Goal: Task Accomplishment & Management: Manage account settings

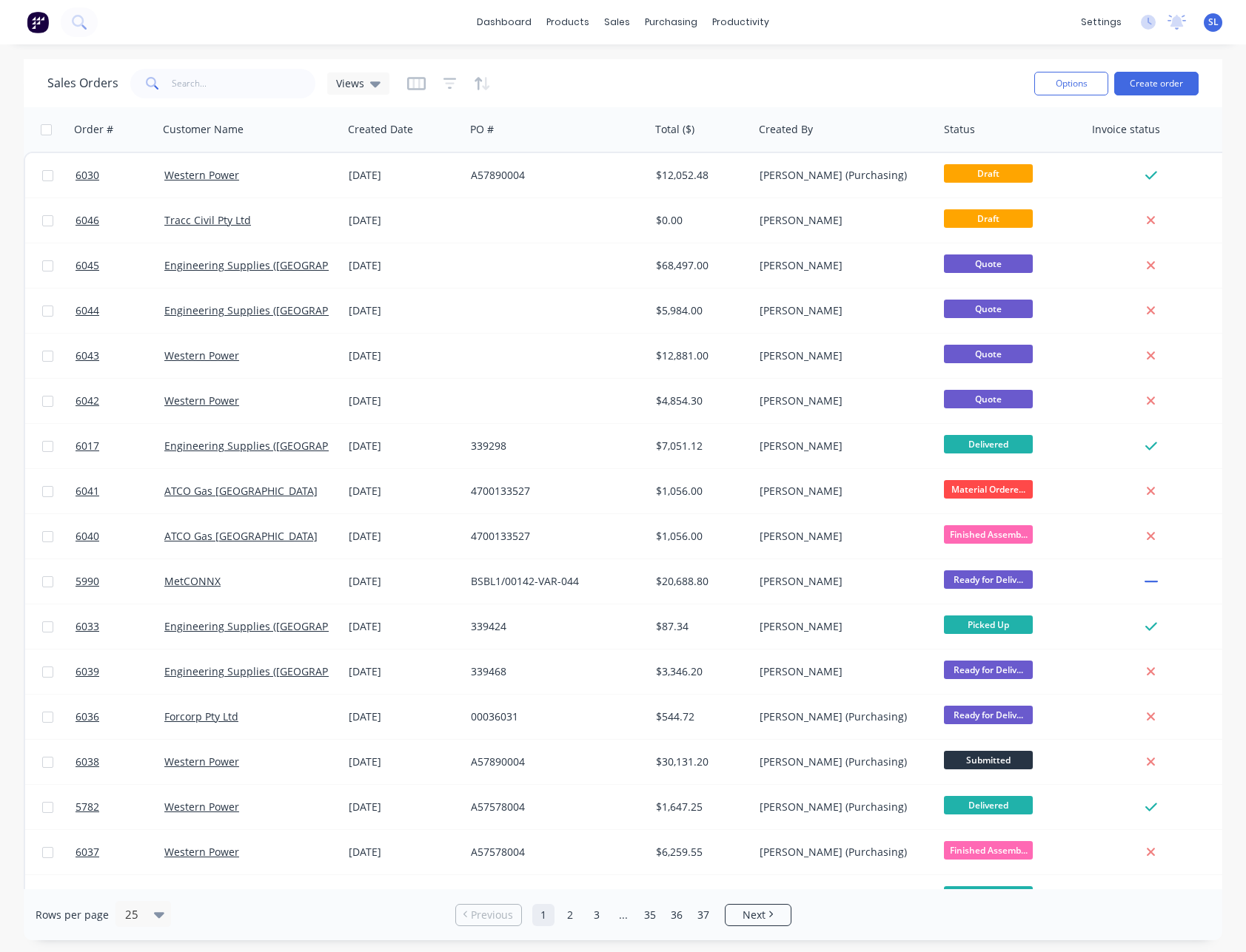
click at [873, 65] on div "Sales Orders Views" at bounding box center [535, 83] width 975 height 36
click at [869, 65] on div "Sales Orders Views" at bounding box center [535, 83] width 975 height 36
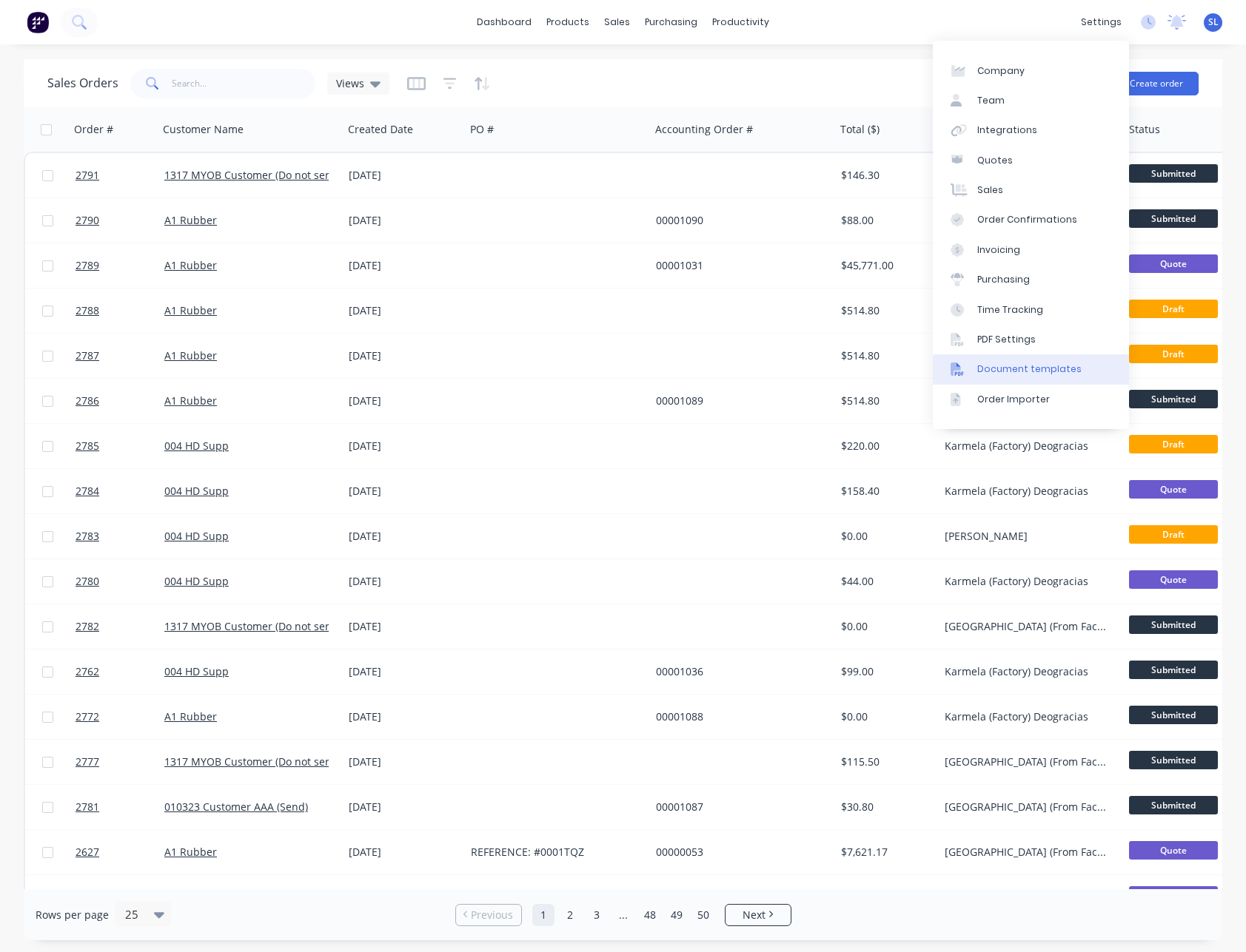
click at [1003, 372] on div "Document templates" at bounding box center [1029, 370] width 104 height 14
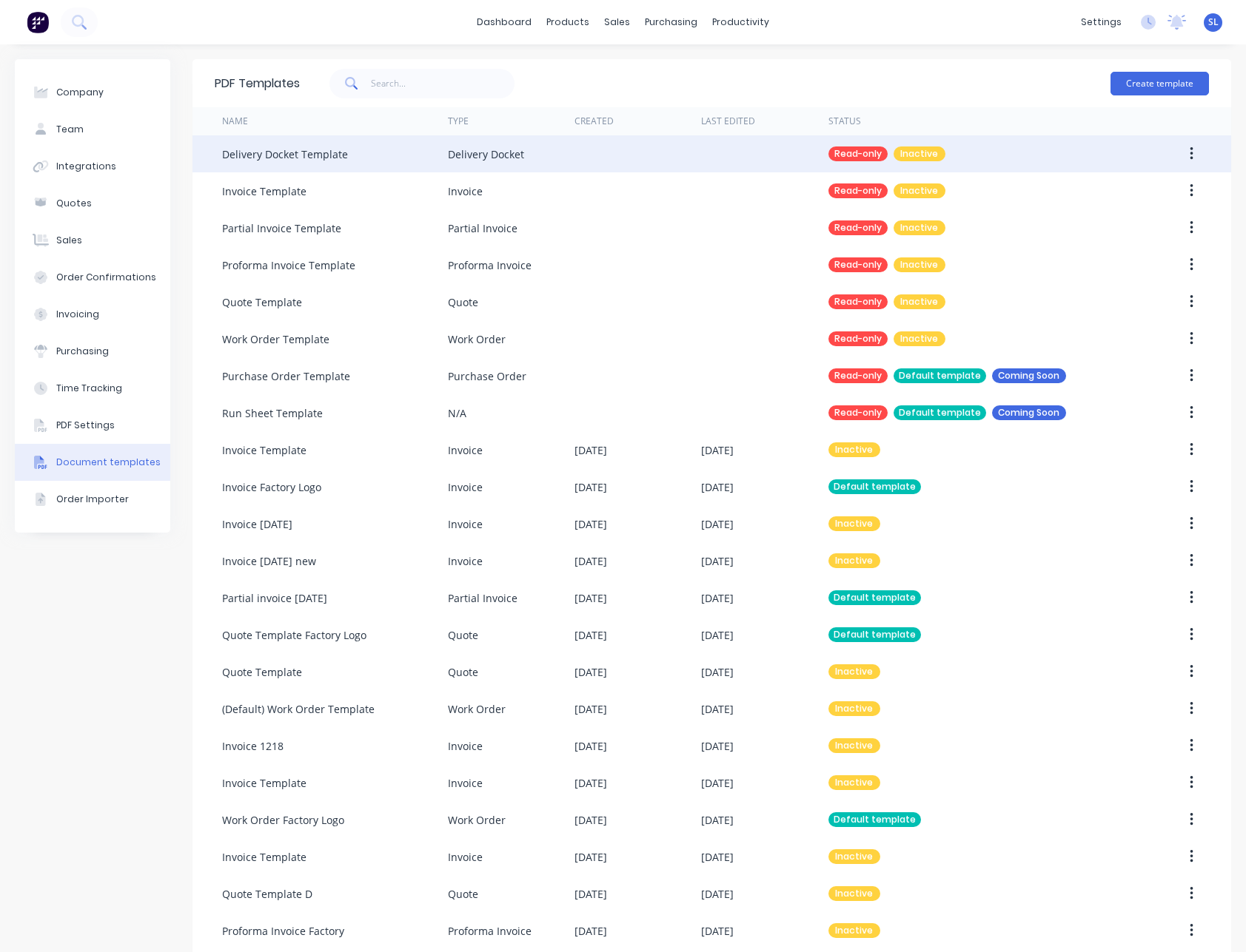
click at [1174, 149] on button "button" at bounding box center [1191, 153] width 35 height 26
click at [1142, 192] on div "Make default" at bounding box center [1138, 192] width 114 height 21
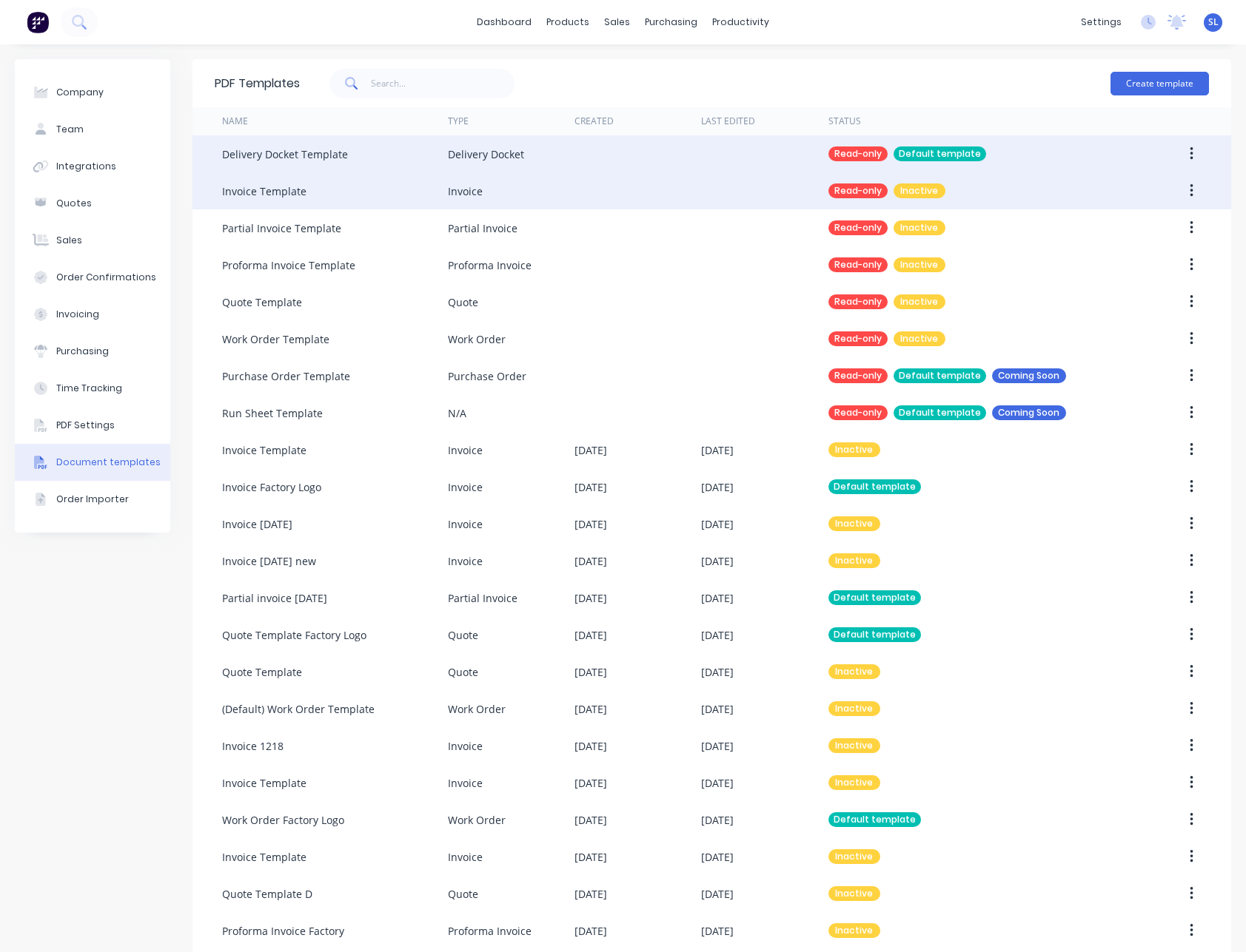
click at [1183, 187] on button "button" at bounding box center [1191, 190] width 35 height 26
click at [1158, 227] on div "Make default" at bounding box center [1138, 229] width 114 height 21
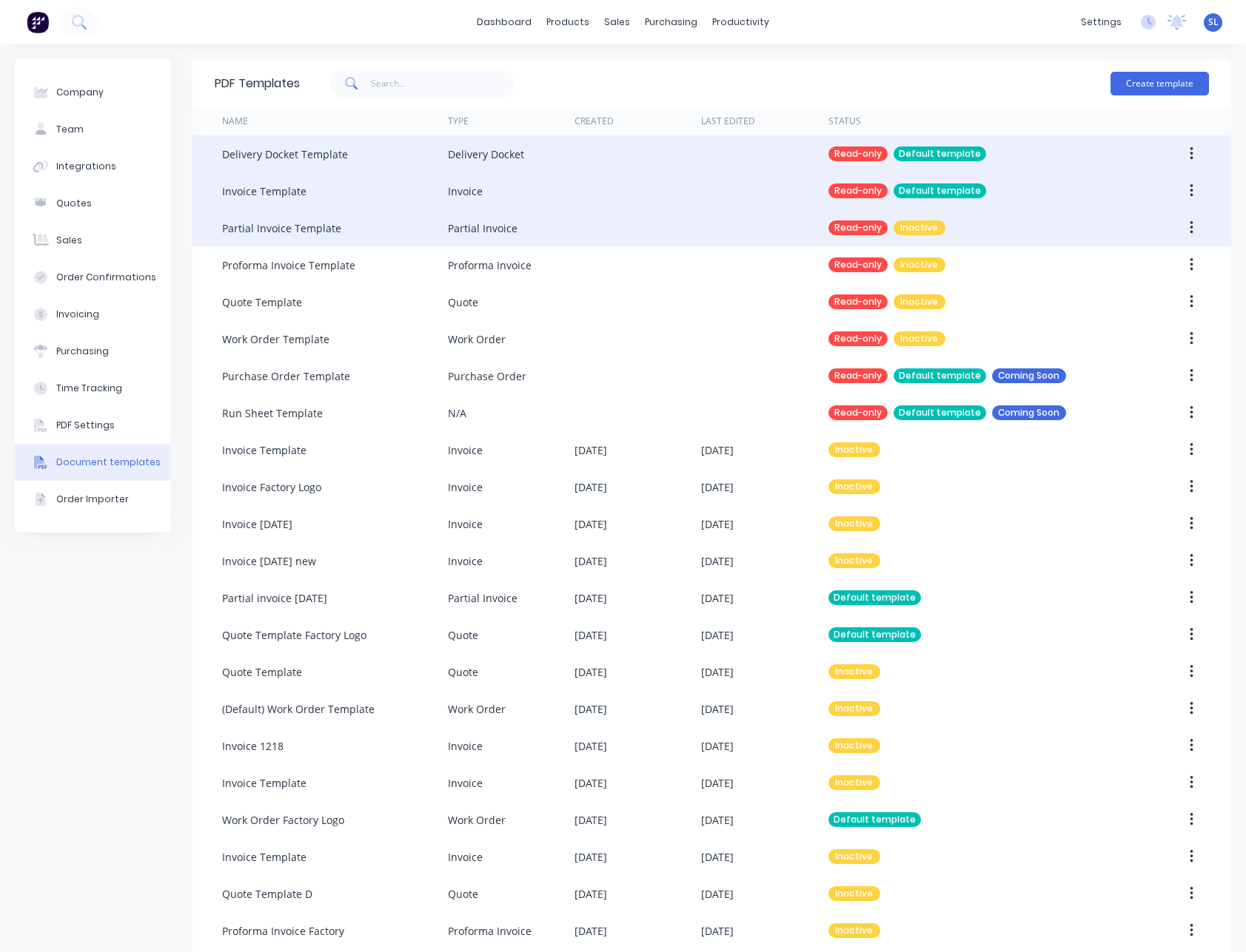
click at [1184, 229] on button "button" at bounding box center [1191, 227] width 35 height 26
click at [1171, 259] on div "Make default" at bounding box center [1138, 266] width 114 height 21
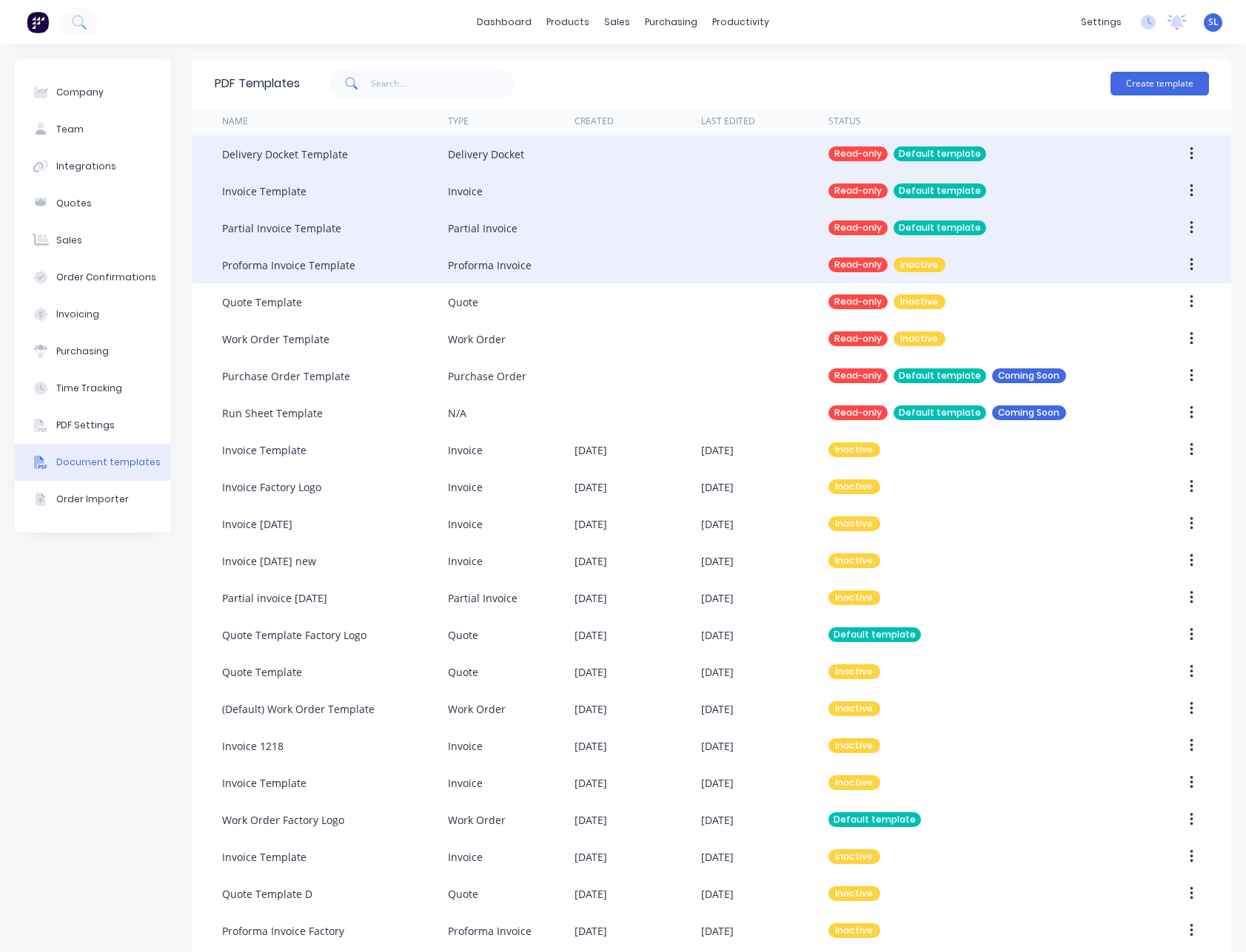
click at [1183, 270] on button "button" at bounding box center [1191, 264] width 35 height 26
click at [1162, 301] on div "Make default" at bounding box center [1138, 303] width 114 height 21
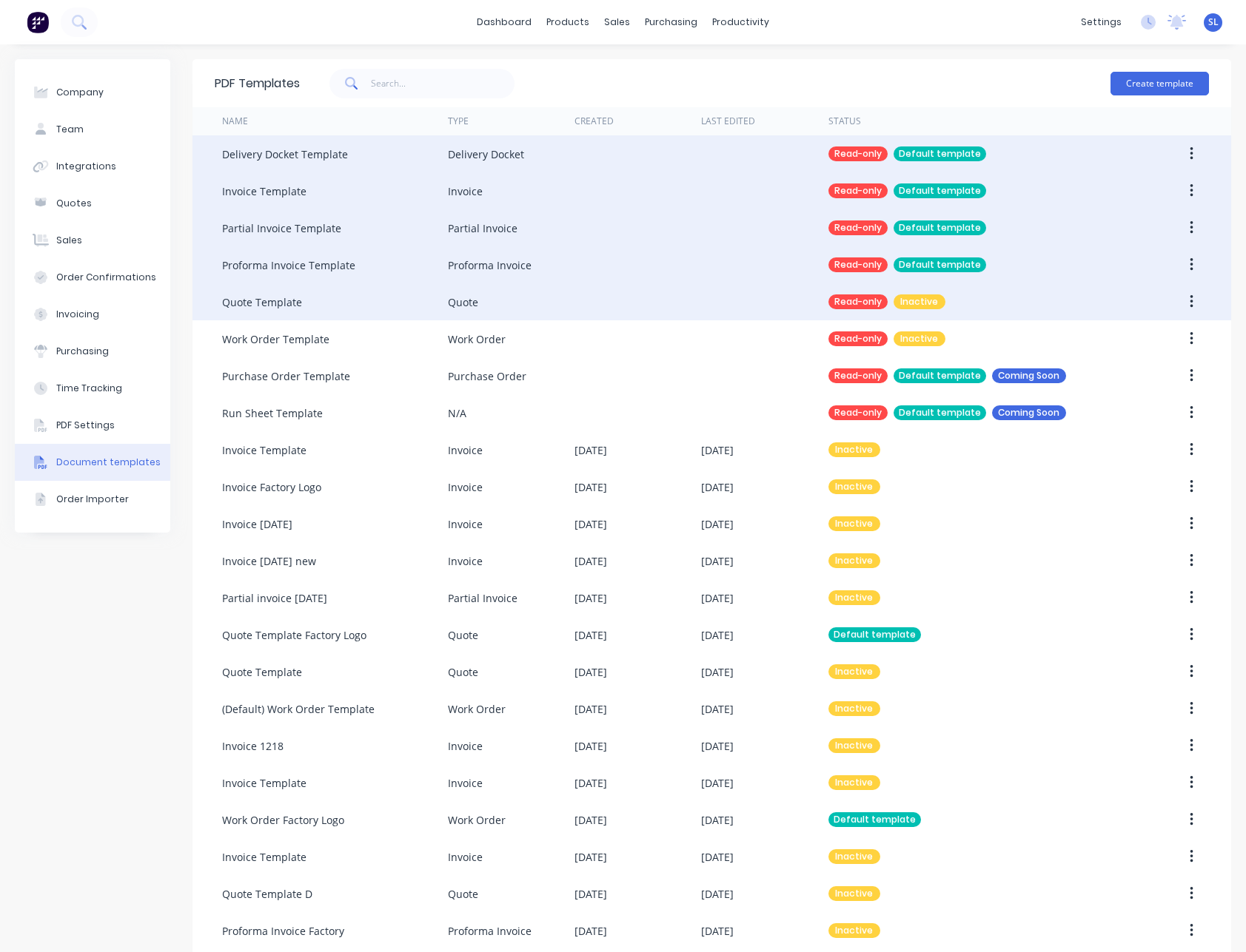
click at [1182, 303] on button "button" at bounding box center [1191, 301] width 35 height 26
click at [1162, 327] on button "Make default" at bounding box center [1138, 341] width 140 height 29
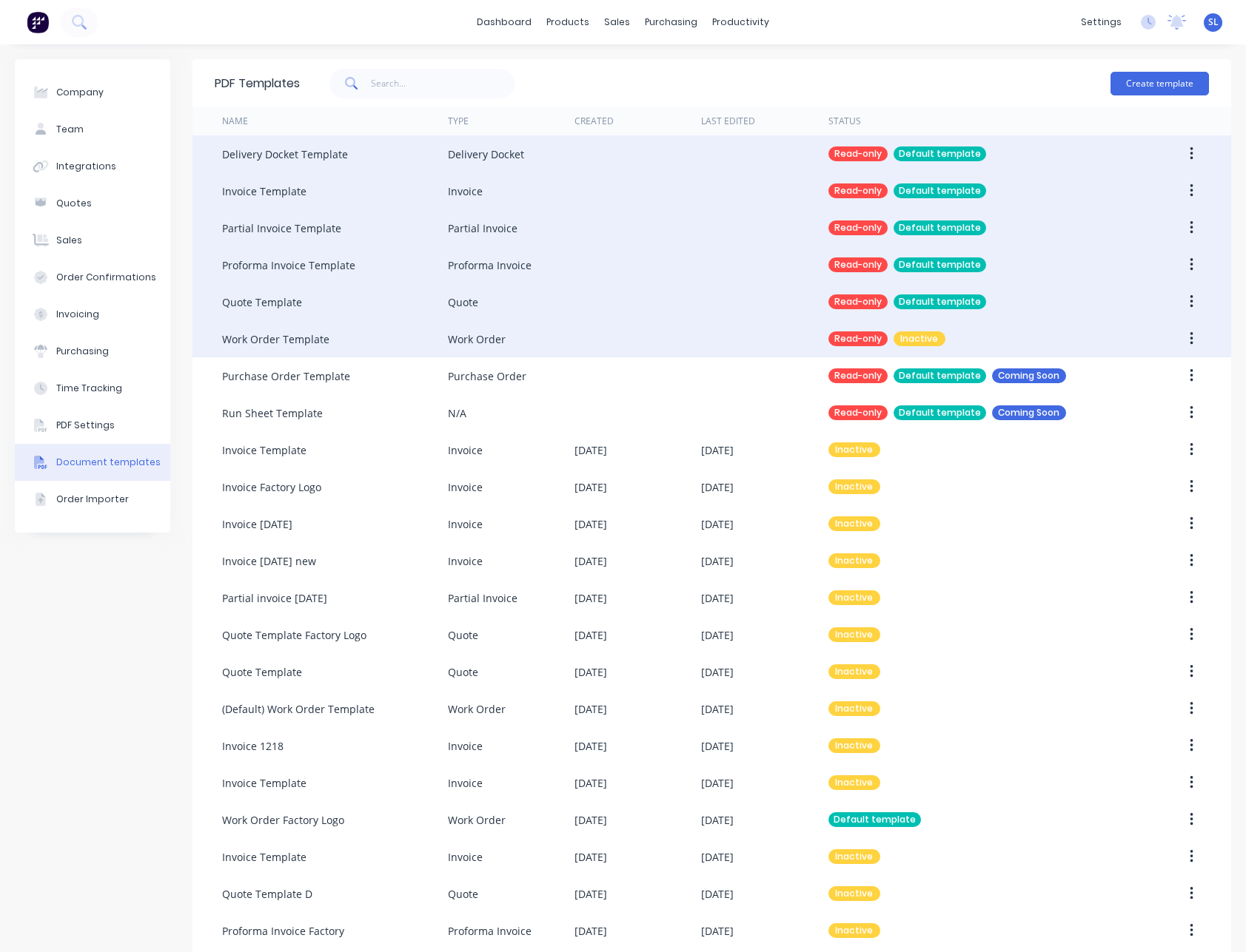
click at [1177, 338] on button "button" at bounding box center [1191, 339] width 35 height 26
click at [1158, 367] on div "Make default" at bounding box center [1138, 377] width 114 height 21
click at [134, 425] on button "PDF Settings" at bounding box center [93, 425] width 155 height 37
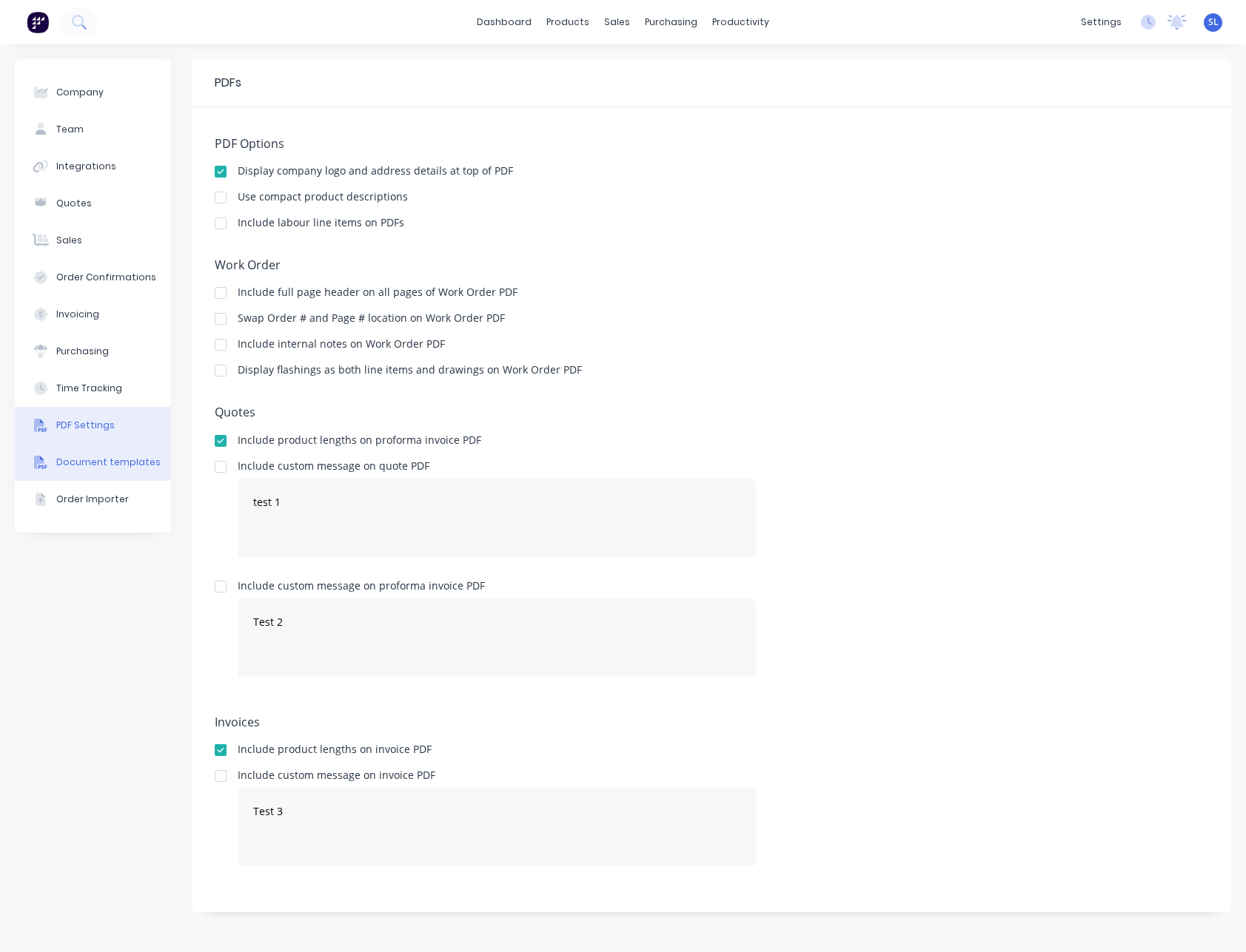
click at [113, 474] on button "Document templates" at bounding box center [93, 462] width 155 height 37
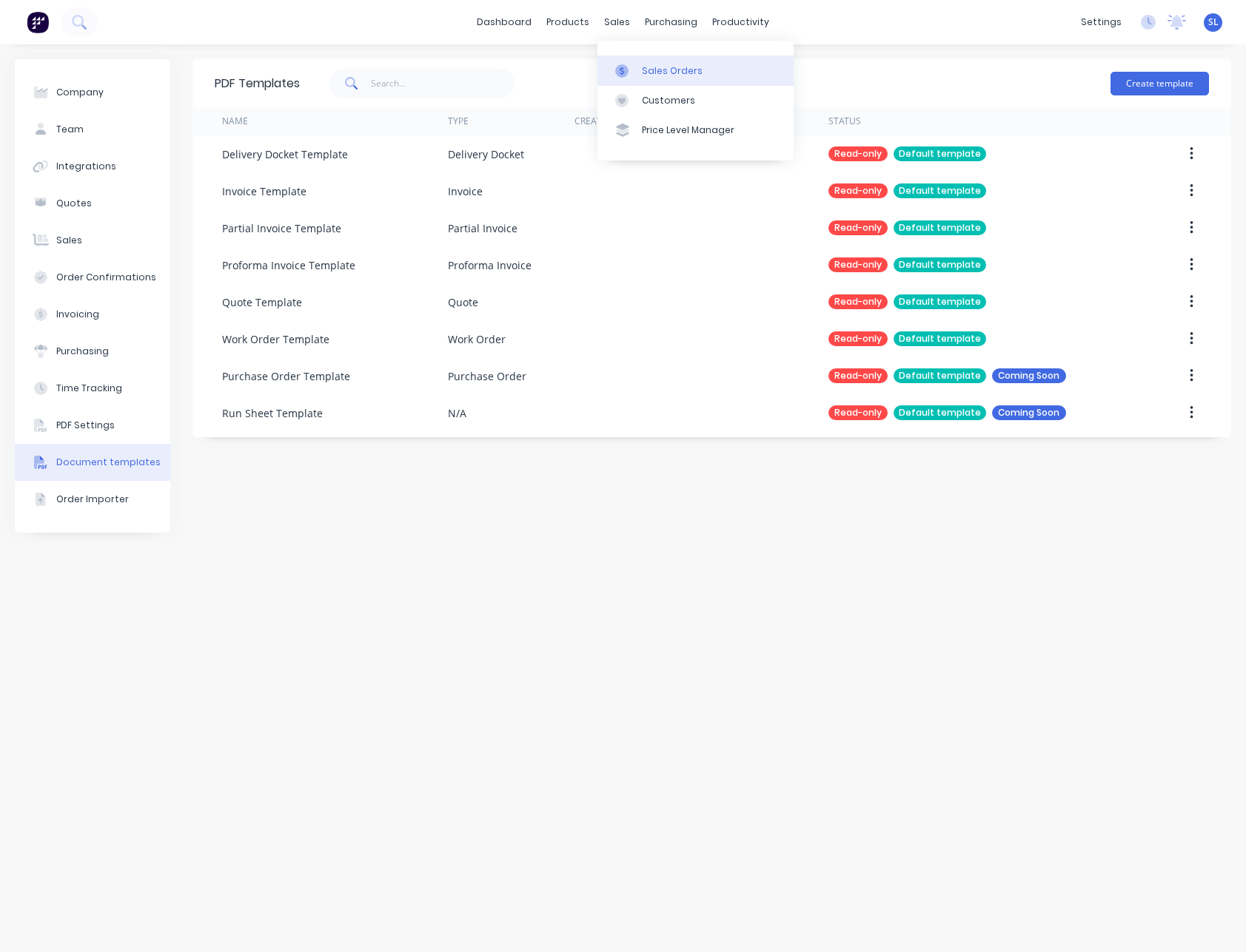
click at [617, 64] on icon at bounding box center [622, 71] width 14 height 14
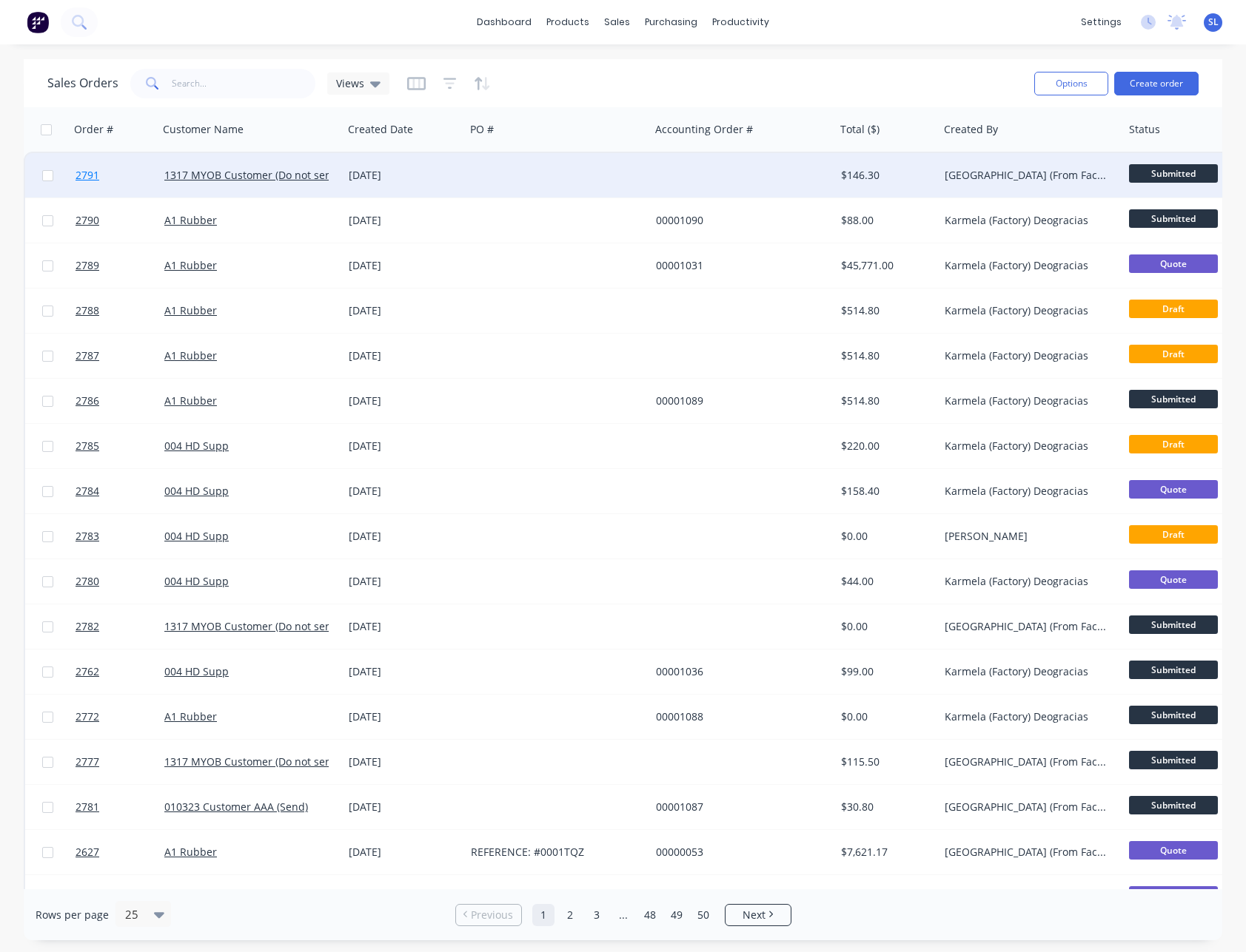
click at [88, 174] on span "2791" at bounding box center [87, 176] width 23 height 15
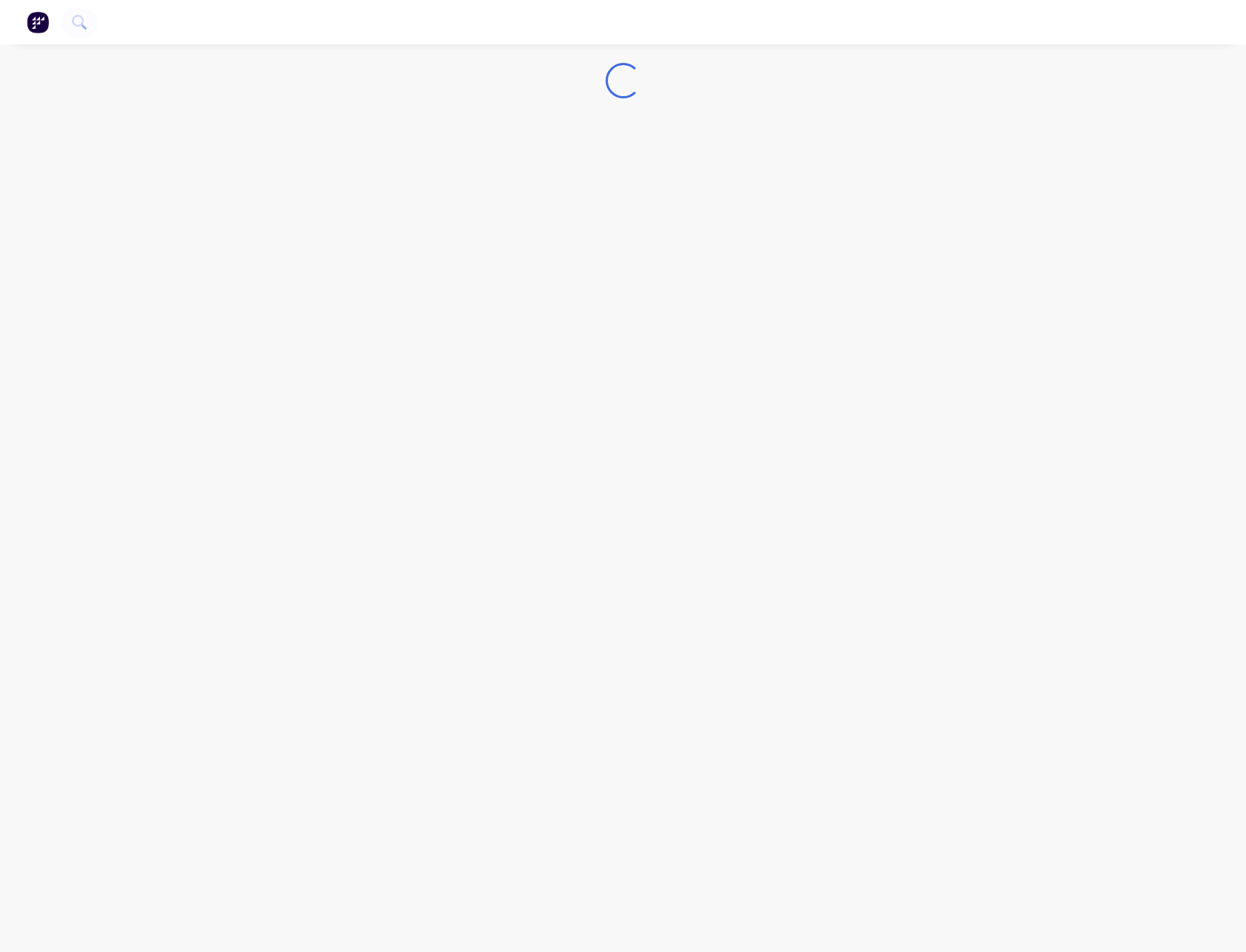
click at [872, 29] on nav at bounding box center [623, 22] width 1246 height 45
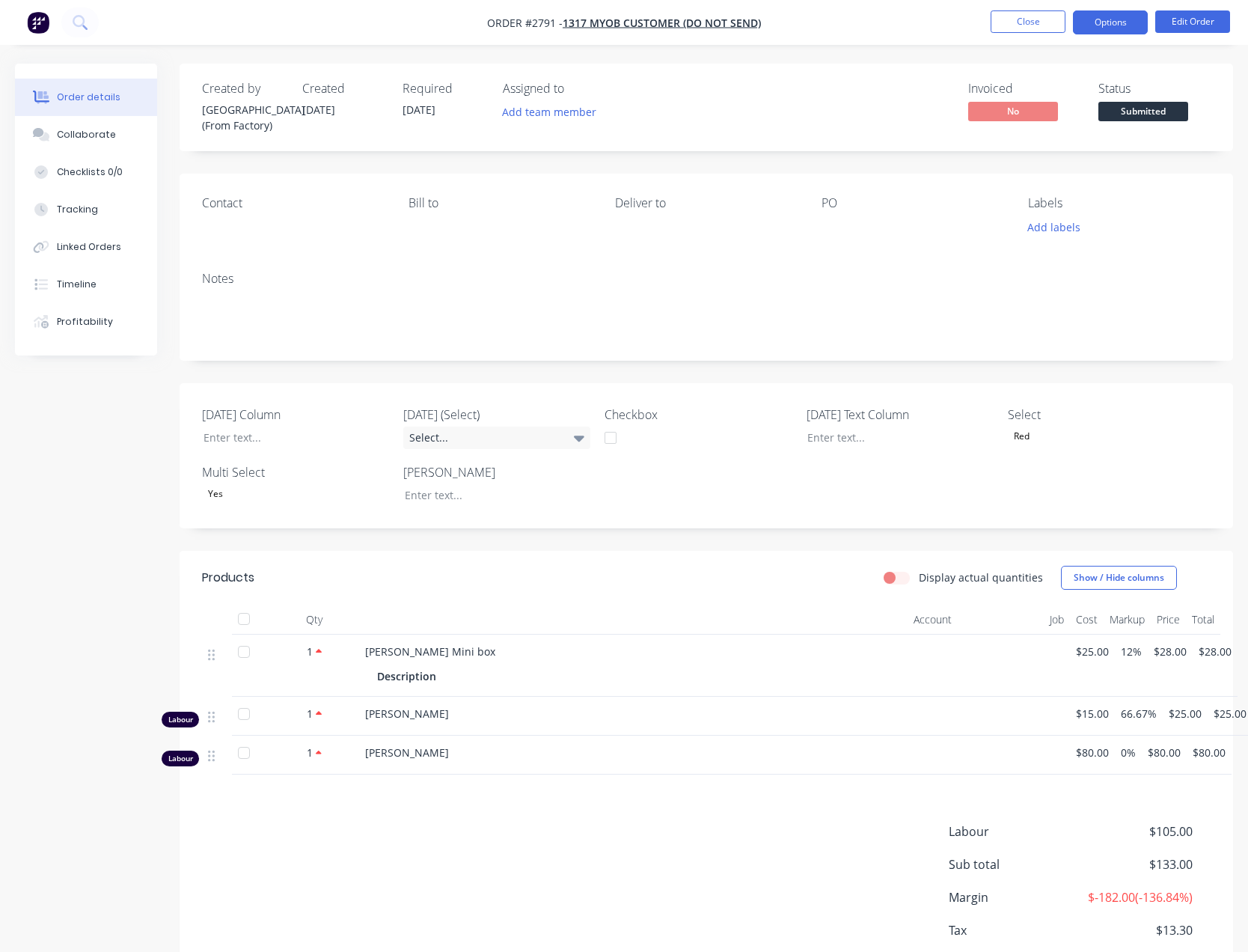
click at [1105, 21] on button "Options" at bounding box center [1110, 22] width 75 height 24
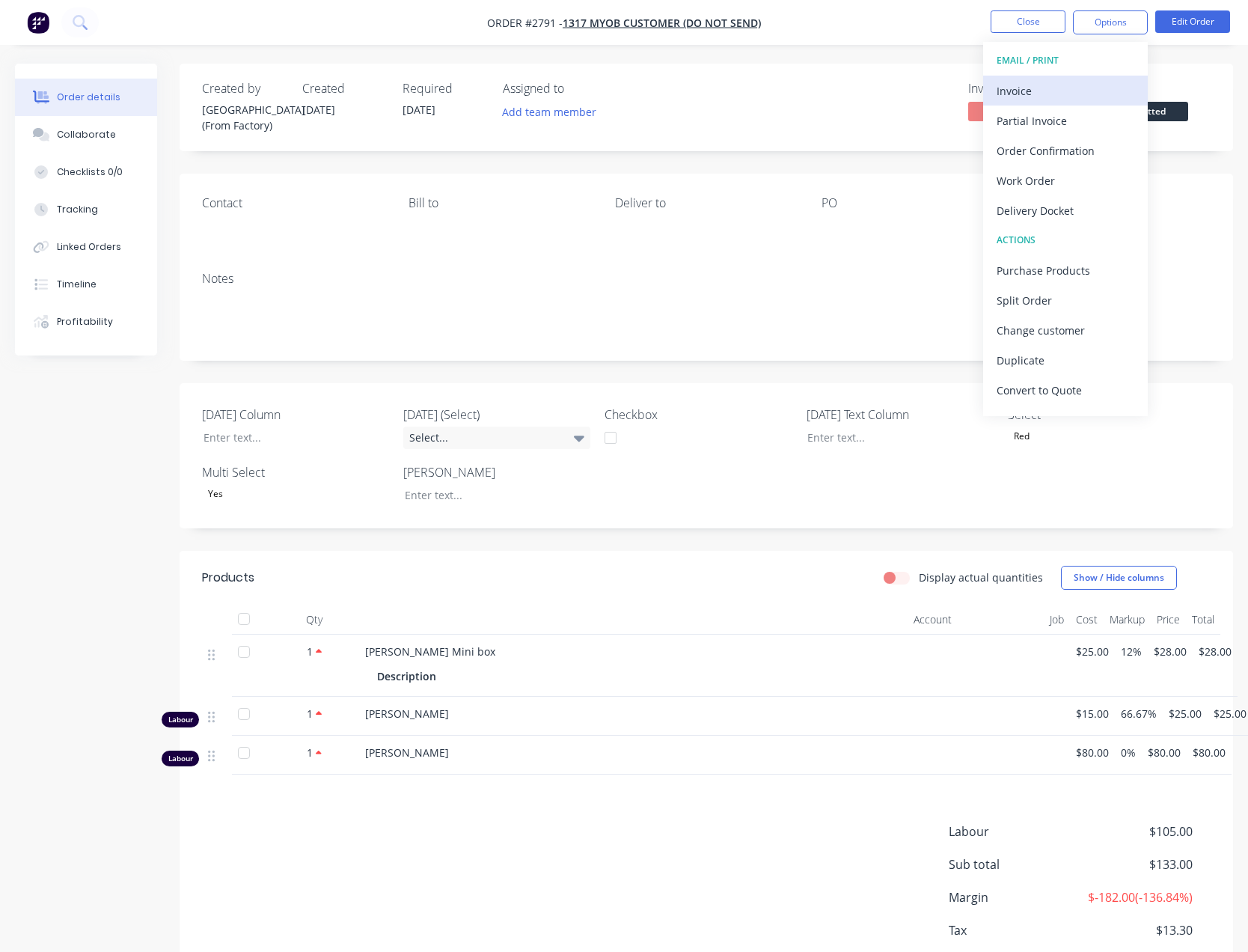
click at [1038, 91] on div "Invoice" at bounding box center [1065, 91] width 137 height 21
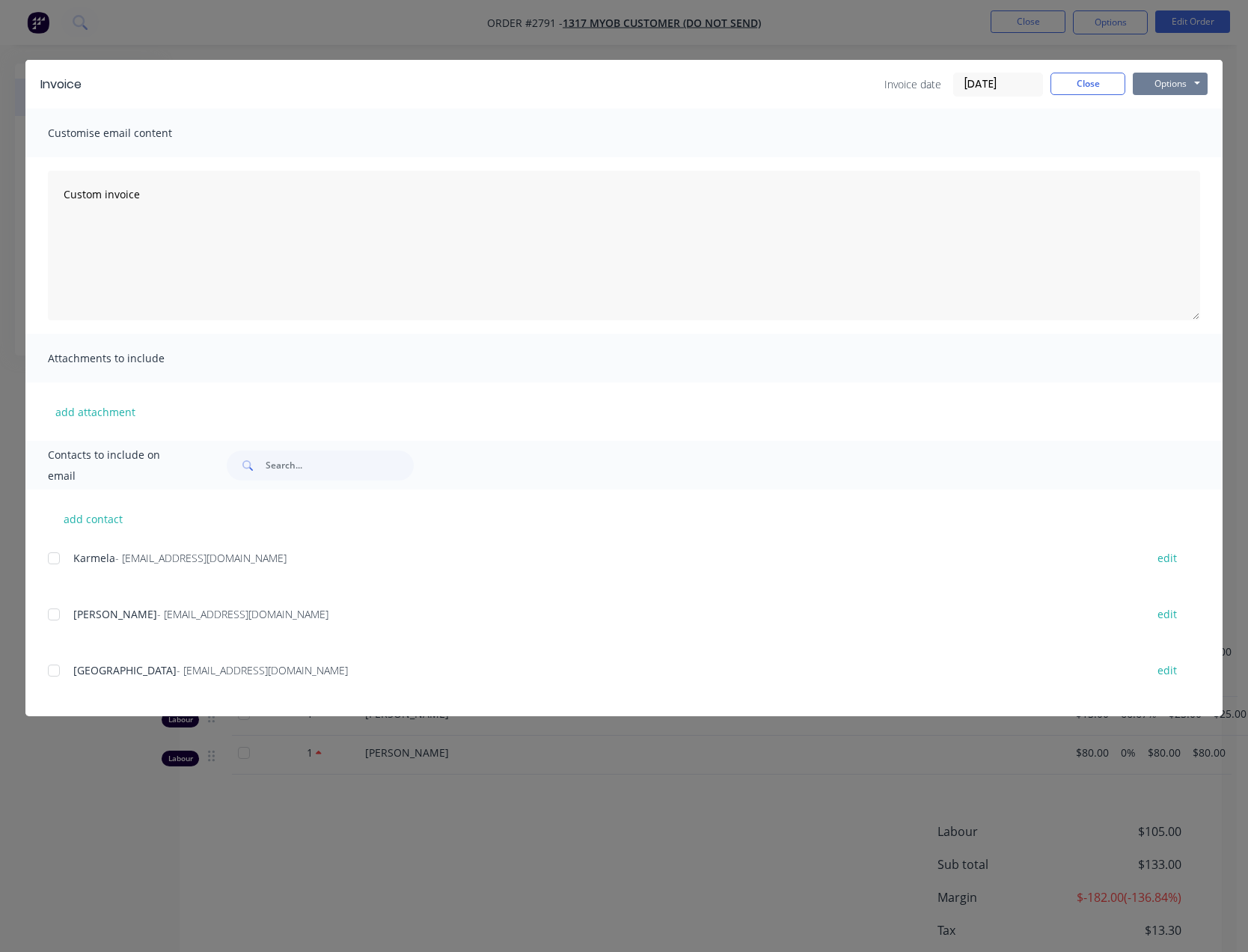
click at [1171, 88] on button "Options" at bounding box center [1170, 83] width 75 height 22
click at [1169, 139] on button "Print" at bounding box center [1181, 135] width 96 height 24
click at [1163, 76] on button "Options" at bounding box center [1170, 83] width 75 height 22
click at [1155, 136] on button "Print" at bounding box center [1181, 135] width 96 height 24
click at [1098, 82] on button "Close" at bounding box center [1088, 83] width 75 height 22
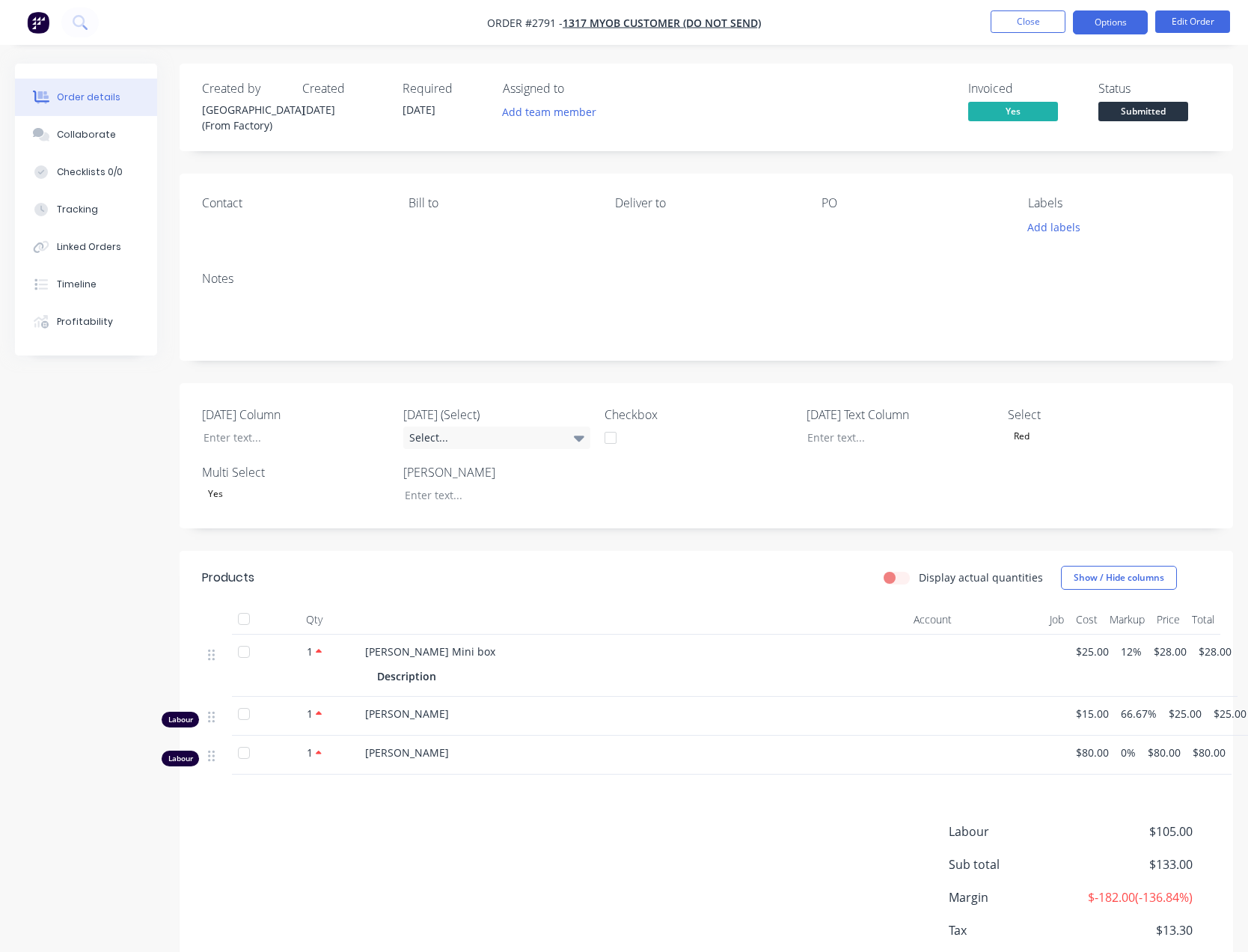
click at [1115, 21] on button "Options" at bounding box center [1110, 22] width 75 height 24
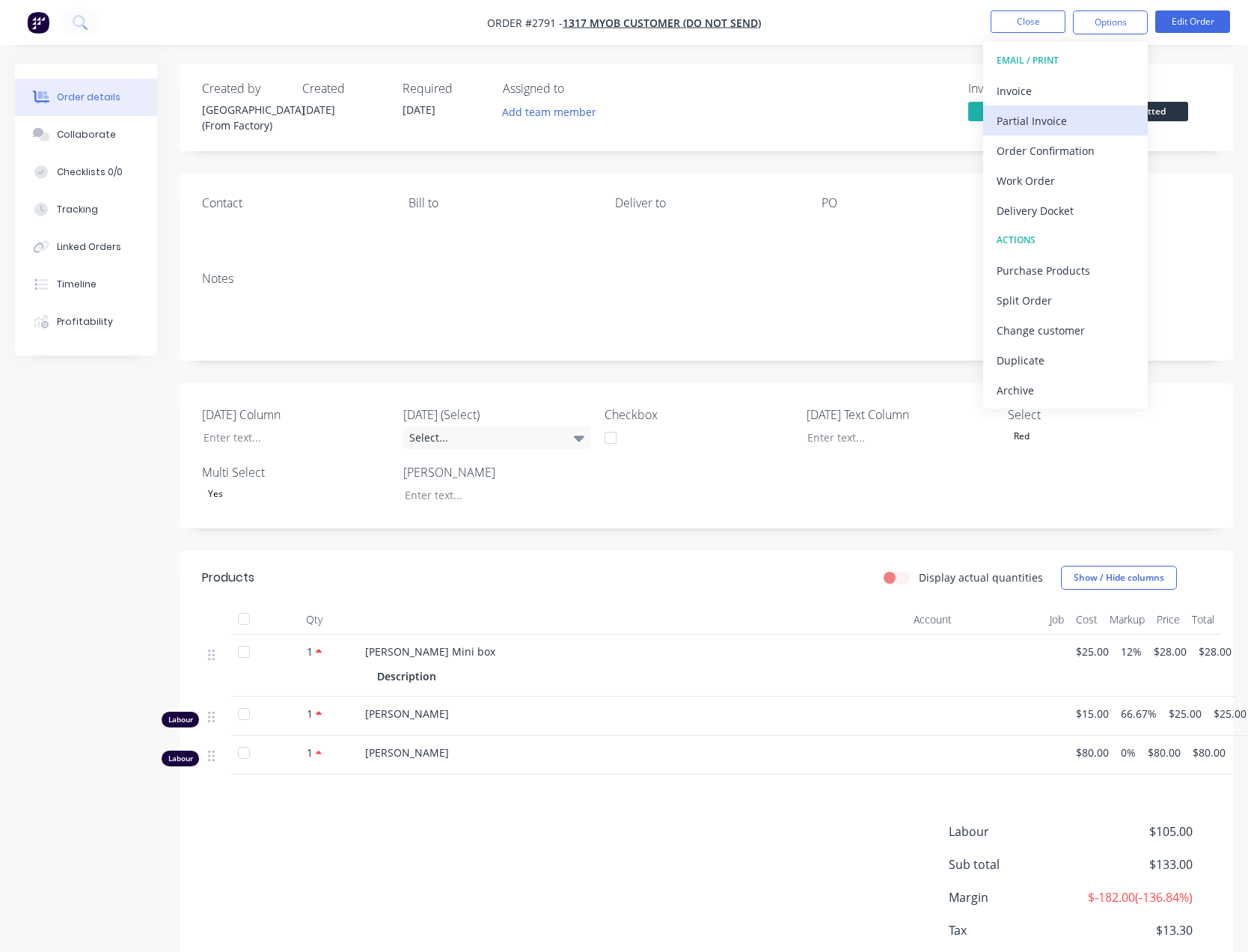
click at [1033, 117] on div "Partial Invoice" at bounding box center [1065, 121] width 137 height 21
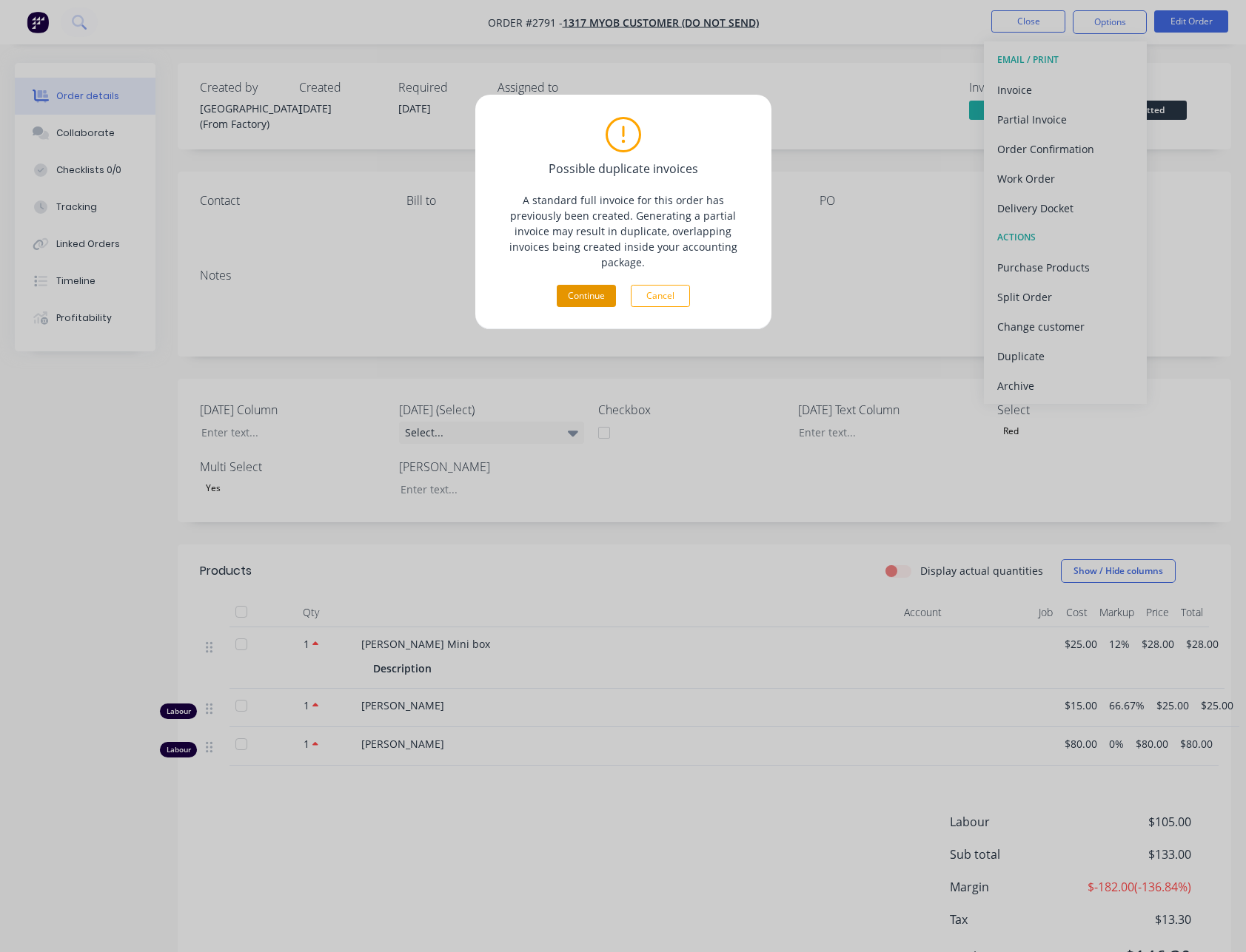
click at [600, 285] on button "Continue" at bounding box center [586, 296] width 59 height 22
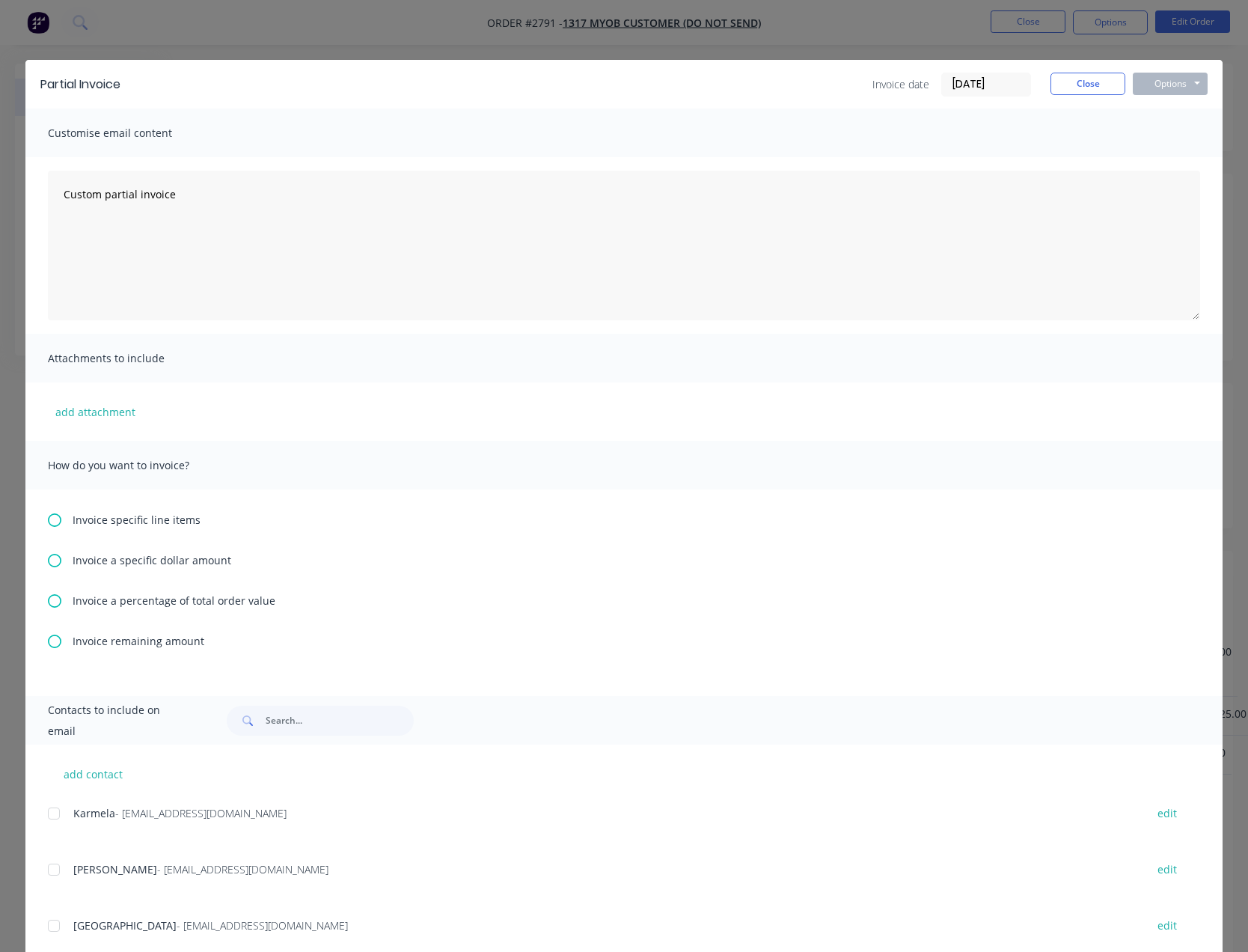
click at [139, 548] on div "Invoice specific line items Invoice a specific dollar amount Invoice a percenta…" at bounding box center [623, 592] width 1197 height 207
click at [137, 556] on span "Invoice a specific dollar amount" at bounding box center [152, 560] width 159 height 16
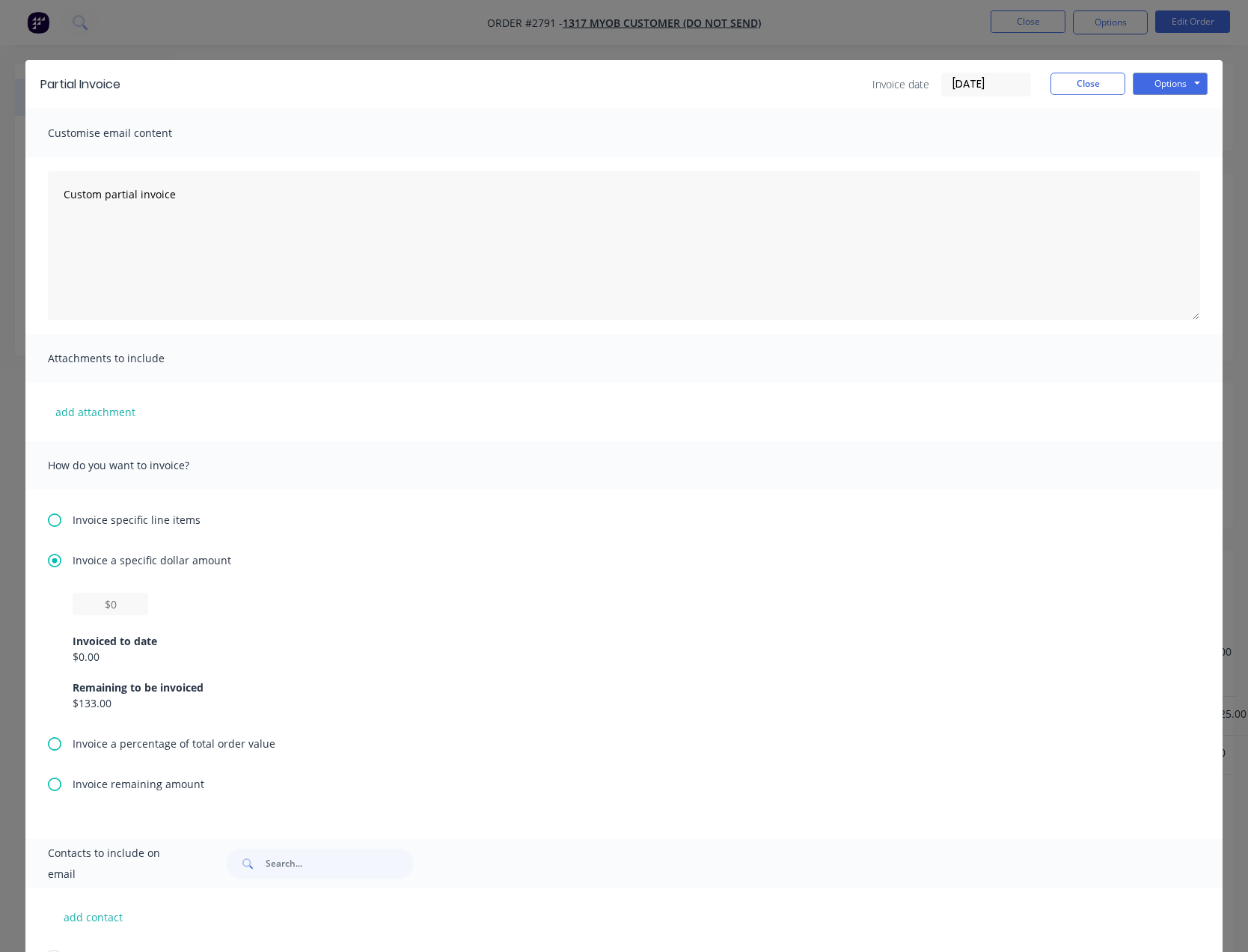
click at [110, 619] on div "Invoiced to date $0.00 Remaining to be invoiced $133.00" at bounding box center [624, 663] width 1103 height 96
click at [105, 601] on input "text" at bounding box center [110, 603] width 76 height 22
type input "$15"
click at [1175, 87] on button "Options" at bounding box center [1170, 83] width 75 height 22
click at [1169, 139] on button "Print" at bounding box center [1181, 135] width 96 height 24
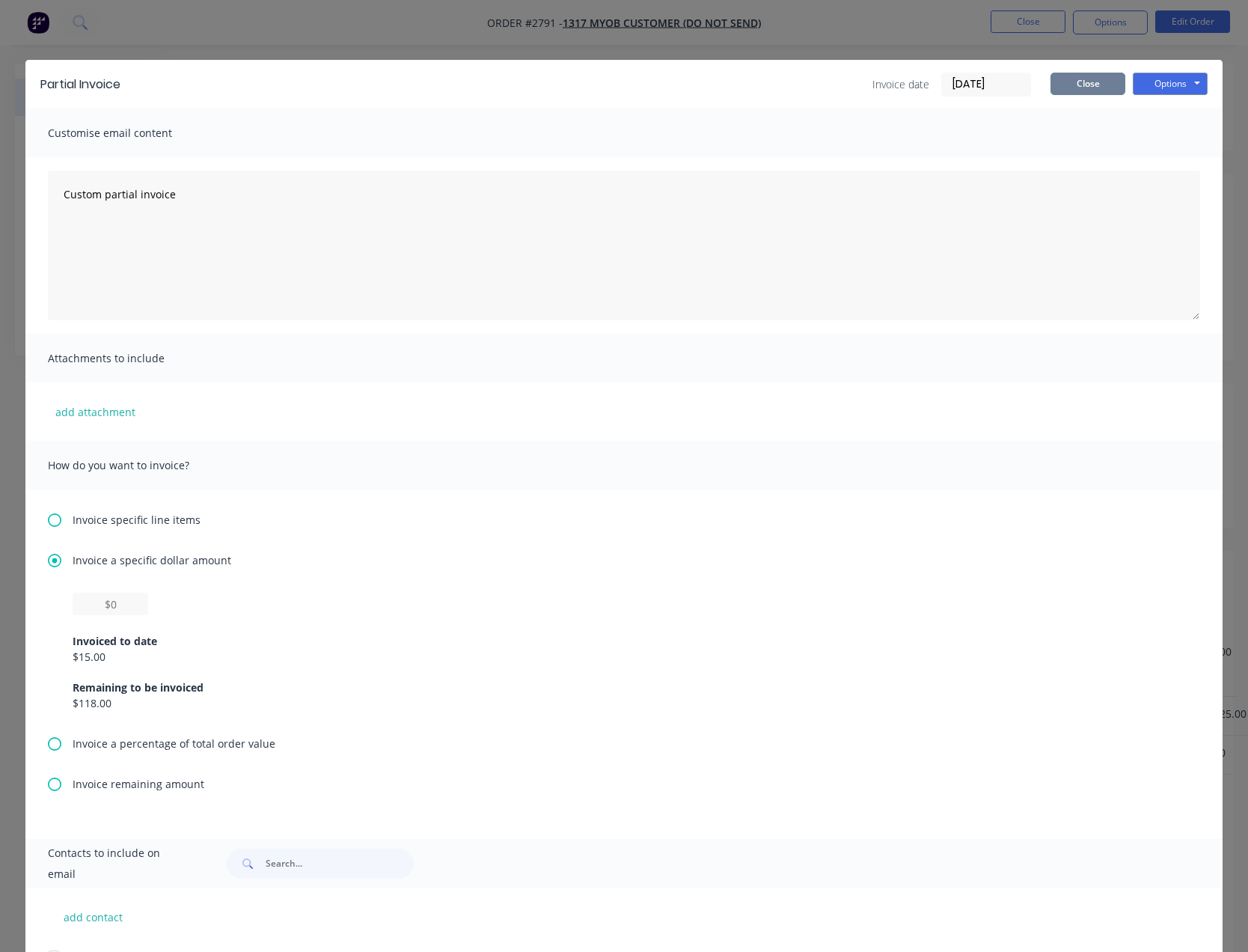
click at [1062, 83] on button "Close" at bounding box center [1088, 83] width 75 height 22
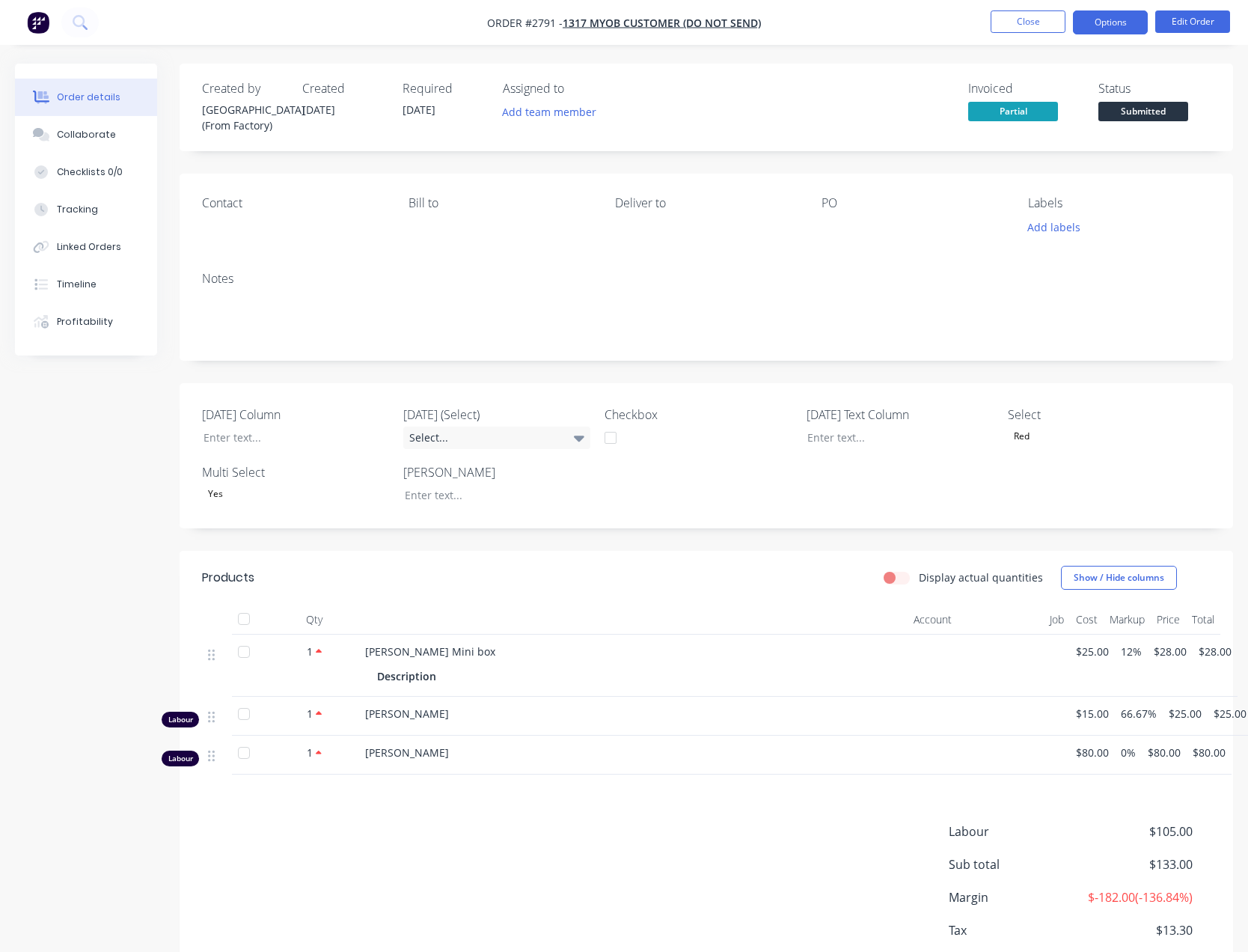
click at [1111, 20] on button "Options" at bounding box center [1110, 22] width 75 height 24
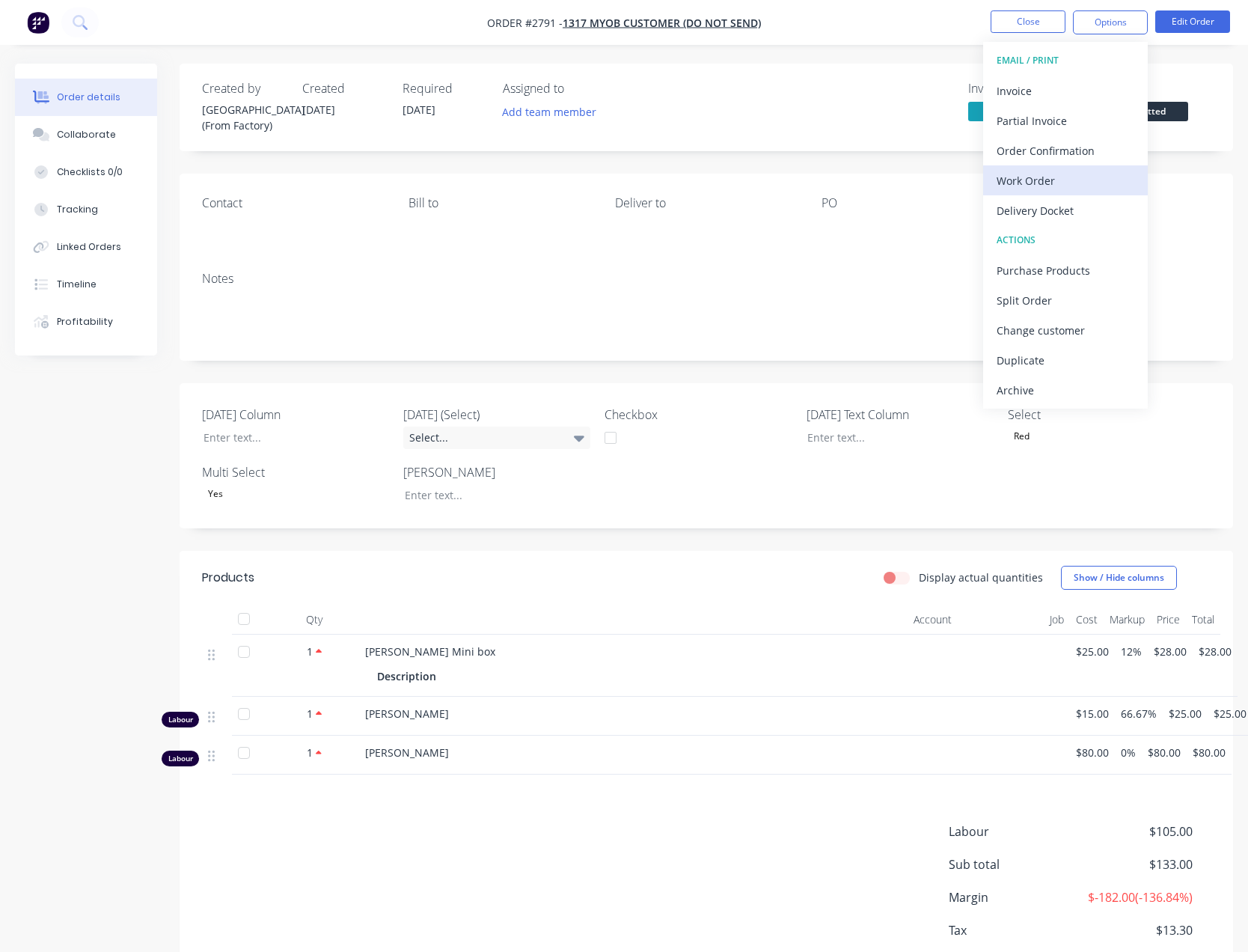
click at [1031, 188] on div "Work Order" at bounding box center [1065, 181] width 137 height 21
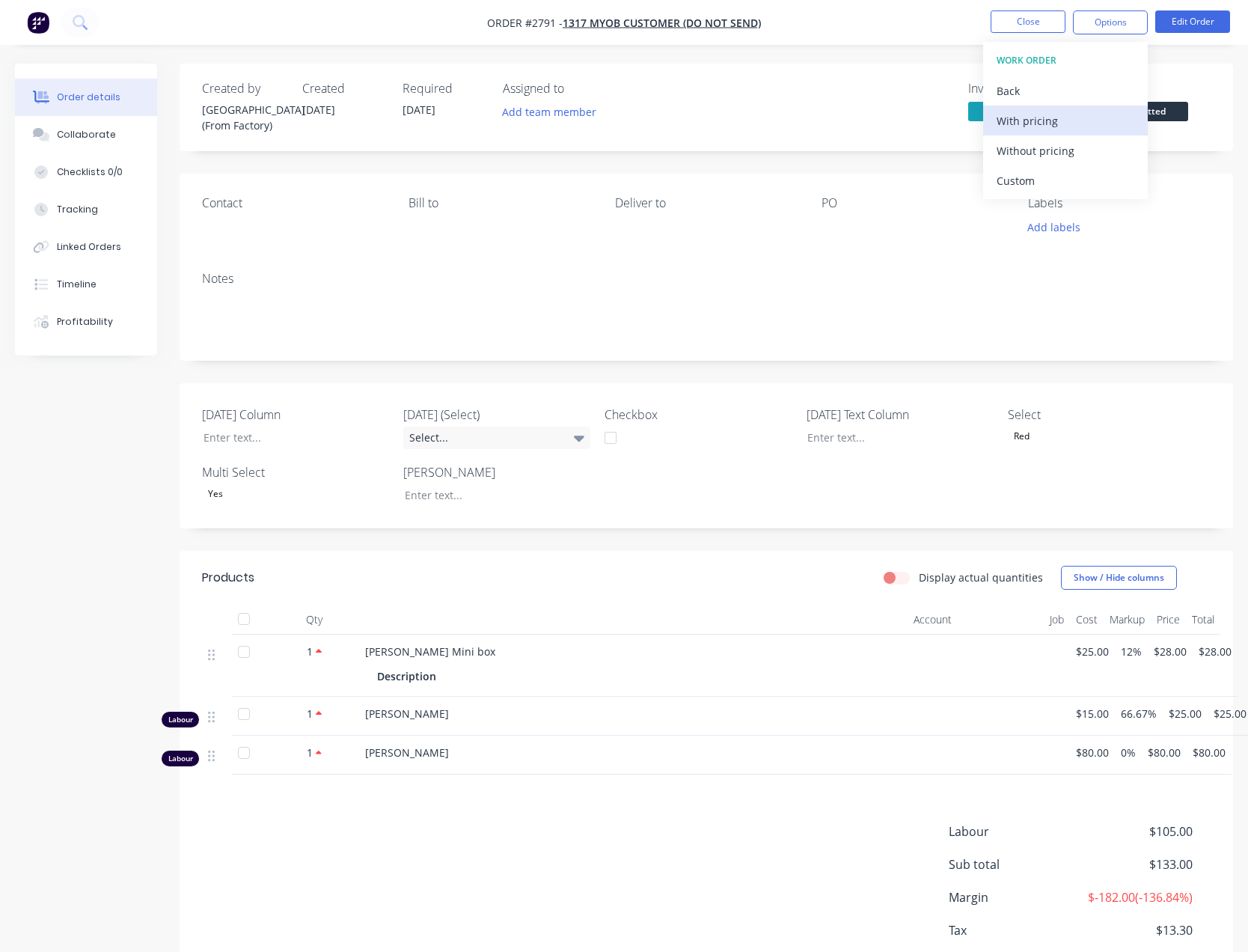
click at [1039, 129] on div "With pricing" at bounding box center [1065, 121] width 137 height 21
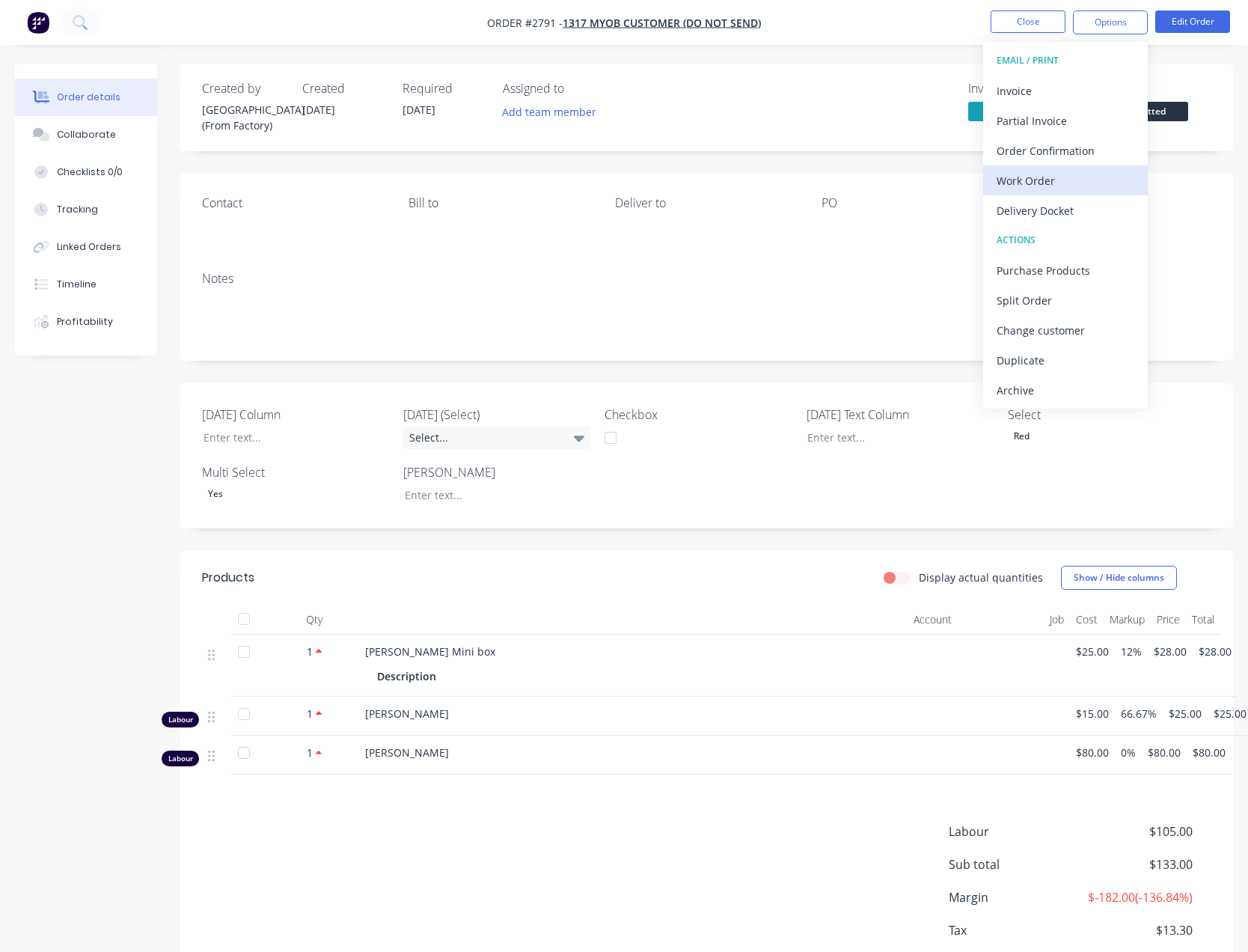
click at [1055, 179] on div "Work Order" at bounding box center [1065, 181] width 137 height 21
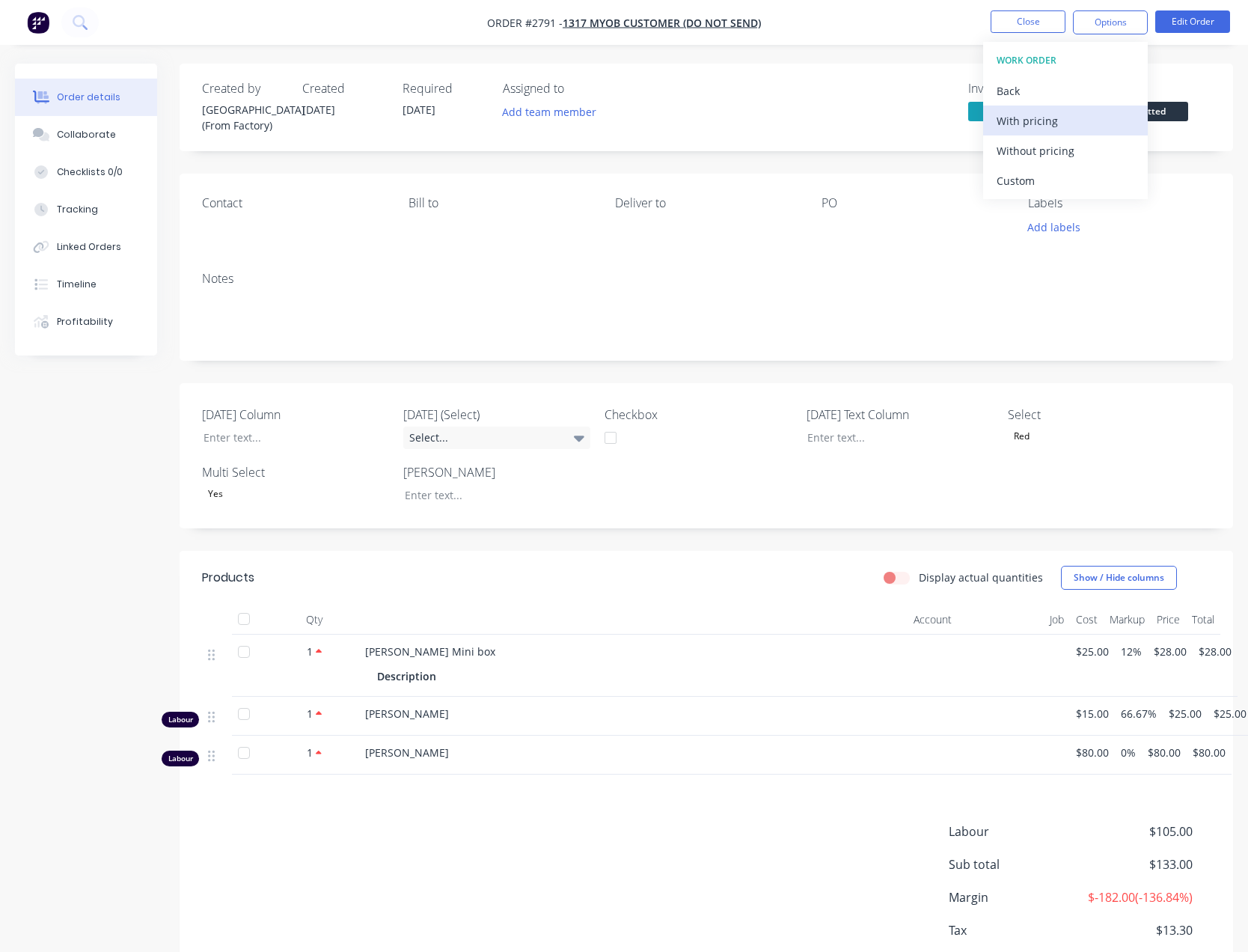
click at [1035, 127] on div "With pricing" at bounding box center [1065, 121] width 137 height 21
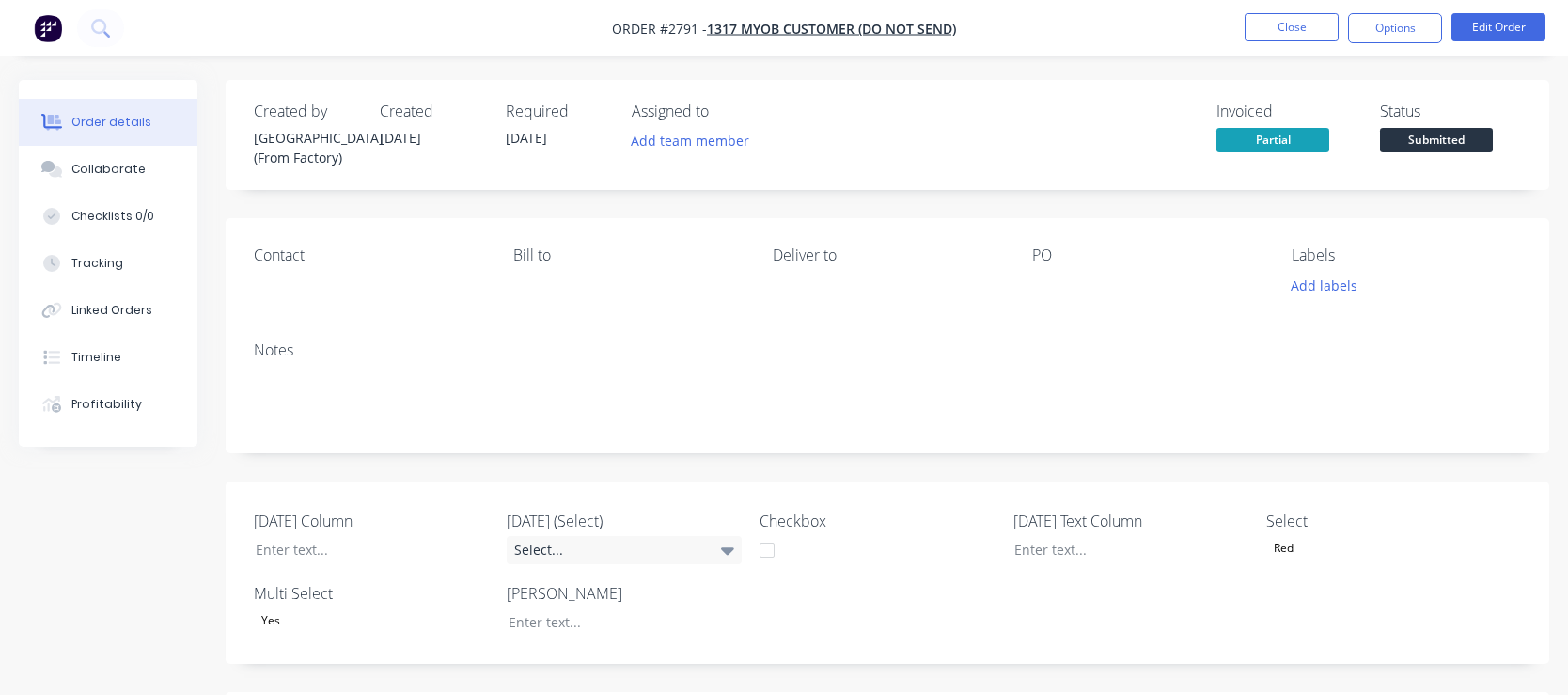
click at [1345, 16] on ul "Close Options Edit Order" at bounding box center [1395, 28] width 346 height 30
click at [1364, 24] on button "Options" at bounding box center [1395, 28] width 94 height 30
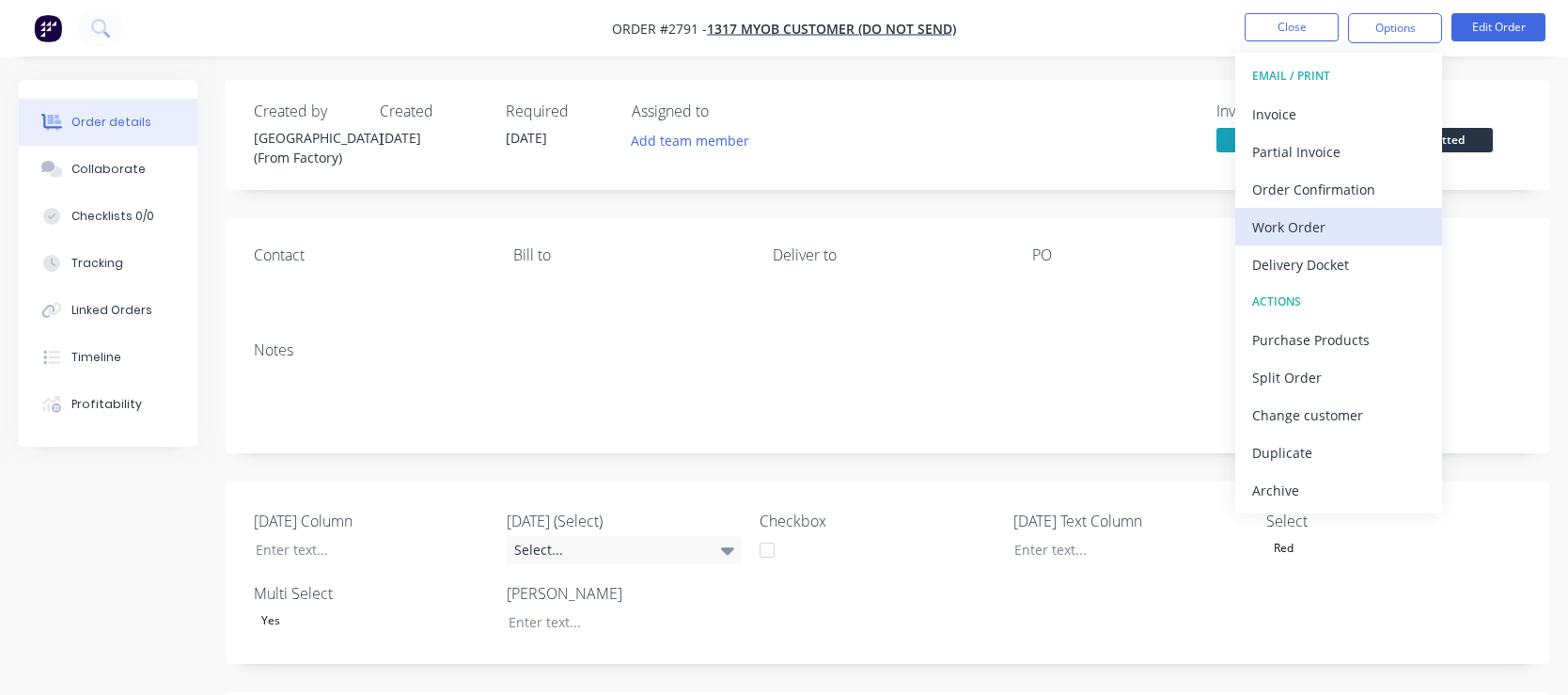
click at [1261, 229] on div "Work Order" at bounding box center [1338, 227] width 173 height 27
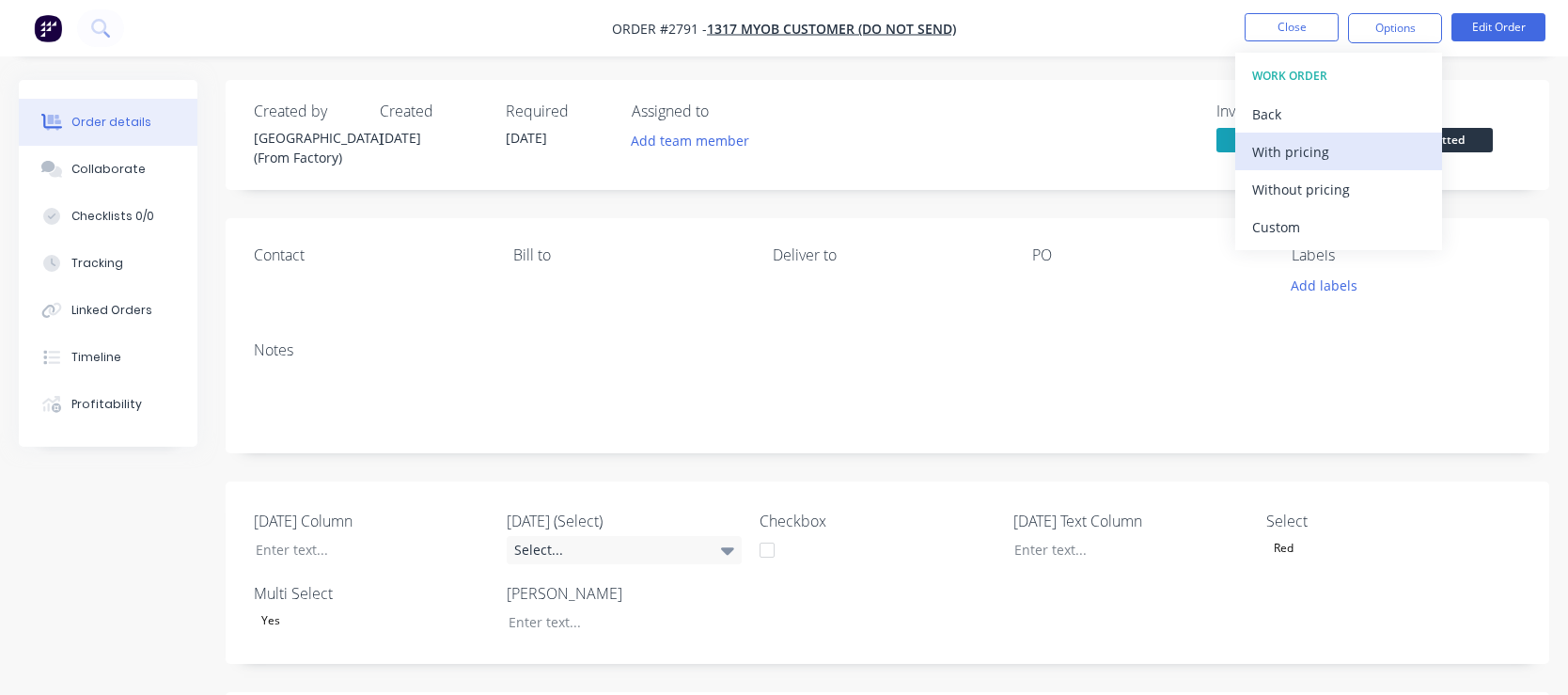
click at [1288, 162] on div "With pricing" at bounding box center [1338, 151] width 173 height 27
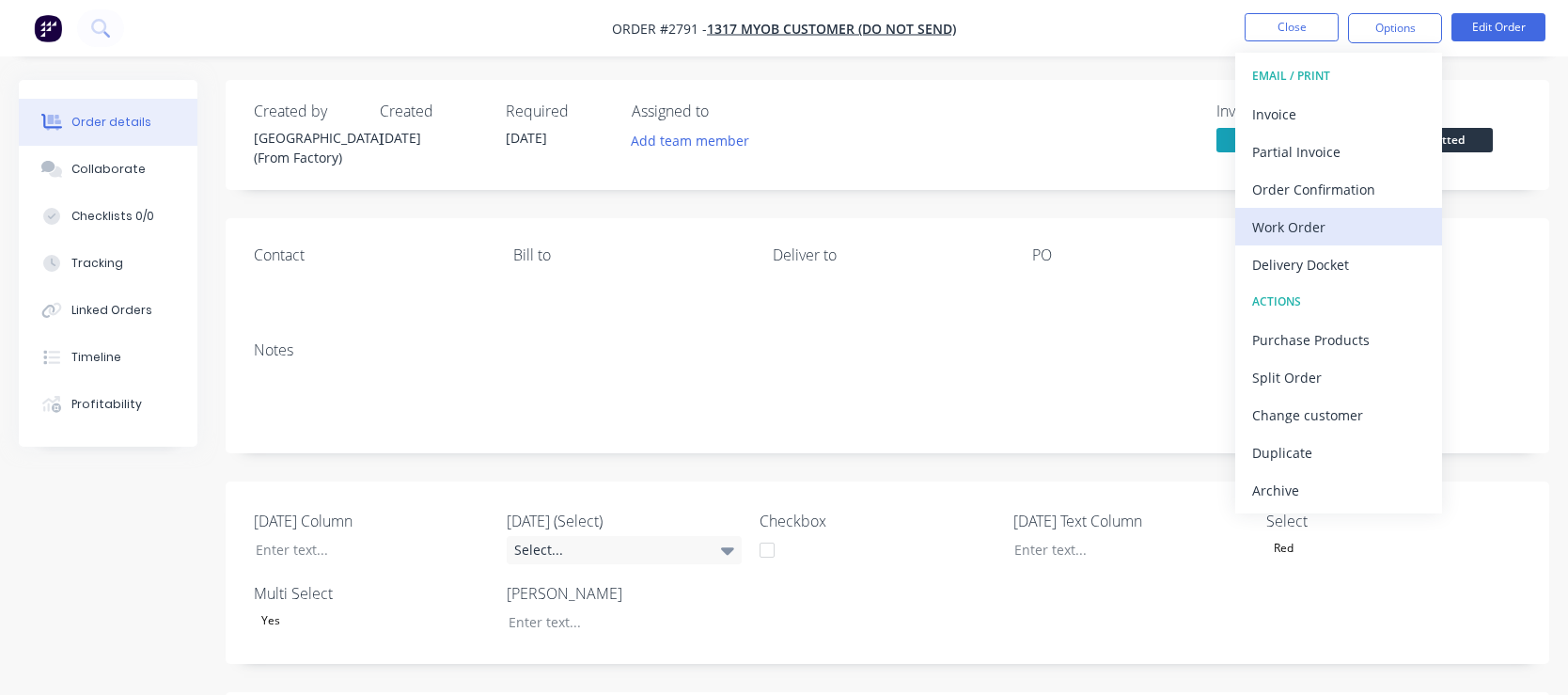
click at [1334, 237] on div "Work Order" at bounding box center [1338, 227] width 173 height 27
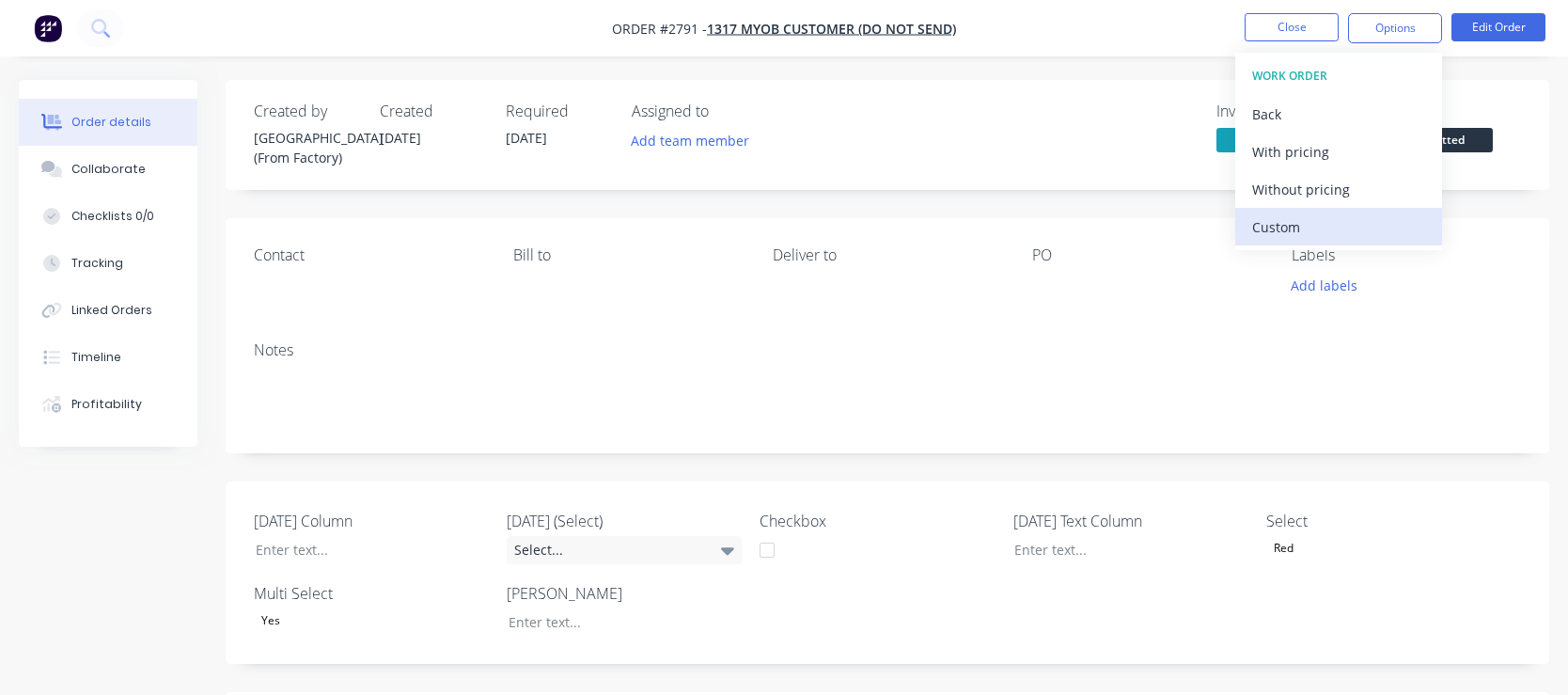
click at [1329, 226] on div "Custom" at bounding box center [1338, 227] width 173 height 27
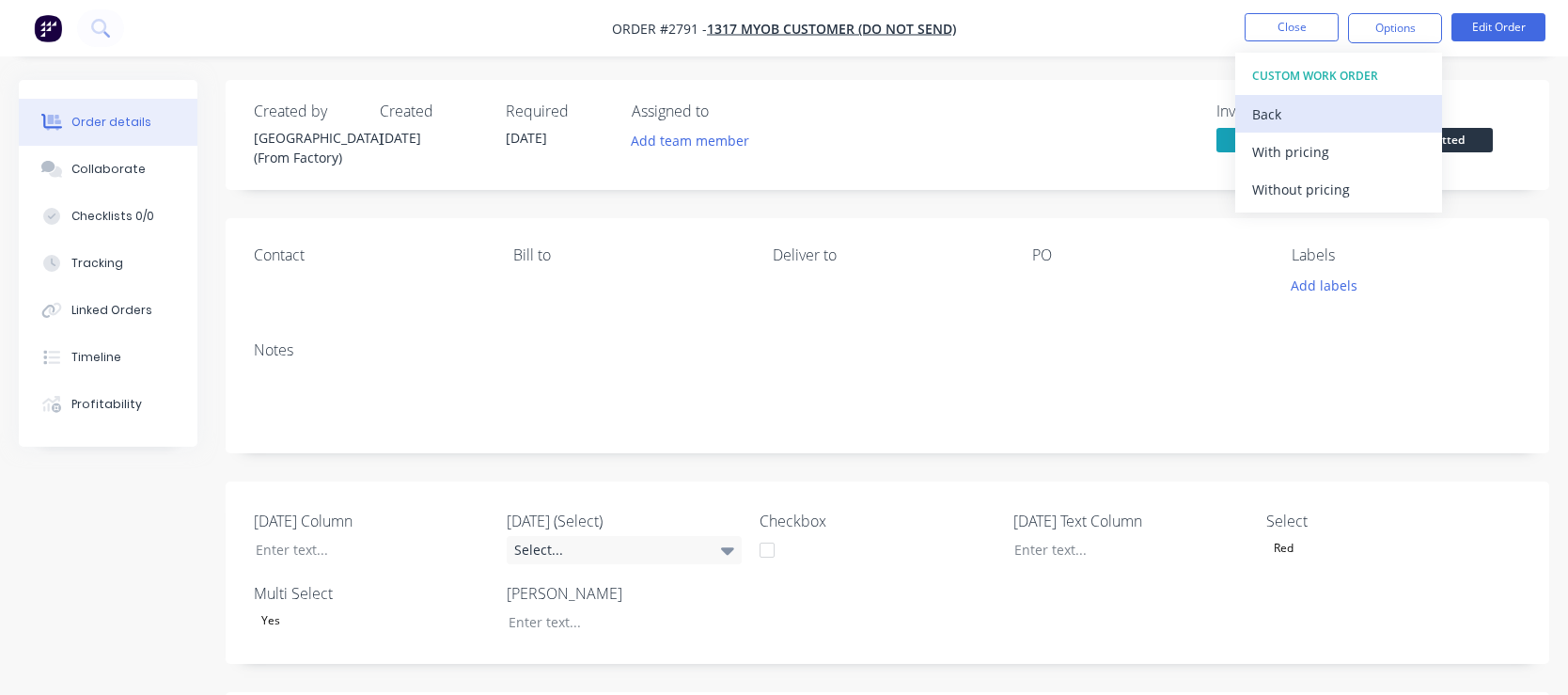
click at [1297, 130] on button "Back" at bounding box center [1339, 113] width 207 height 37
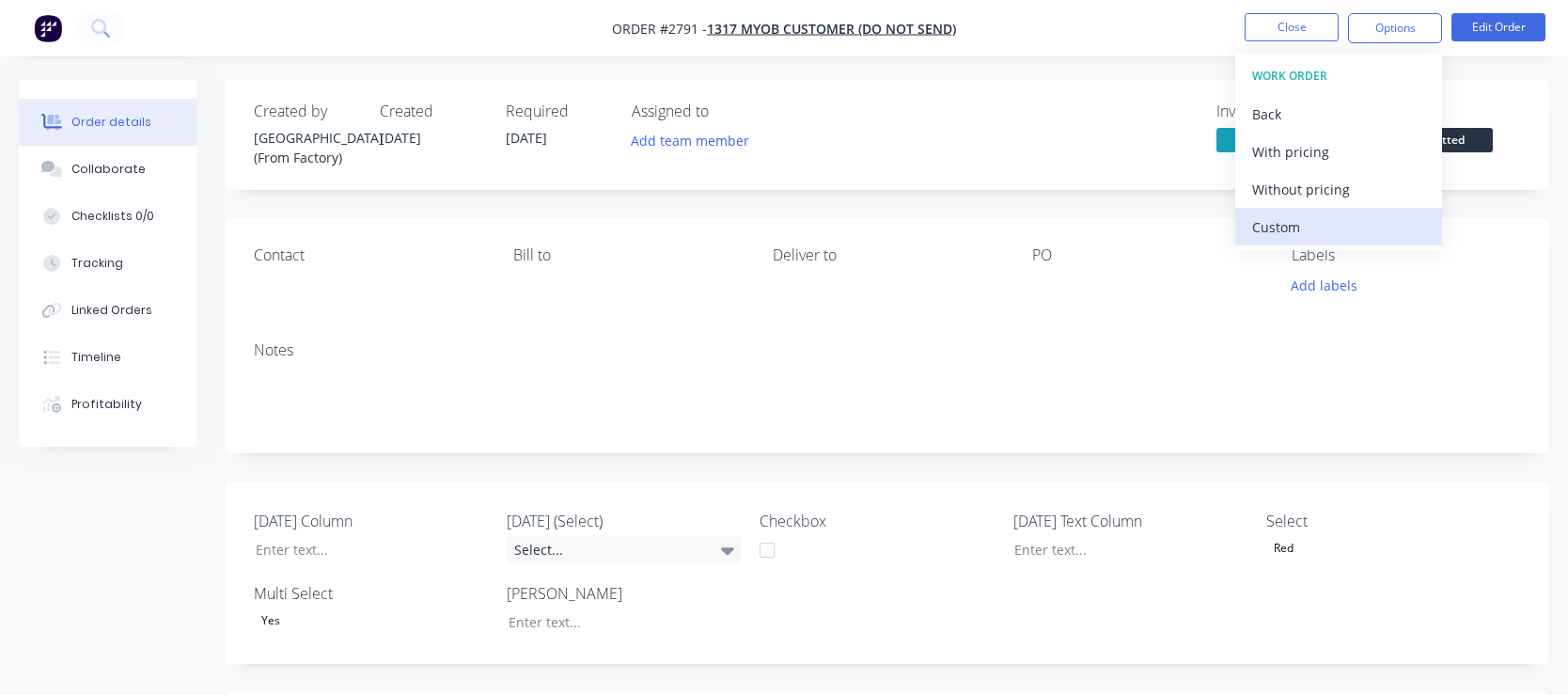
click at [1309, 224] on div "Custom" at bounding box center [1338, 227] width 173 height 27
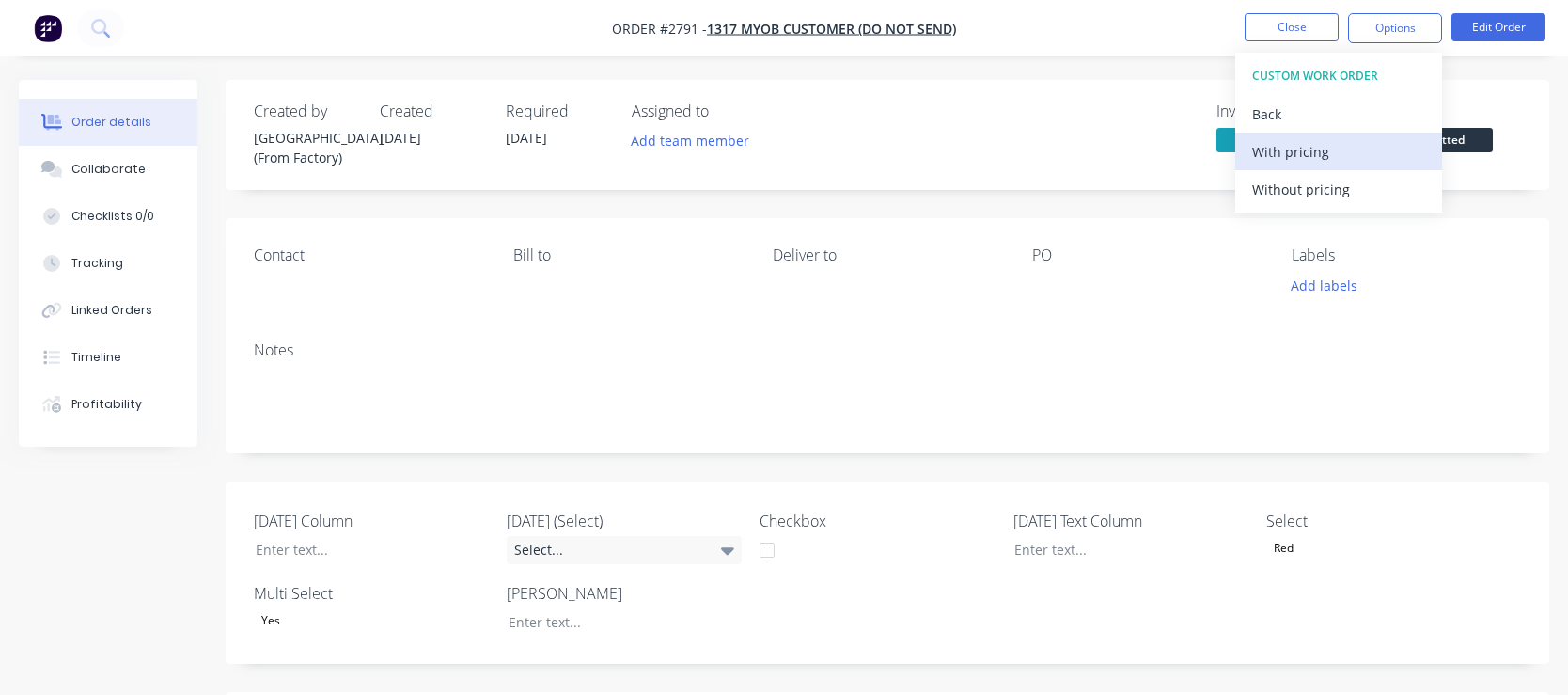
click at [1293, 154] on div "With pricing" at bounding box center [1338, 151] width 173 height 27
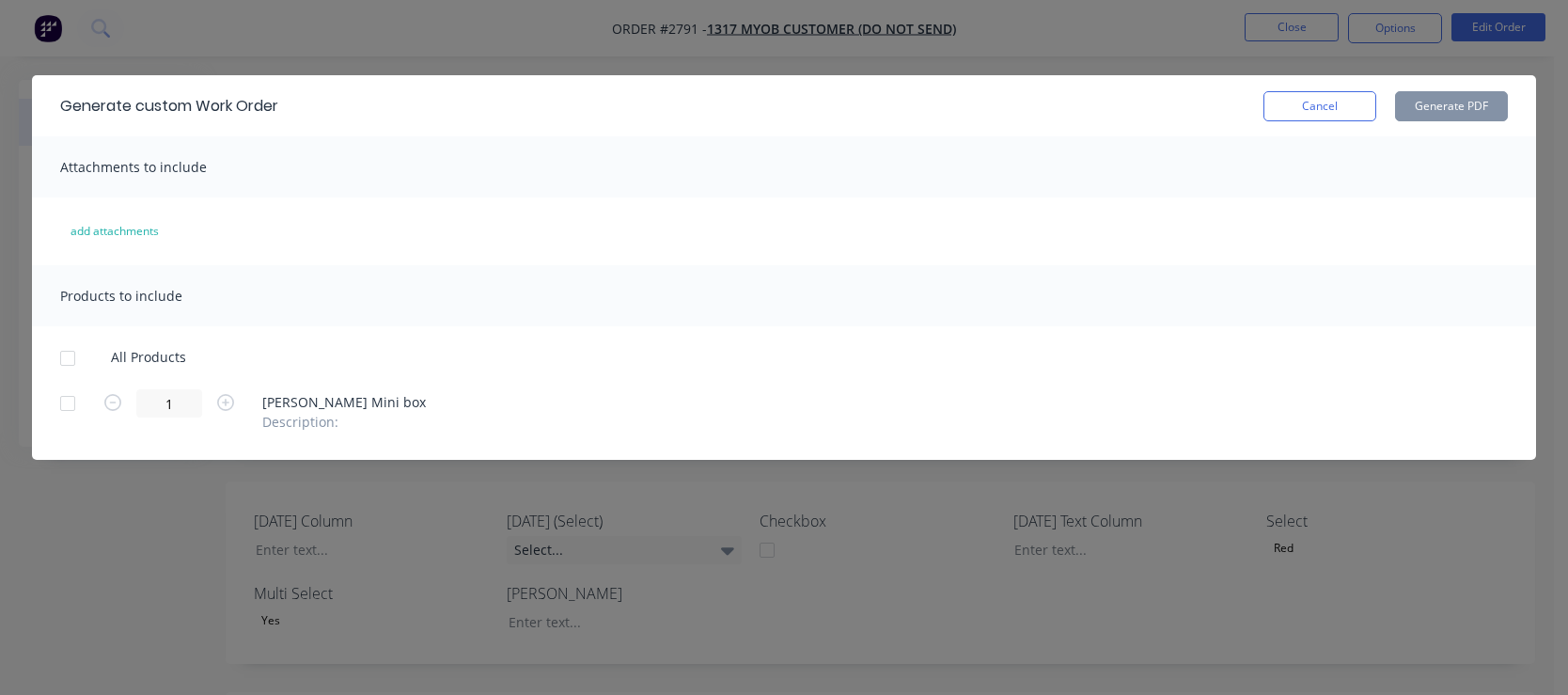
click at [58, 402] on div at bounding box center [67, 403] width 37 height 37
click at [1448, 121] on button "Generate PDF" at bounding box center [1451, 105] width 113 height 30
click at [1325, 95] on button "Cancel" at bounding box center [1320, 105] width 113 height 30
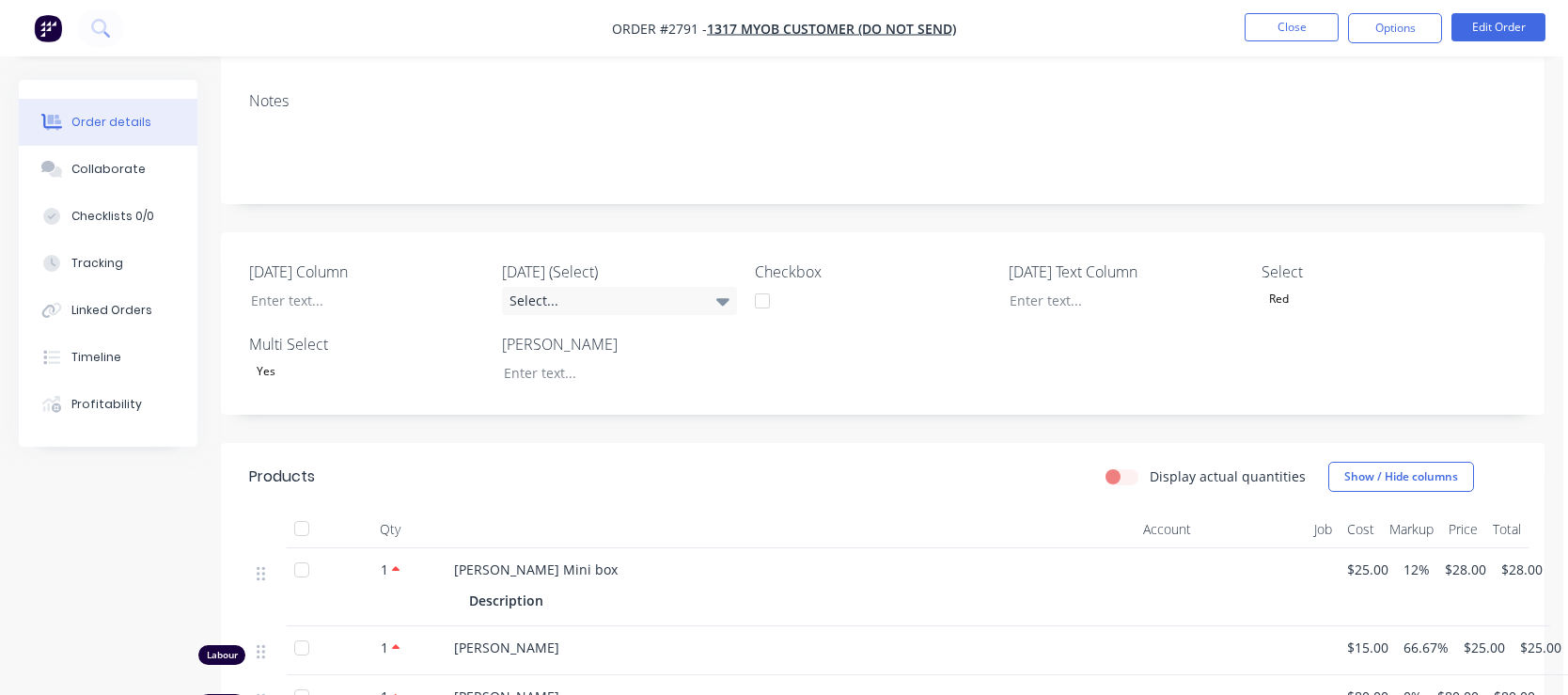
scroll to position [245, 5]
click at [1398, 38] on button "Options" at bounding box center [1395, 28] width 94 height 30
click at [1307, 31] on button "Close" at bounding box center [1291, 27] width 94 height 28
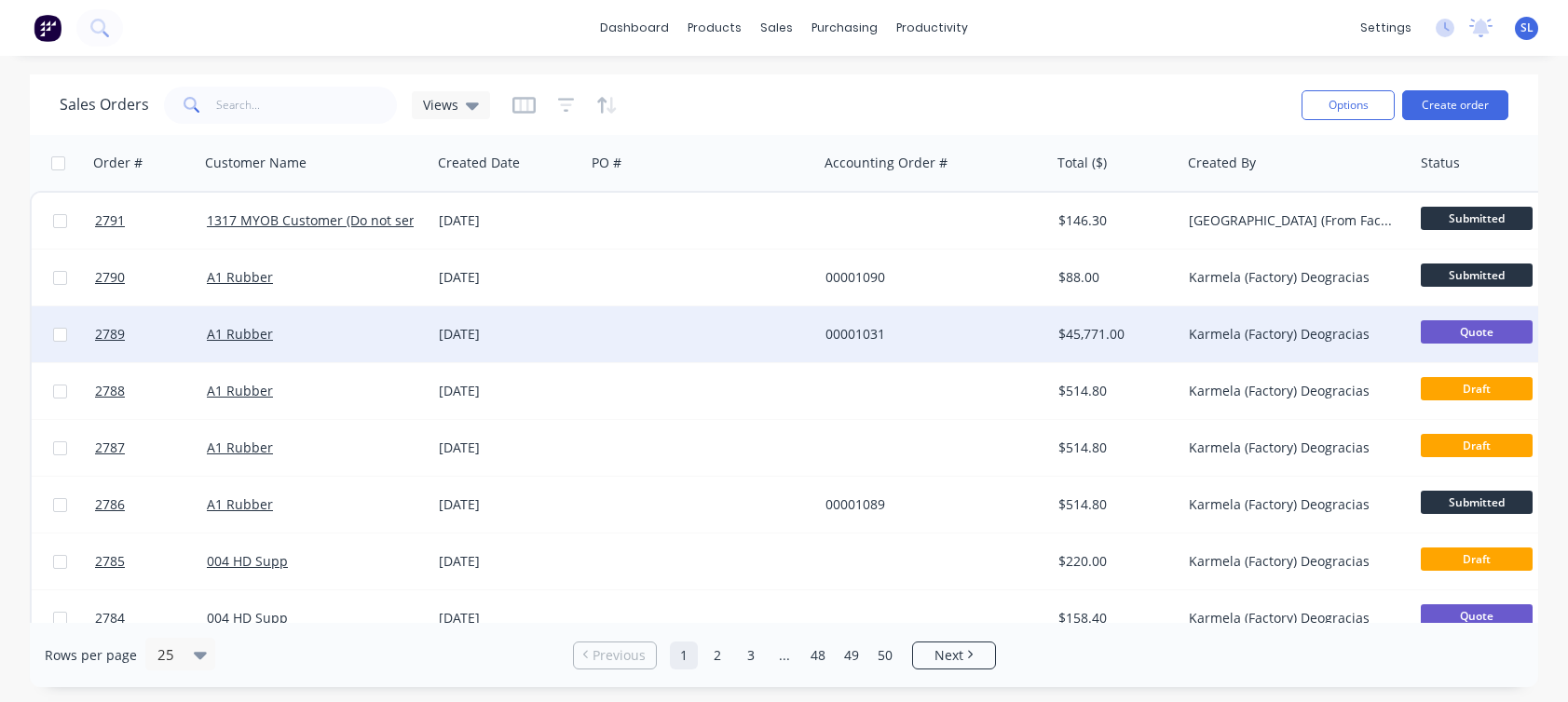
click at [439, 322] on div "26 Aug 2025" at bounding box center [508, 334] width 154 height 56
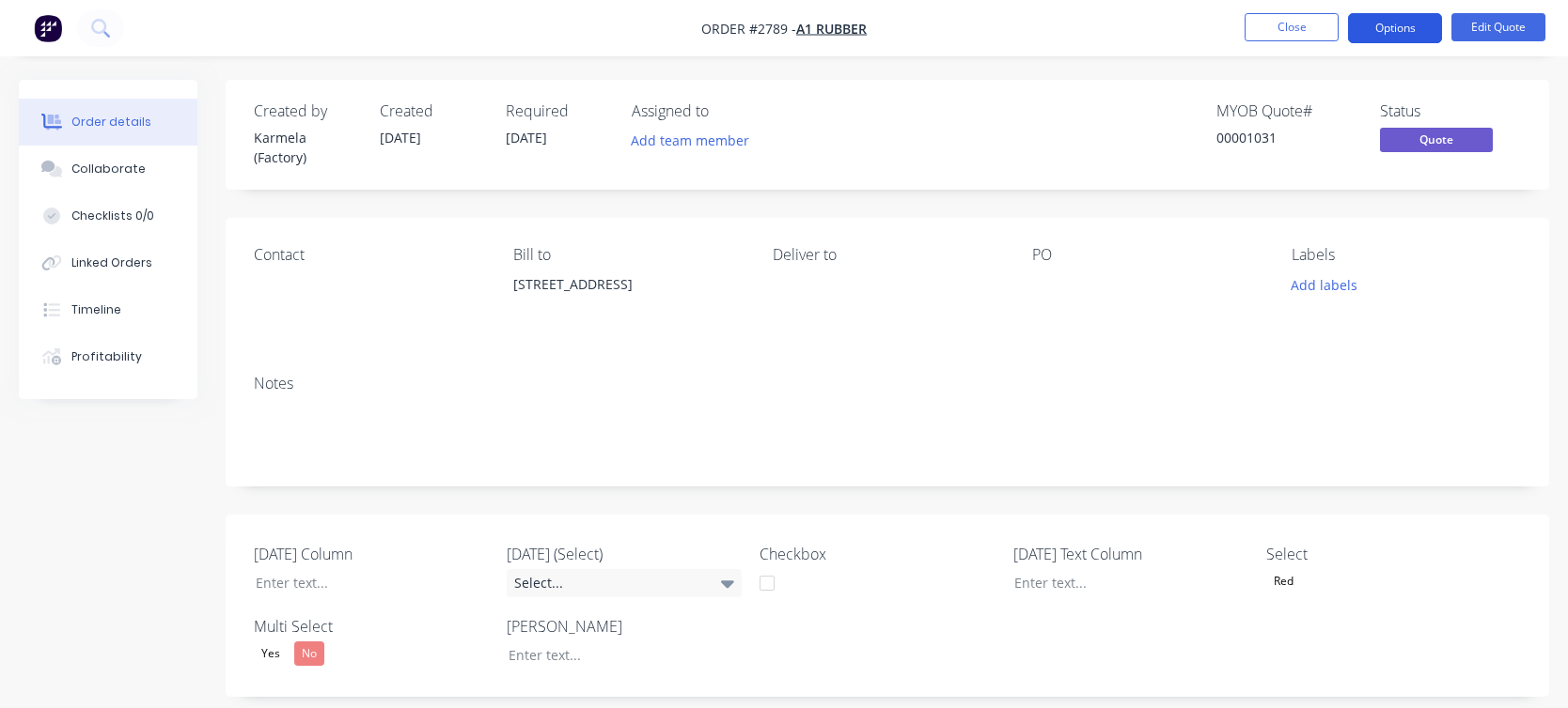
click at [1373, 34] on button "Options" at bounding box center [1395, 28] width 94 height 30
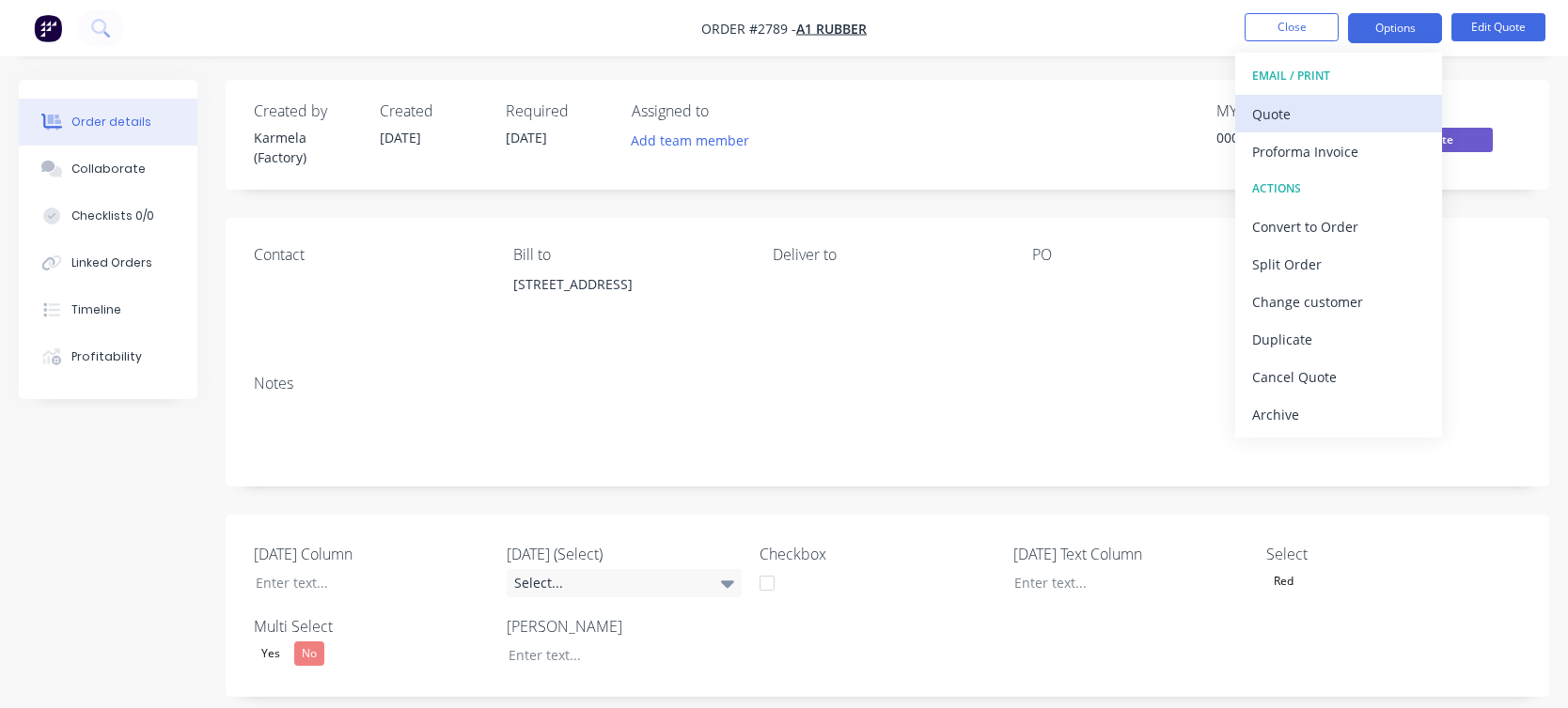
click at [1326, 108] on div "Quote" at bounding box center [1338, 114] width 173 height 27
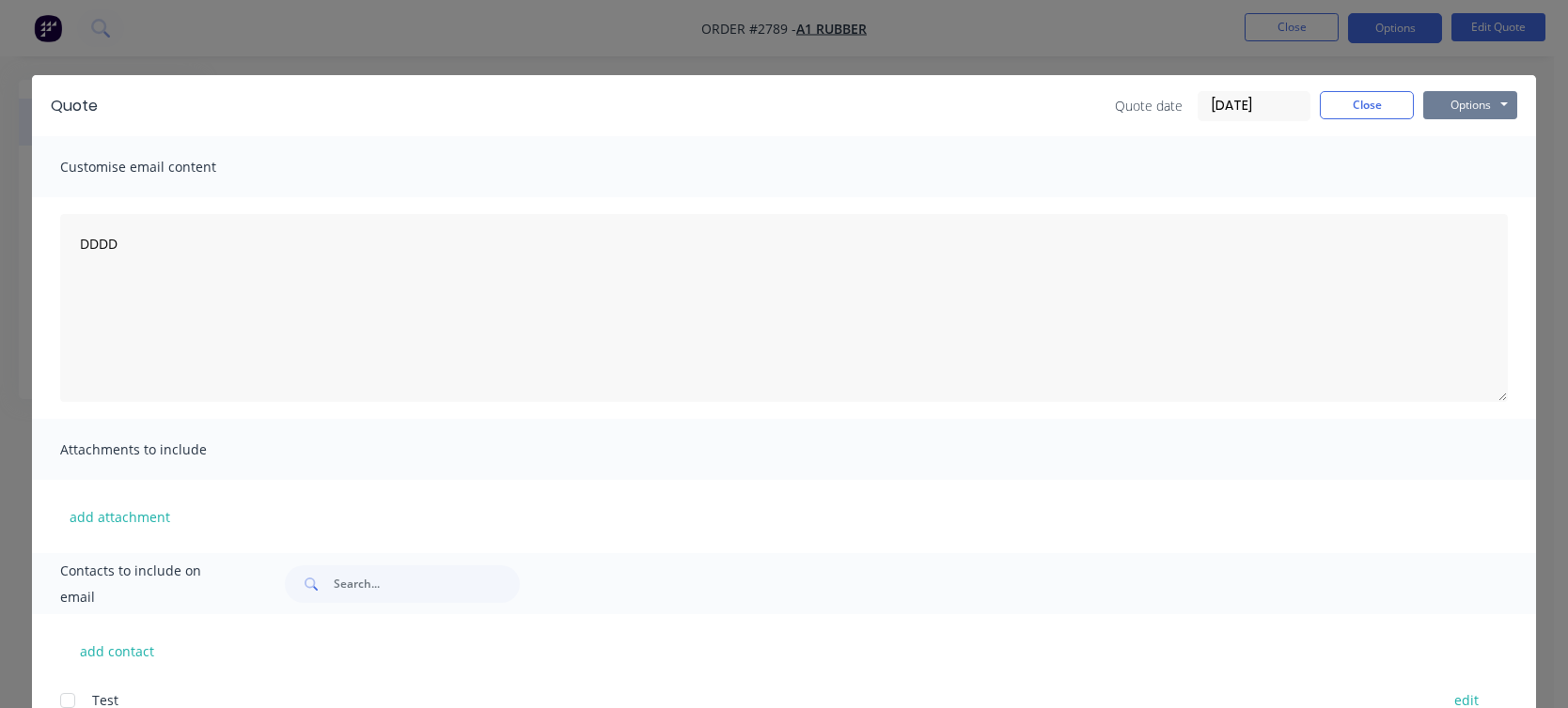
click at [1488, 99] on button "Options" at bounding box center [1470, 104] width 94 height 28
click at [1465, 155] on button "Print" at bounding box center [1484, 170] width 121 height 31
click at [1477, 105] on button "Options" at bounding box center [1470, 104] width 94 height 28
click at [1390, 101] on button "Close" at bounding box center [1367, 104] width 94 height 28
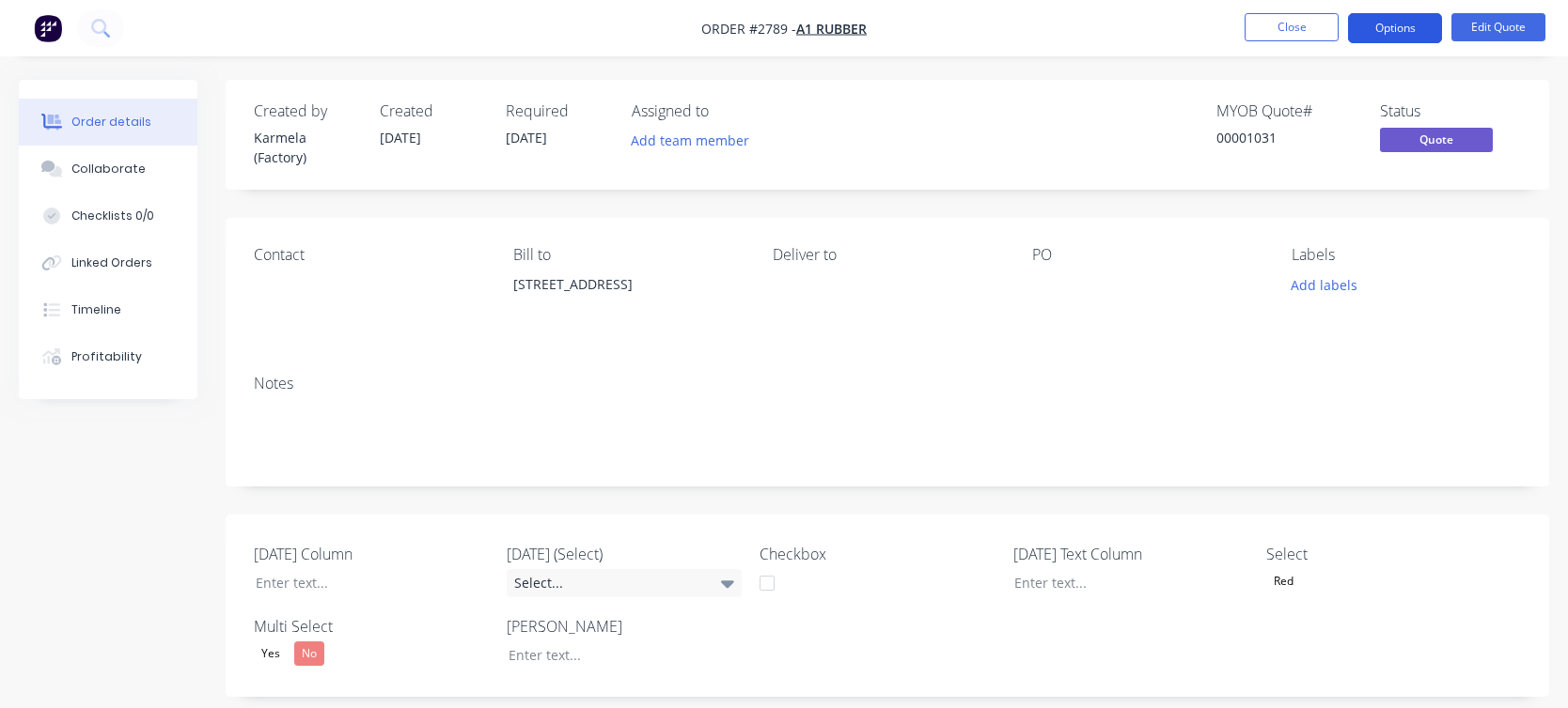
click at [1395, 34] on button "Options" at bounding box center [1395, 28] width 94 height 30
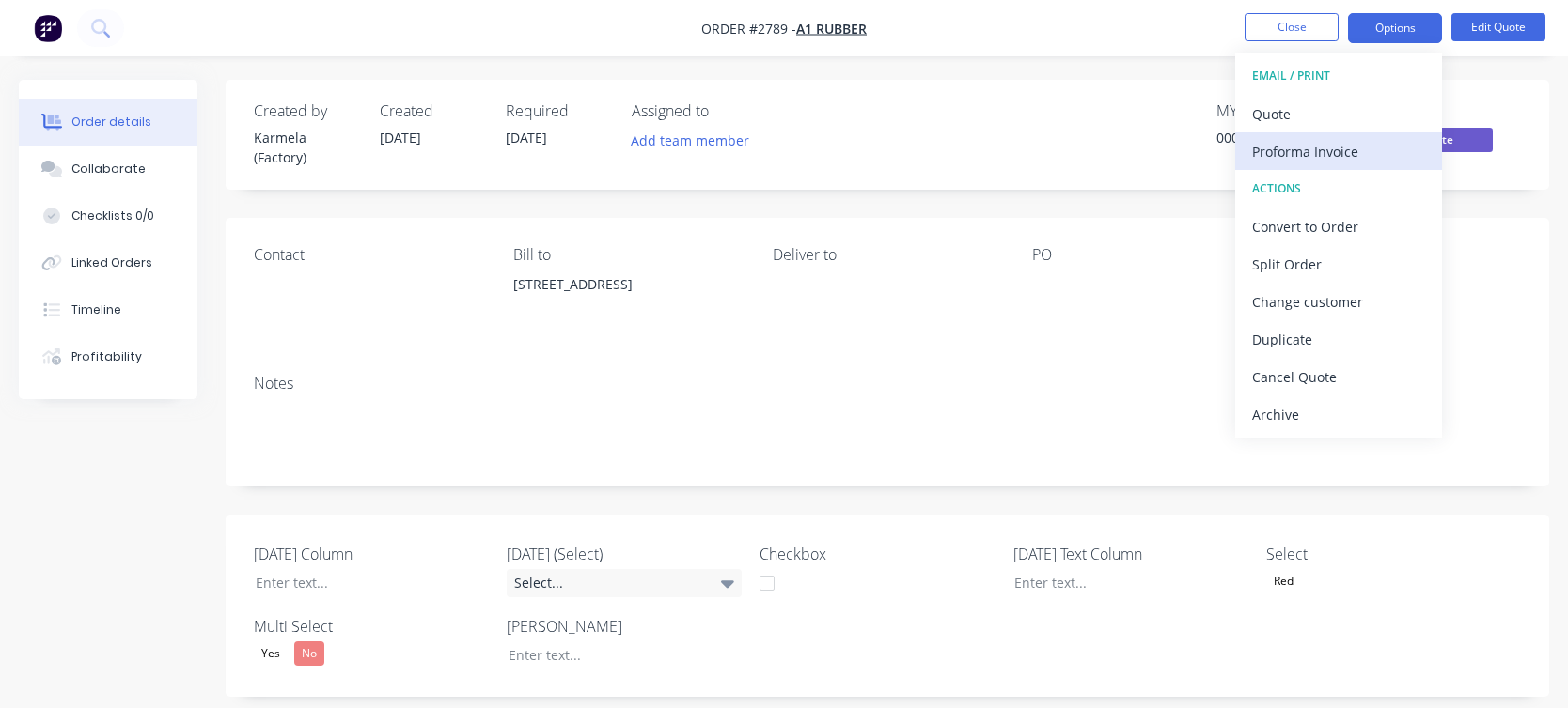
click at [1336, 148] on div "Proforma Invoice" at bounding box center [1338, 151] width 173 height 27
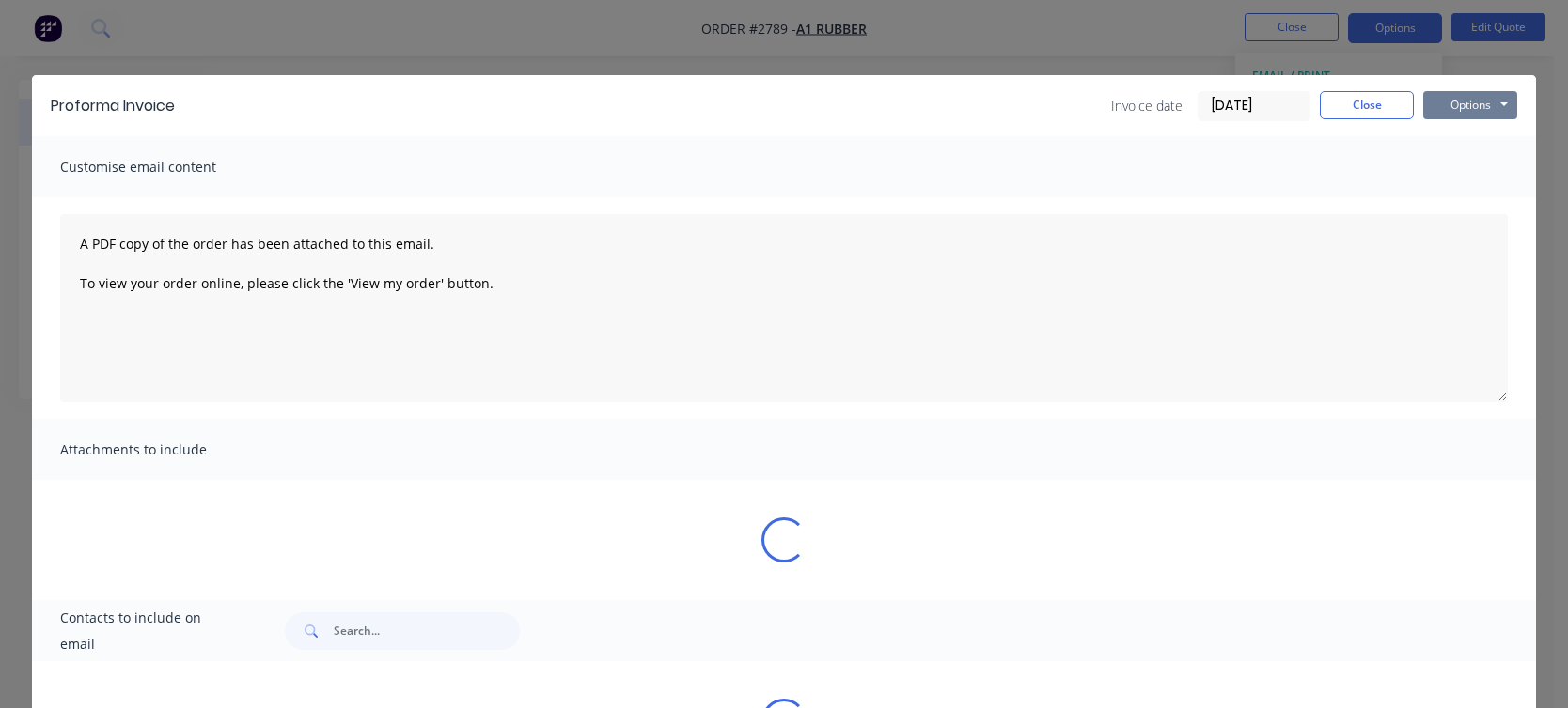
click at [1493, 96] on button "Options" at bounding box center [1470, 104] width 94 height 28
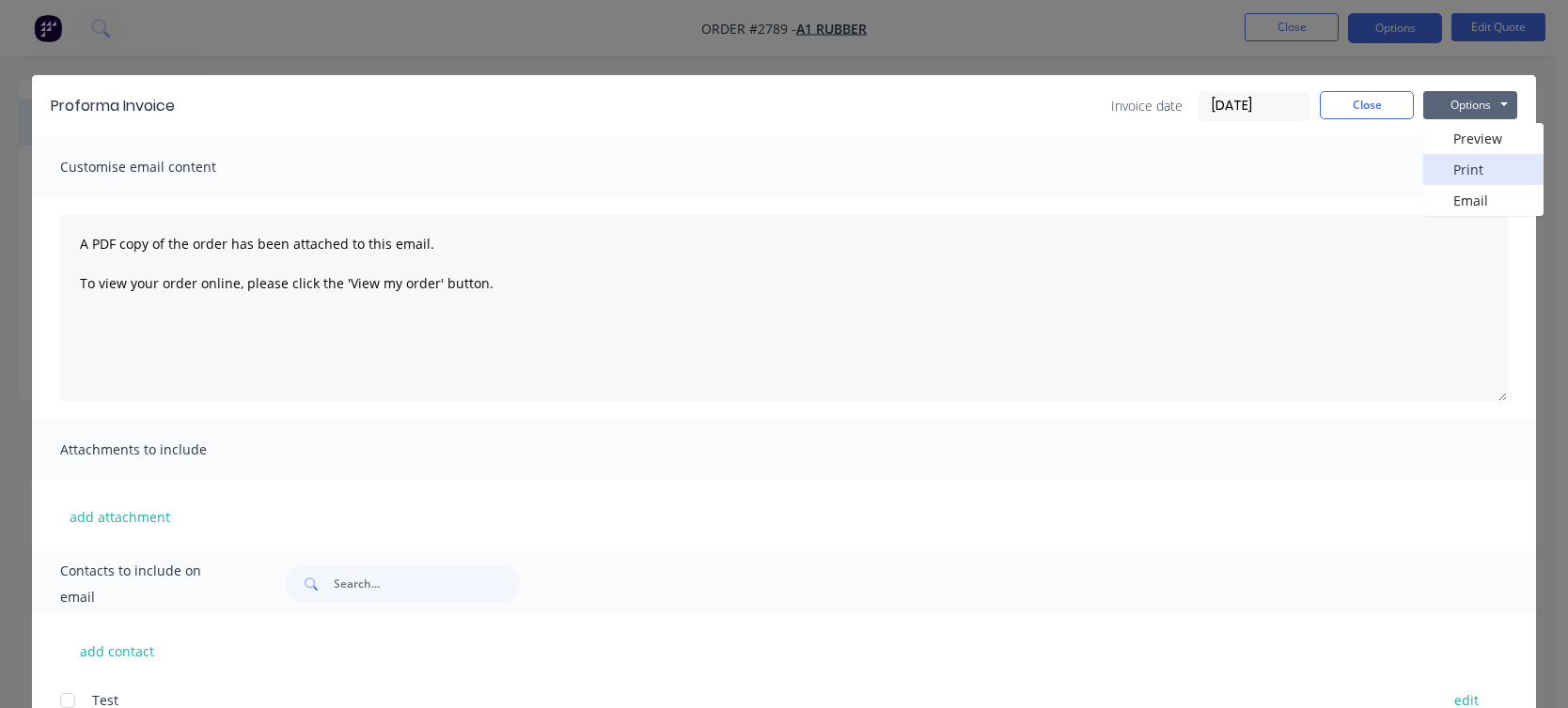
click at [1467, 173] on button "Print" at bounding box center [1484, 170] width 121 height 31
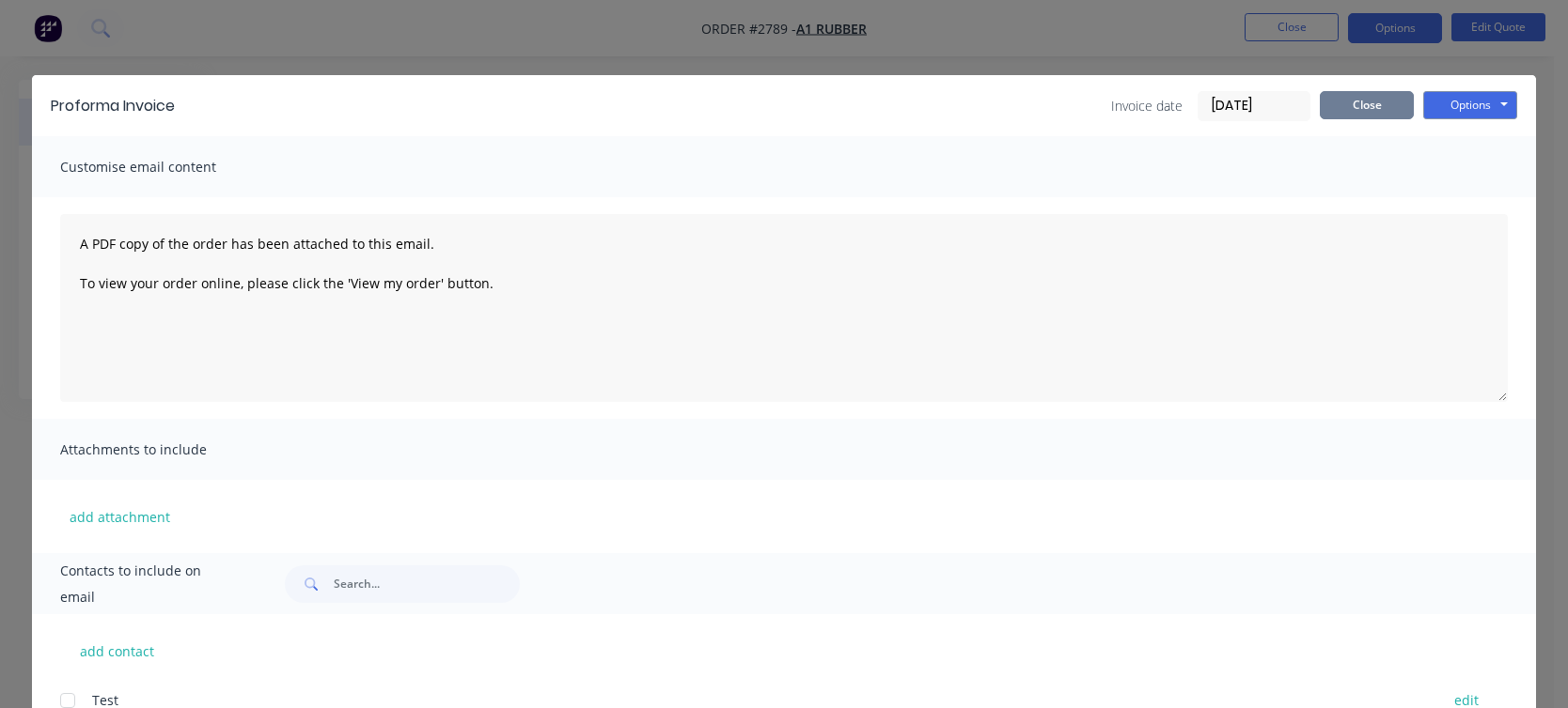
click at [1380, 104] on button "Close" at bounding box center [1367, 104] width 94 height 28
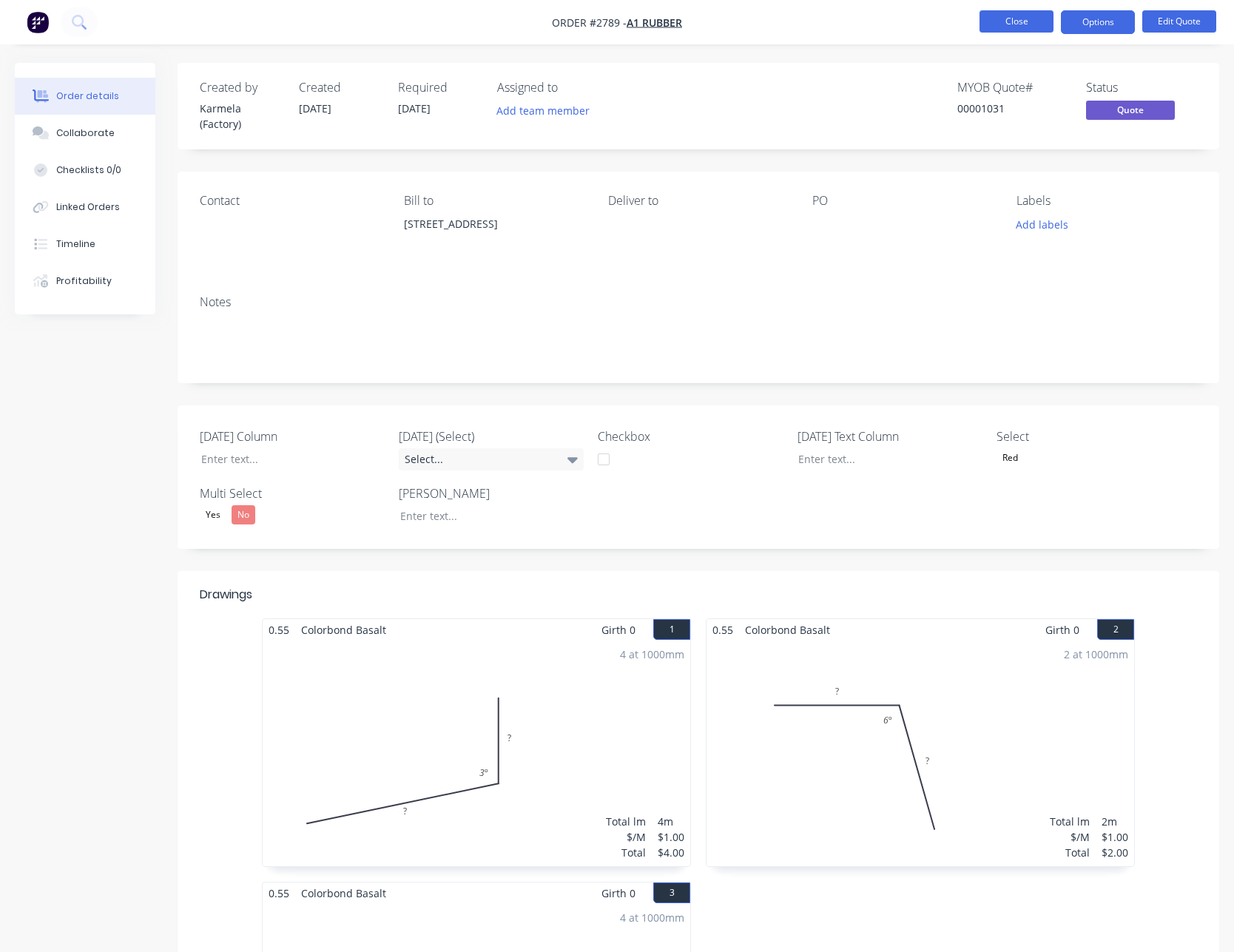
click at [1013, 31] on button "Close" at bounding box center [1016, 21] width 74 height 22
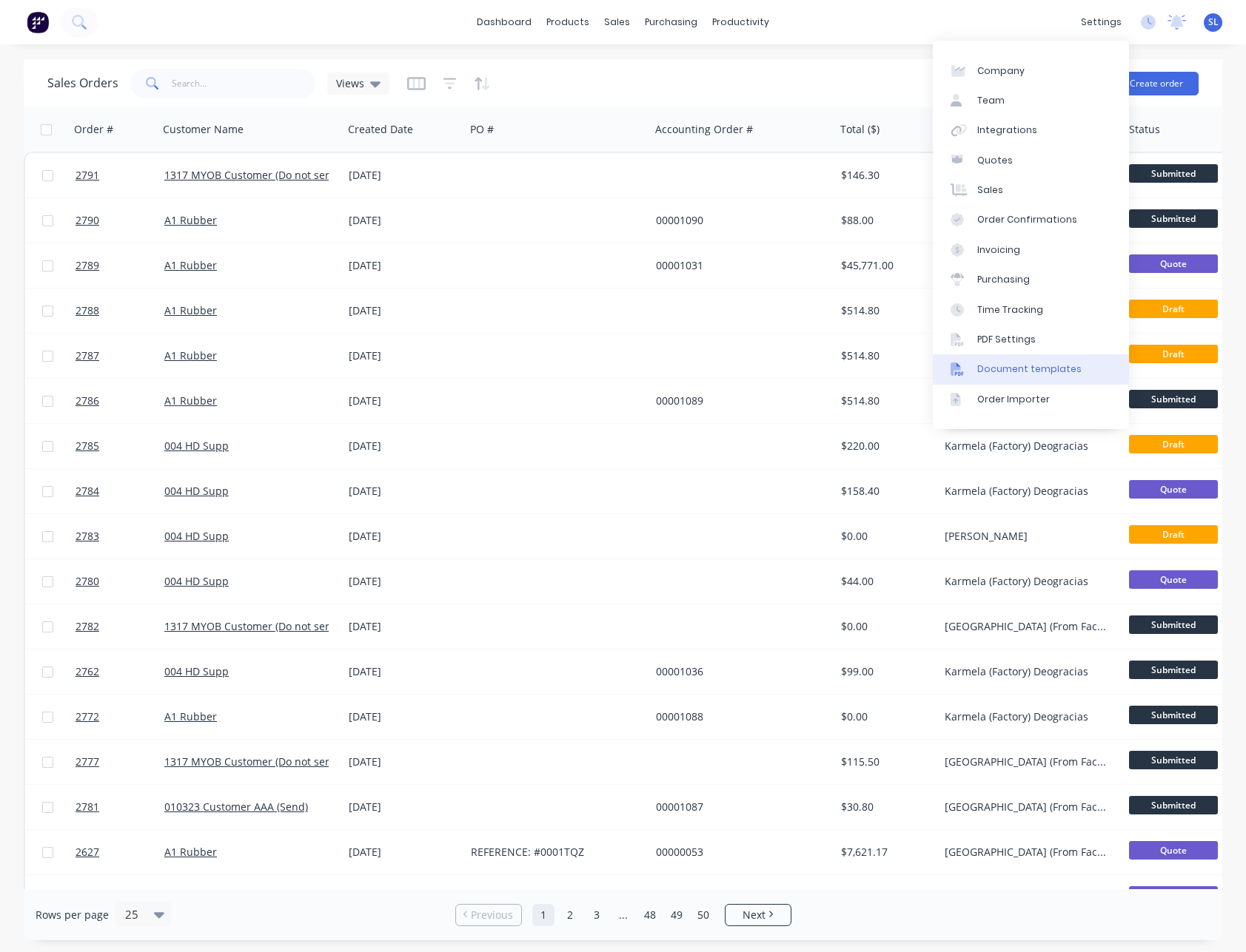
click at [1007, 370] on div "Document templates" at bounding box center [1029, 370] width 104 height 14
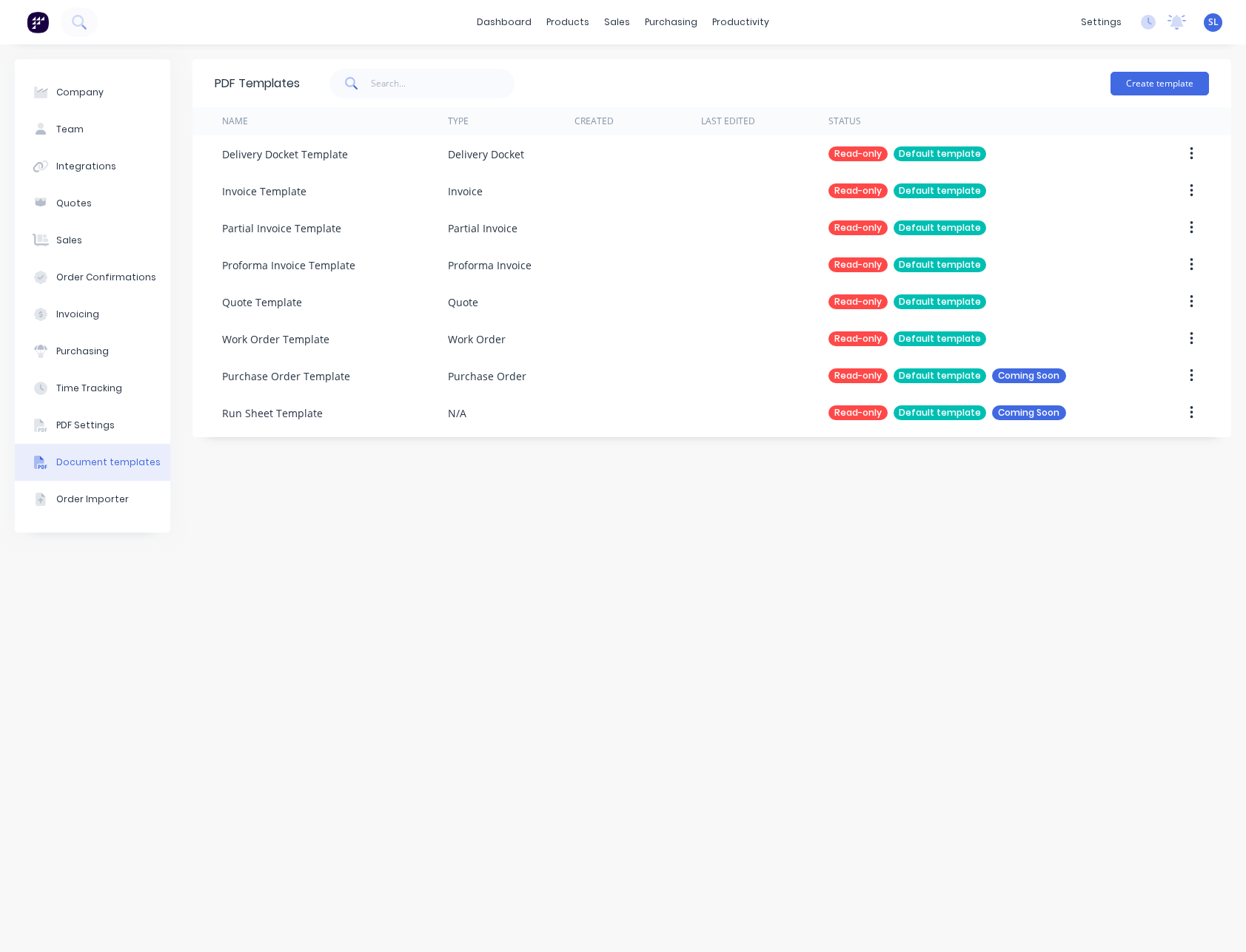
click at [1137, 69] on div "Create template" at bounding box center [1159, 83] width 98 height 45
click at [1136, 84] on button "Create template" at bounding box center [1159, 83] width 98 height 23
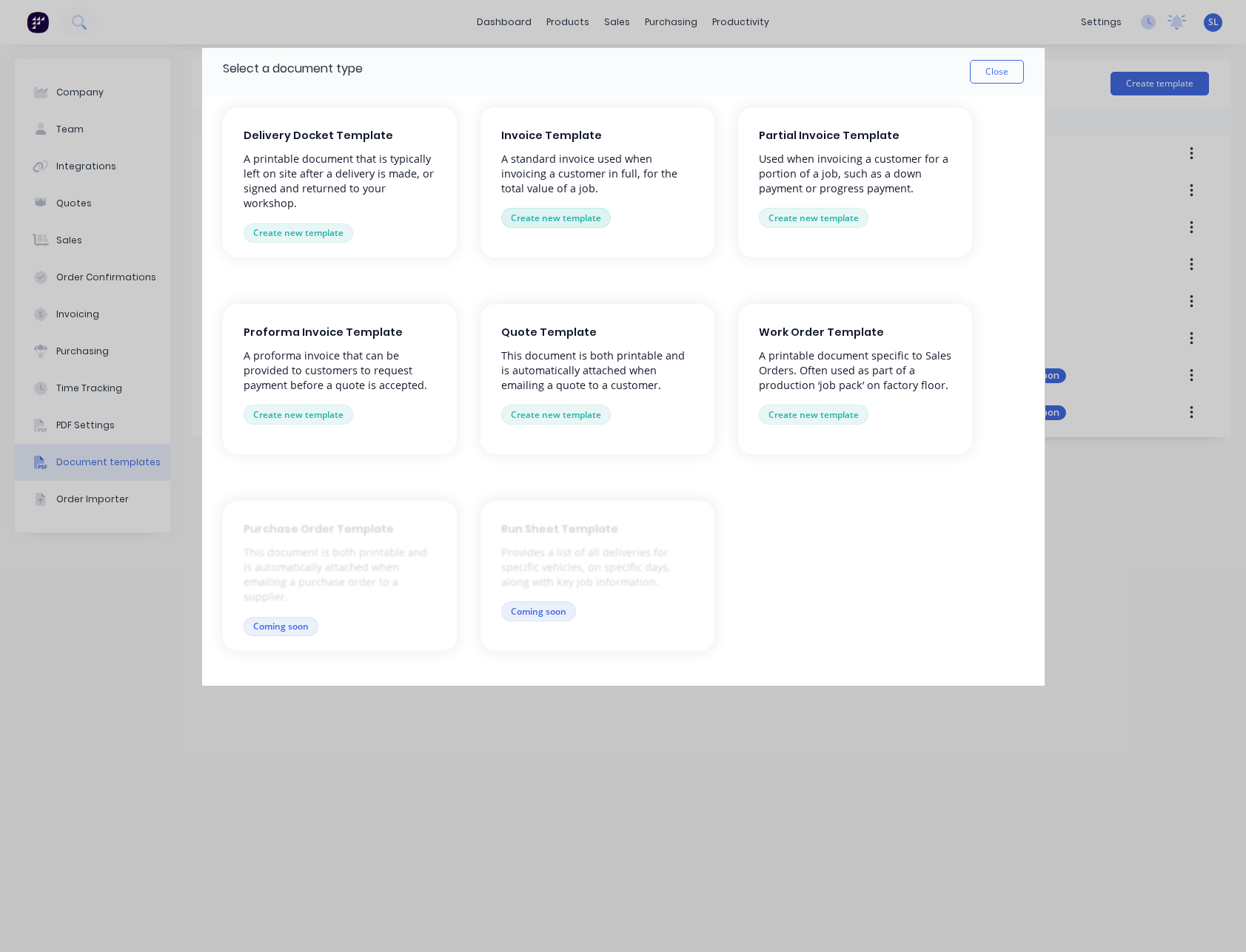
click at [566, 220] on button "Create new template" at bounding box center [555, 217] width 109 height 19
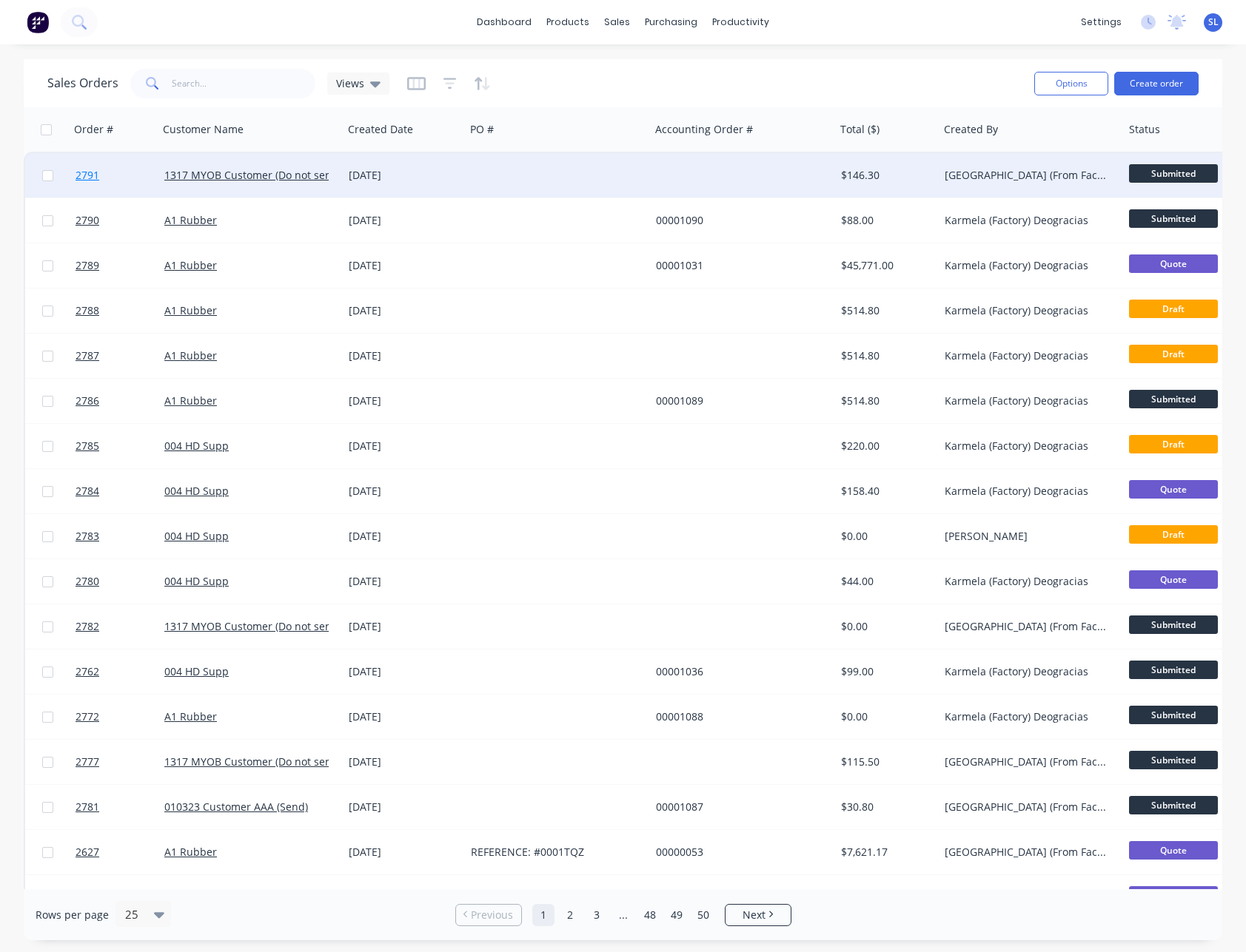
click at [103, 173] on link "2791" at bounding box center [120, 175] width 89 height 45
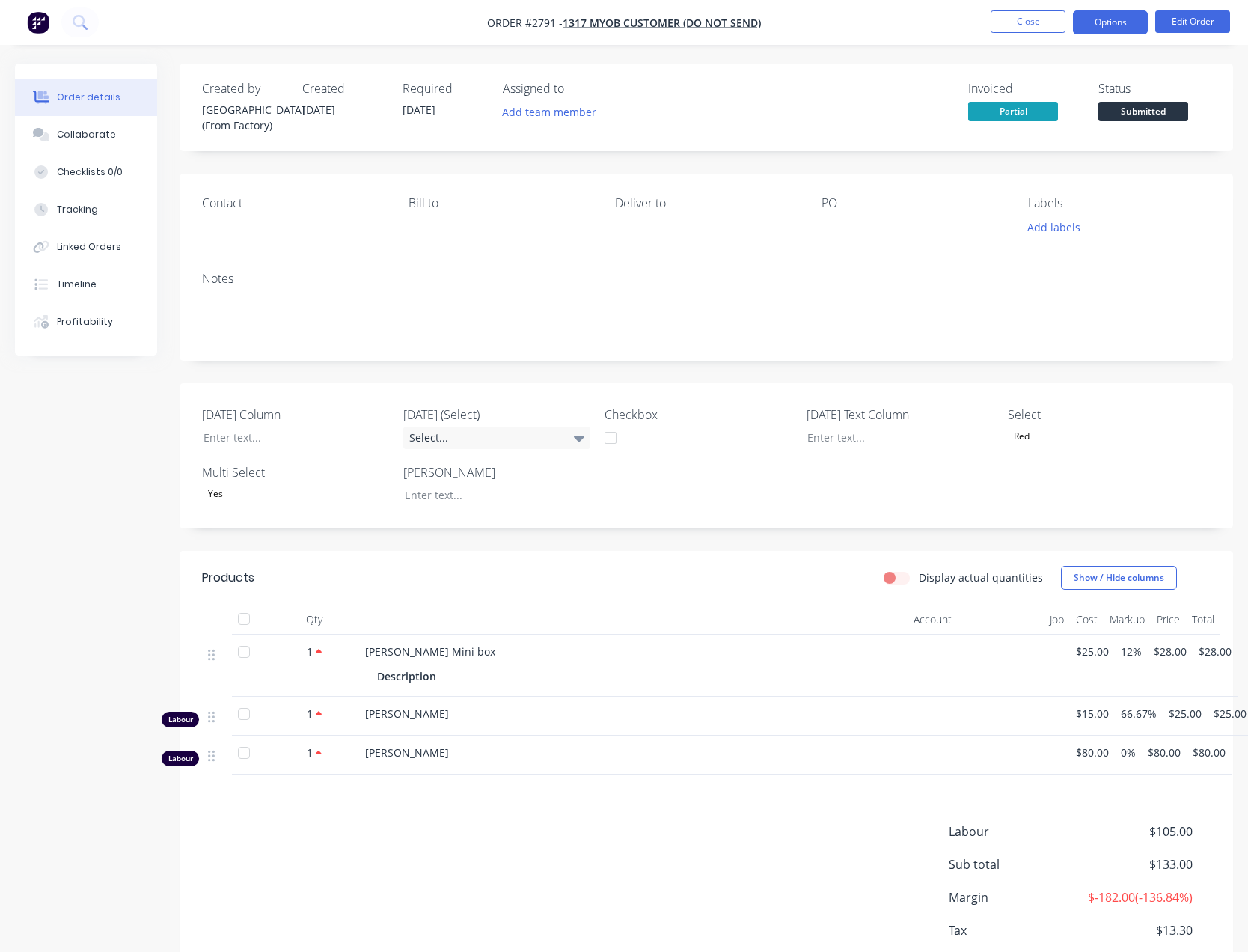
click at [1105, 31] on button "Options" at bounding box center [1110, 22] width 75 height 24
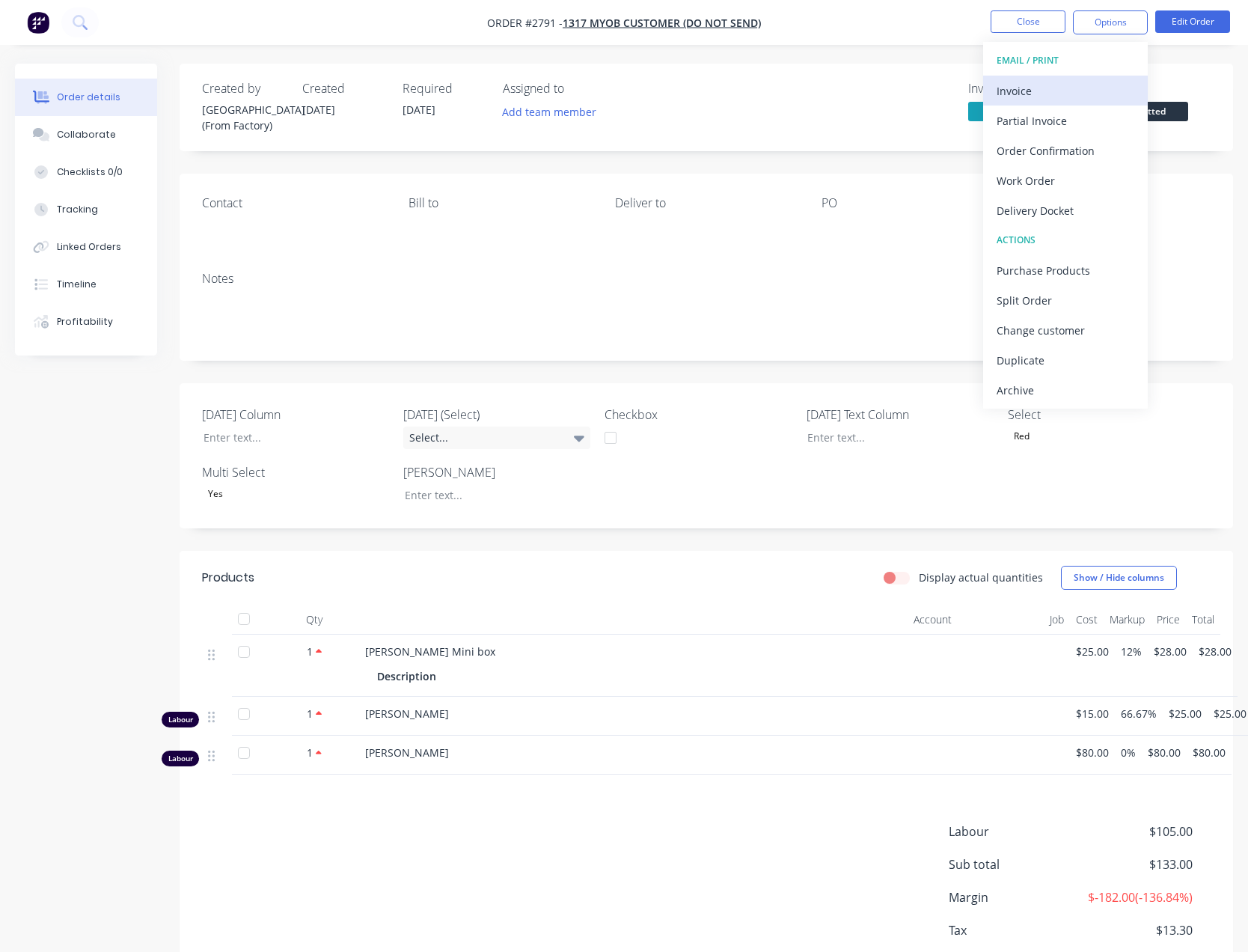
click at [1076, 96] on div "Invoice" at bounding box center [1065, 91] width 137 height 21
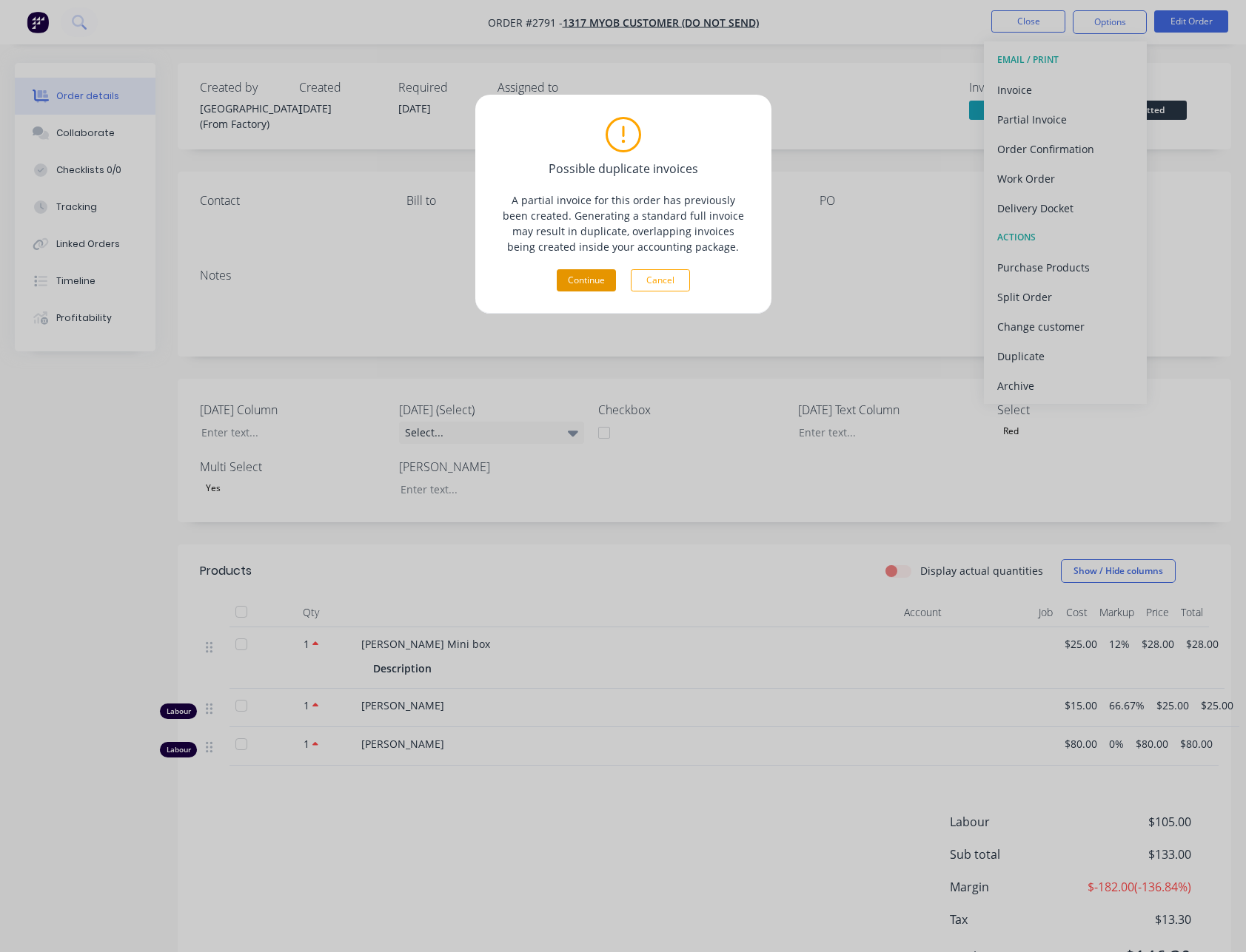
click at [589, 281] on button "Continue" at bounding box center [586, 280] width 59 height 22
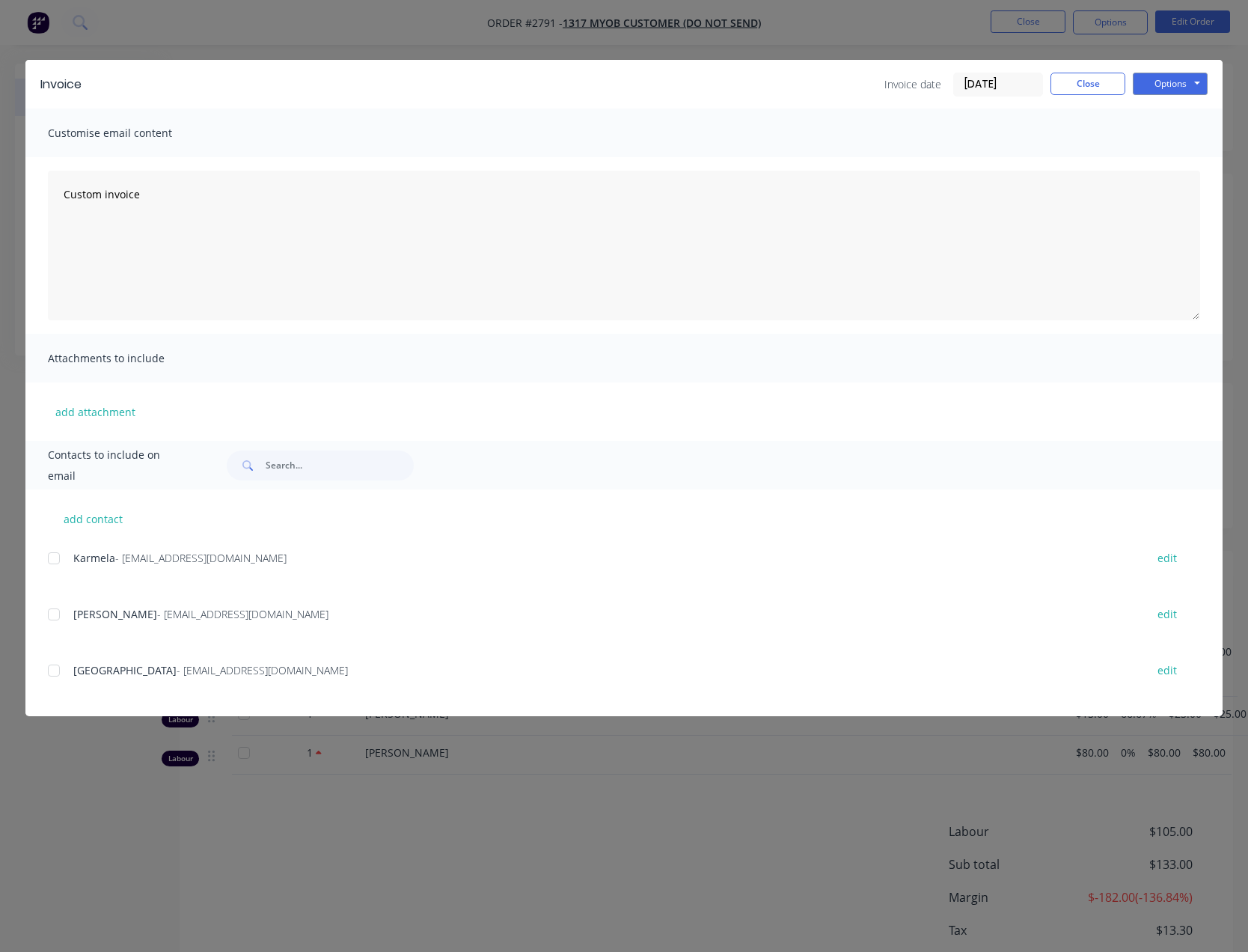
click at [1204, 69] on div "Invoice Invoice date 27/08/25 Close Options Preview Print Email" at bounding box center [623, 84] width 1197 height 49
click at [1198, 76] on button "Options" at bounding box center [1170, 83] width 75 height 22
click at [1169, 124] on button "Print" at bounding box center [1181, 135] width 96 height 24
click at [1085, 73] on button "Close" at bounding box center [1088, 83] width 75 height 22
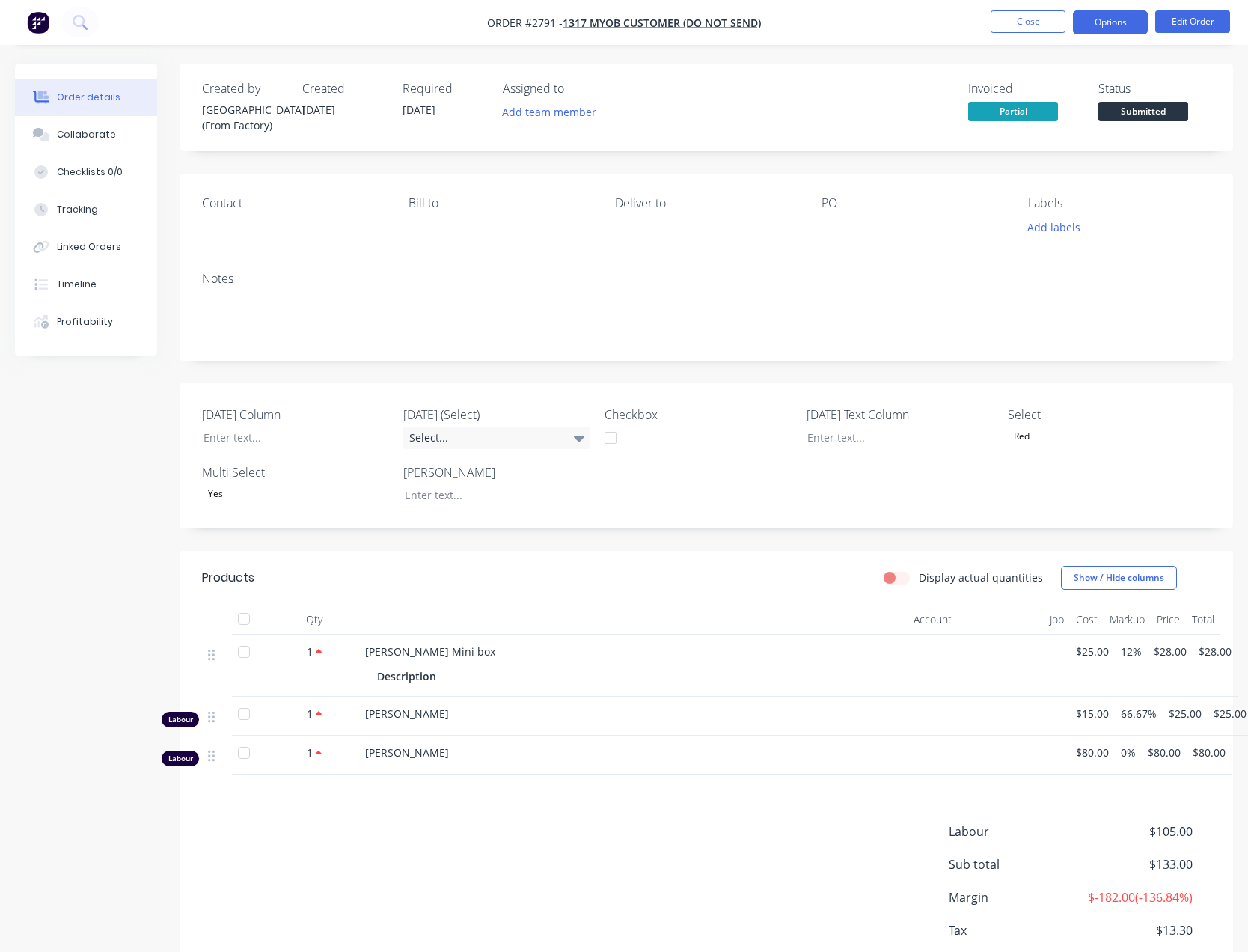
click at [1103, 27] on button "Options" at bounding box center [1110, 22] width 75 height 24
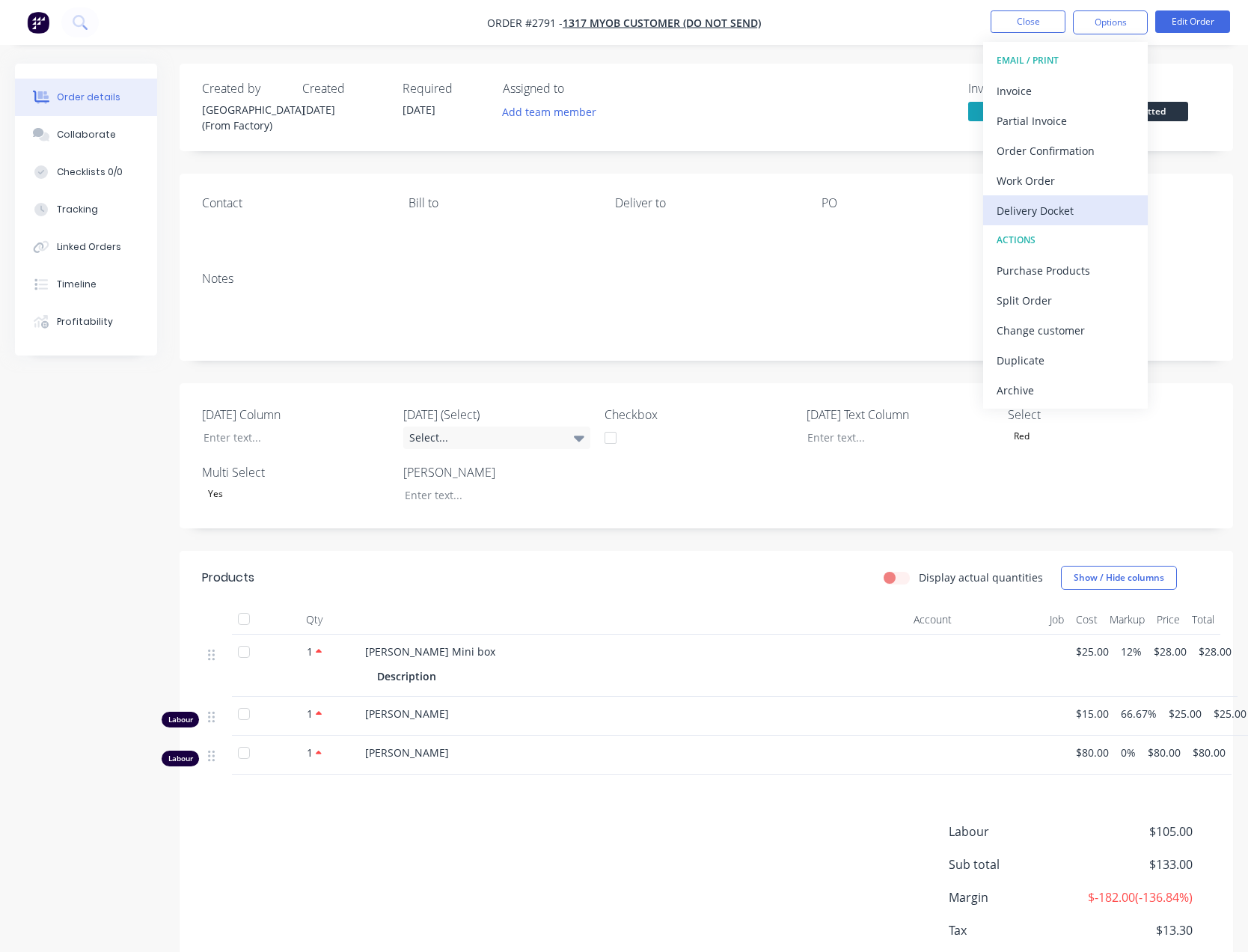
click at [1055, 209] on div "Delivery Docket" at bounding box center [1065, 211] width 137 height 21
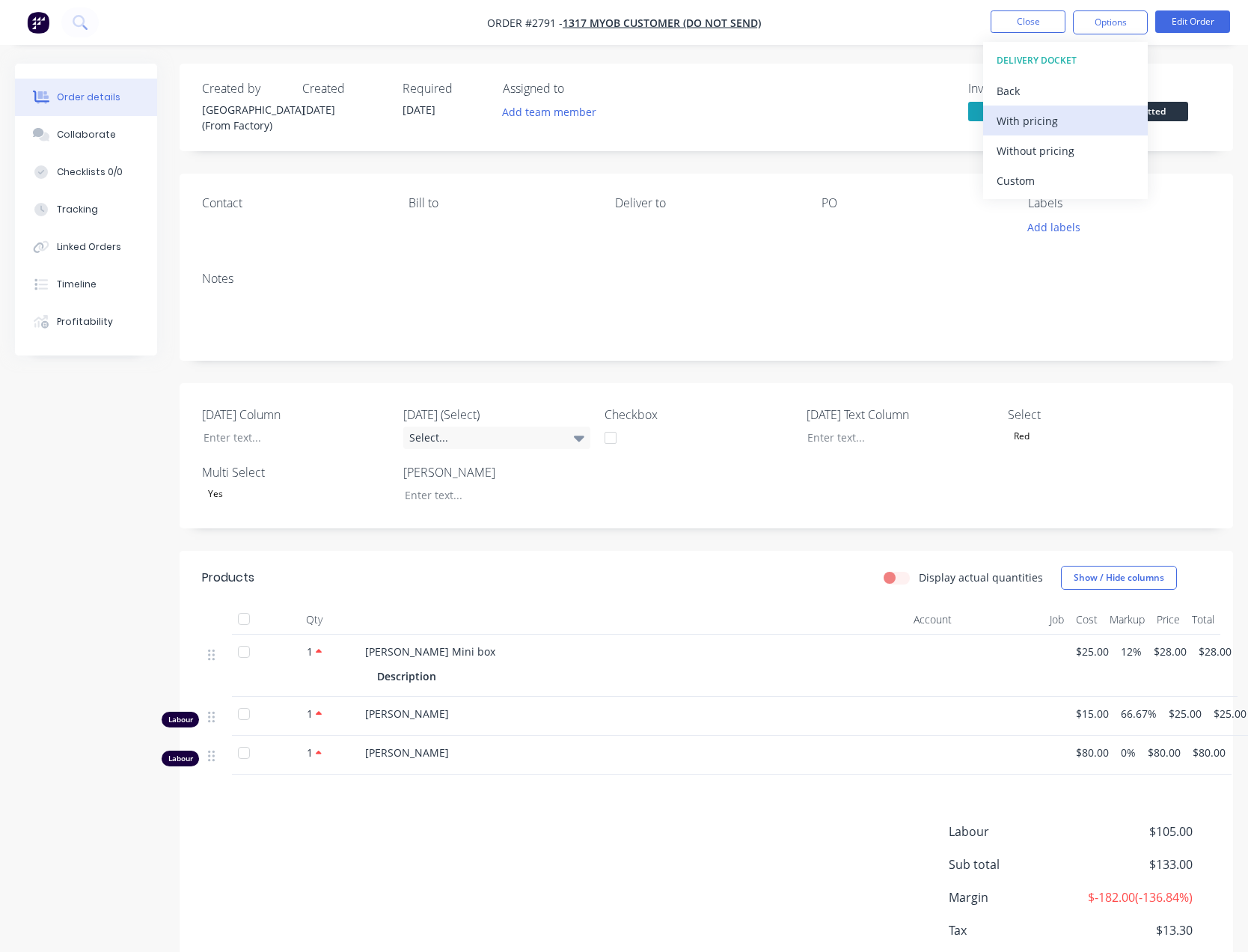
click at [1023, 110] on div "With pricing" at bounding box center [1065, 121] width 137 height 21
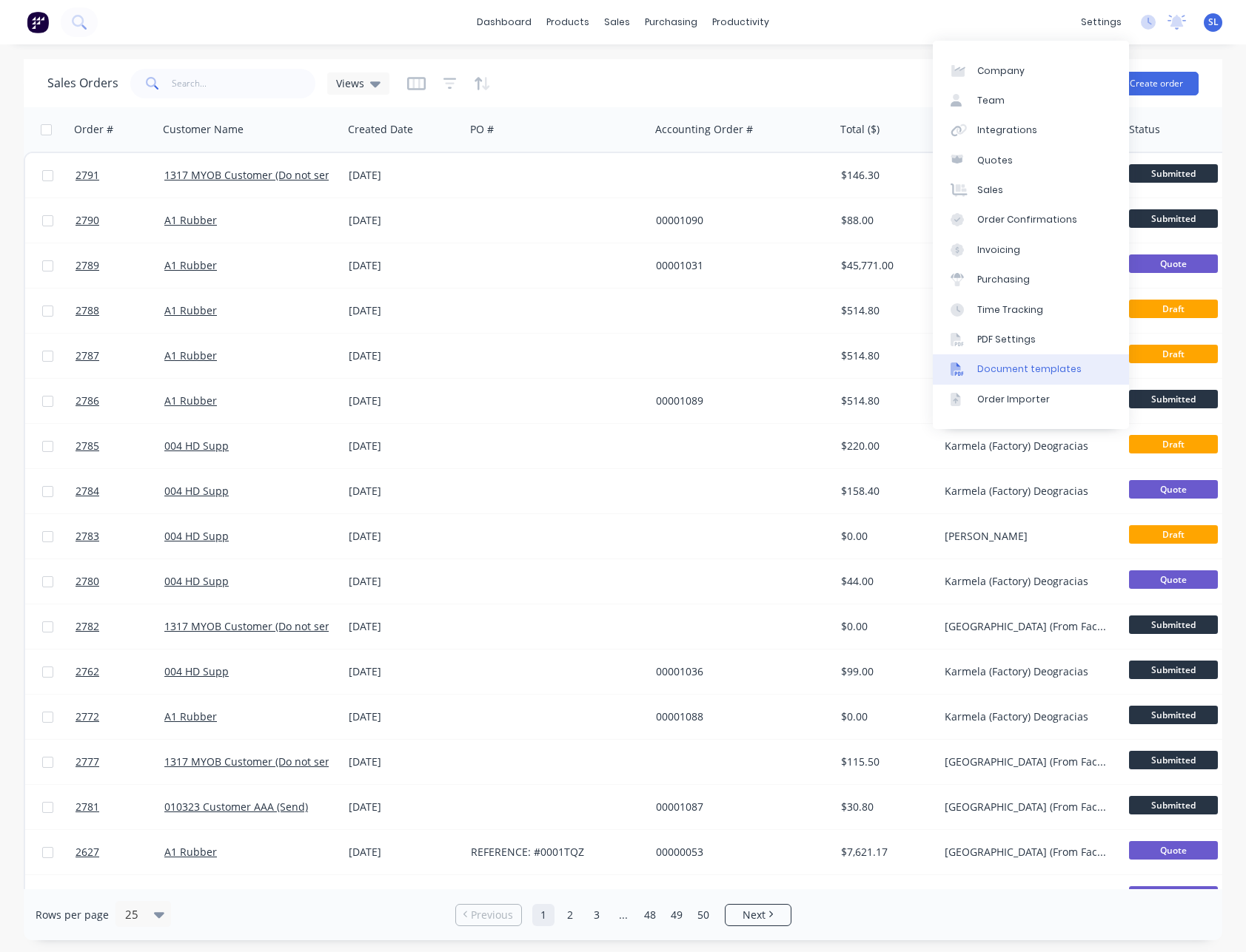
click at [972, 382] on link "Document templates" at bounding box center [1031, 369] width 196 height 29
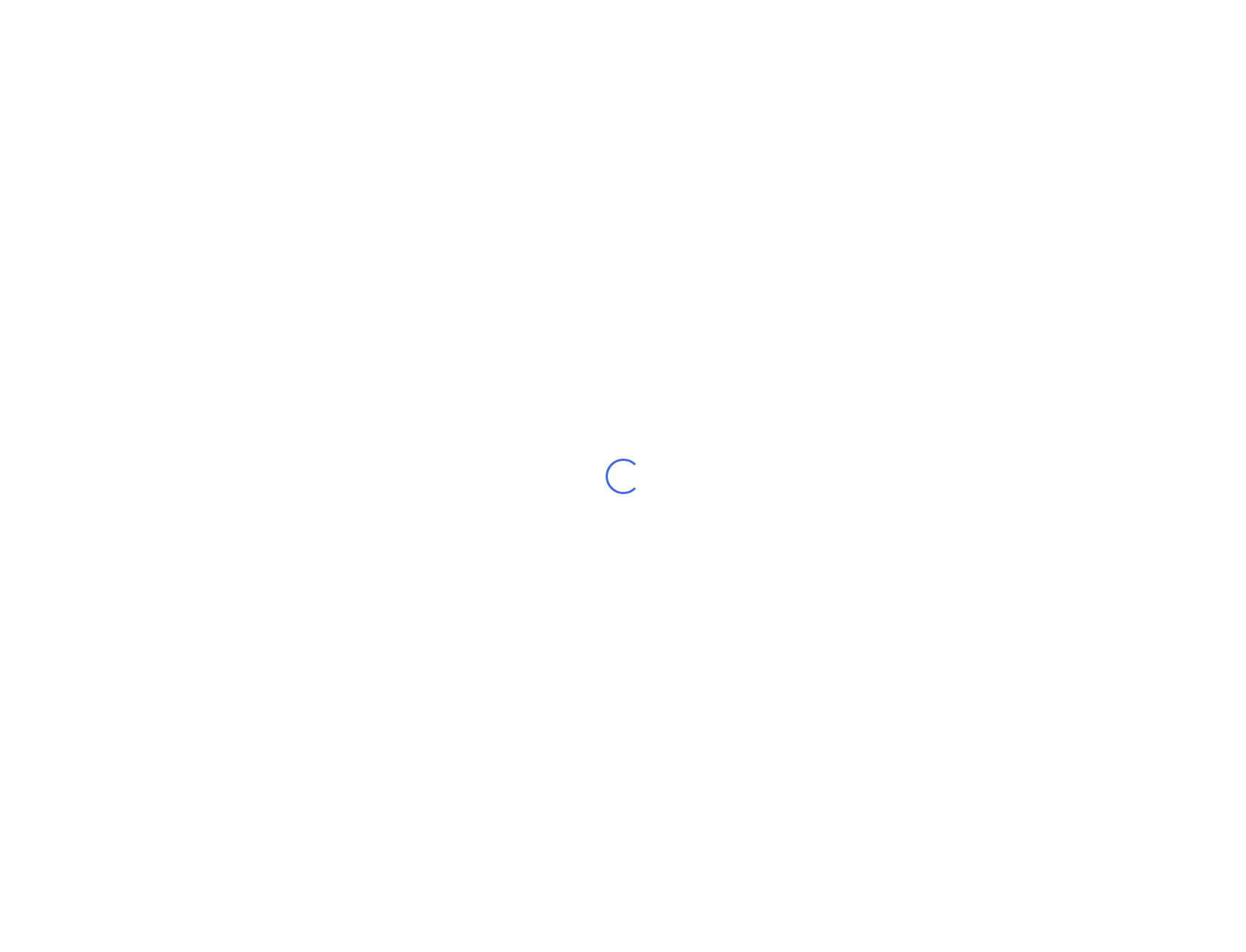
click at [958, 563] on div "Loading..." at bounding box center [623, 476] width 1246 height 952
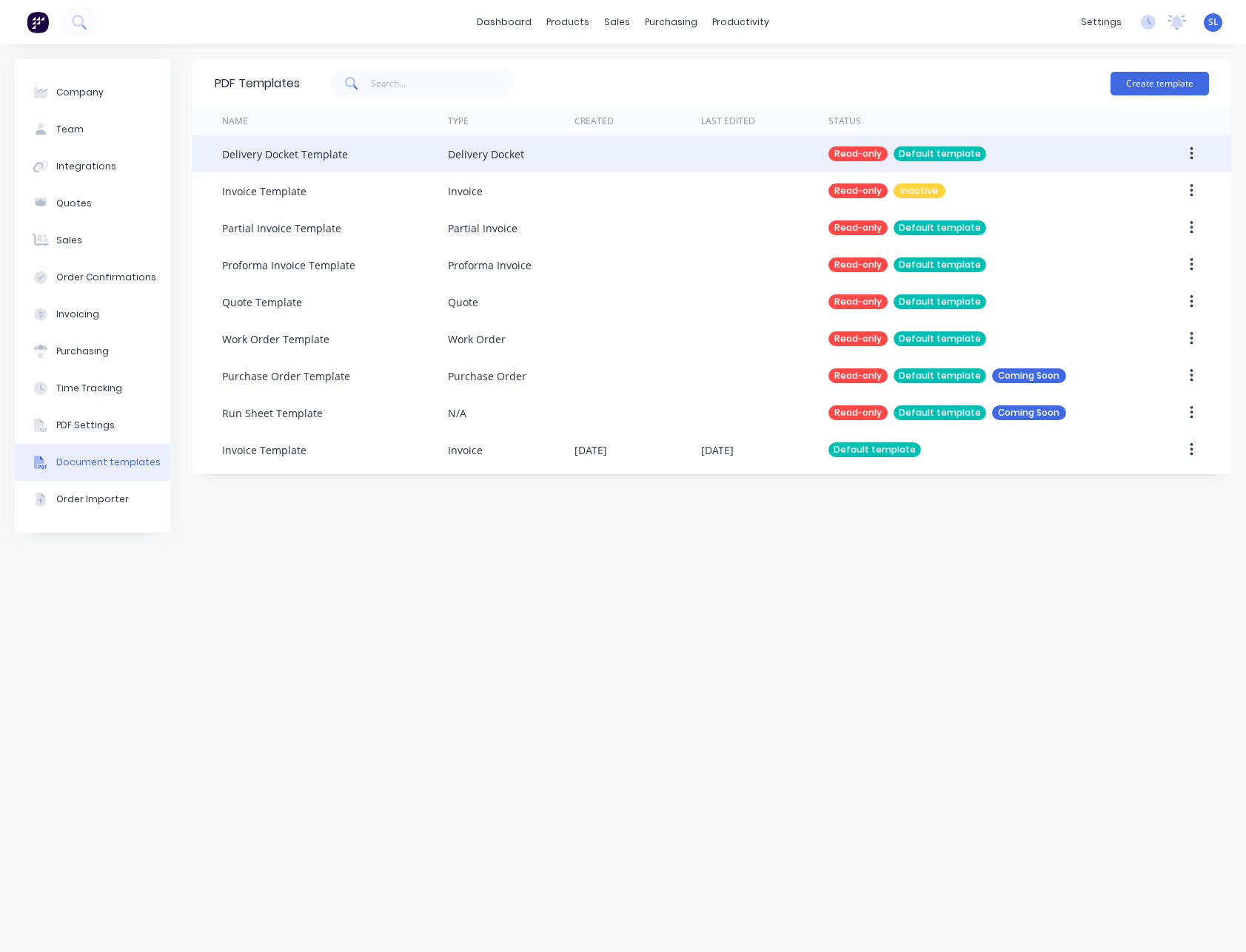
click at [1194, 153] on button "button" at bounding box center [1191, 153] width 35 height 26
click at [1116, 196] on div "Duplicate" at bounding box center [1138, 192] width 114 height 21
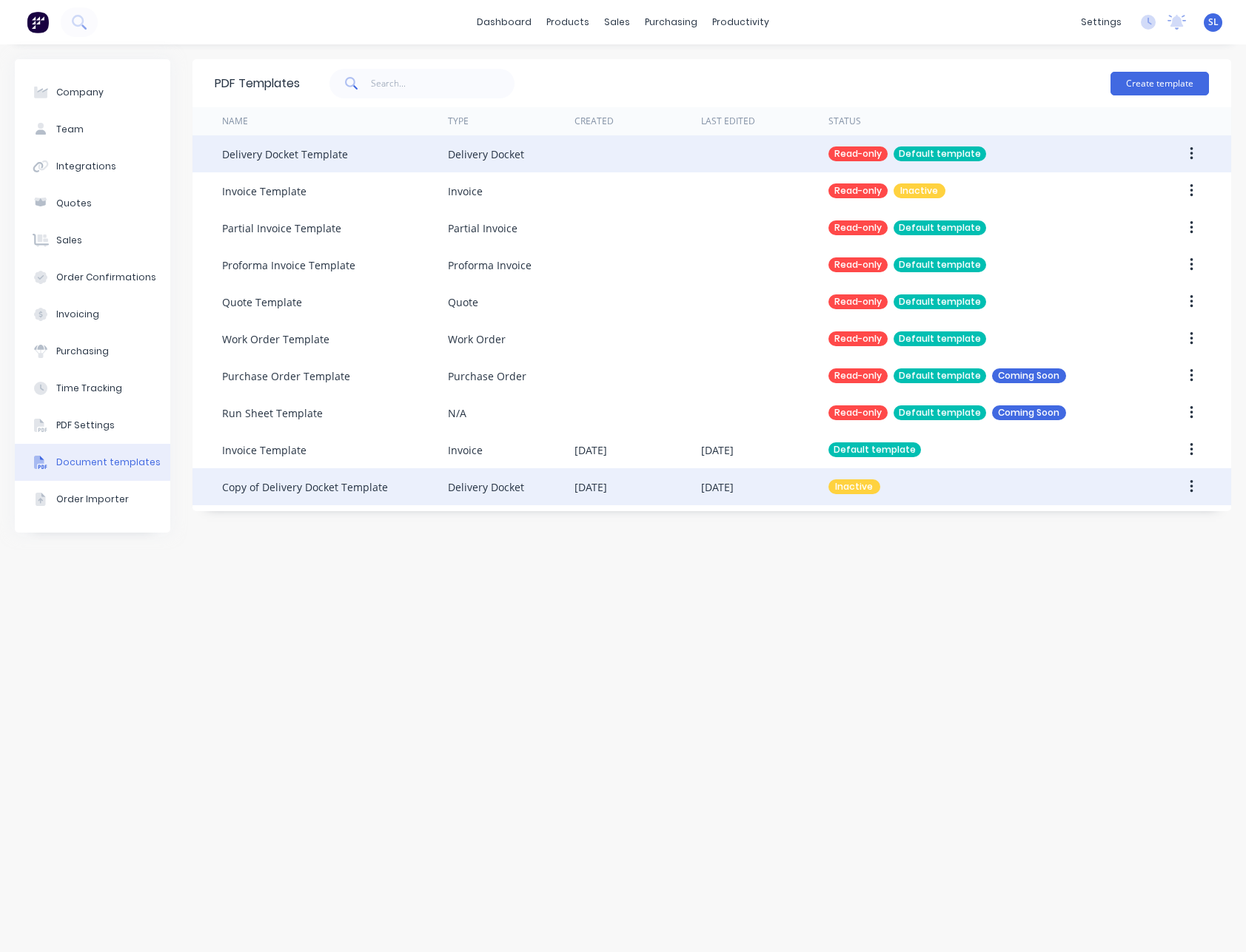
click at [383, 484] on div "Copy of Delivery Docket Template" at bounding box center [305, 487] width 166 height 16
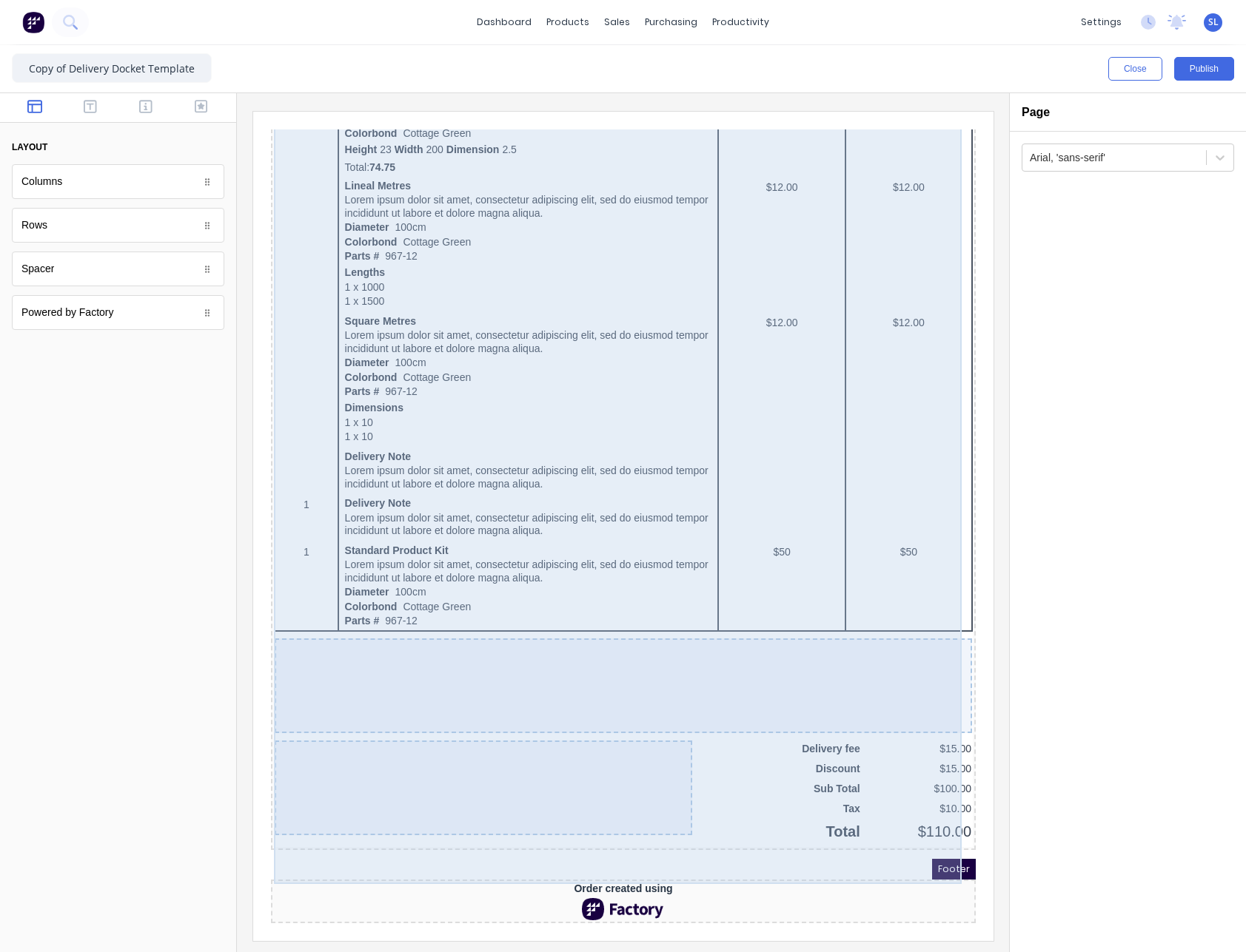
scroll to position [843, 0]
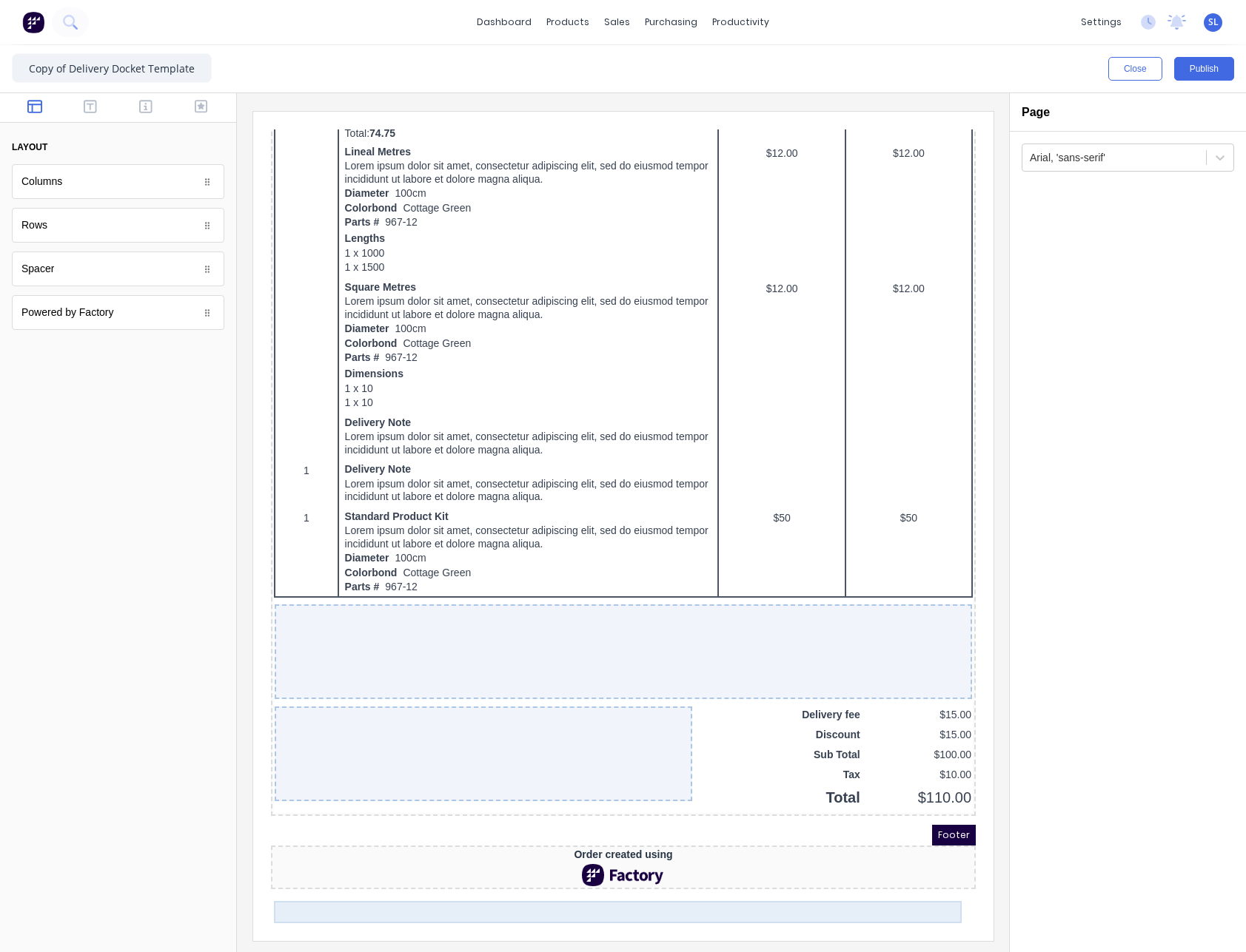
click at [620, 868] on div at bounding box center [605, 857] width 699 height 22
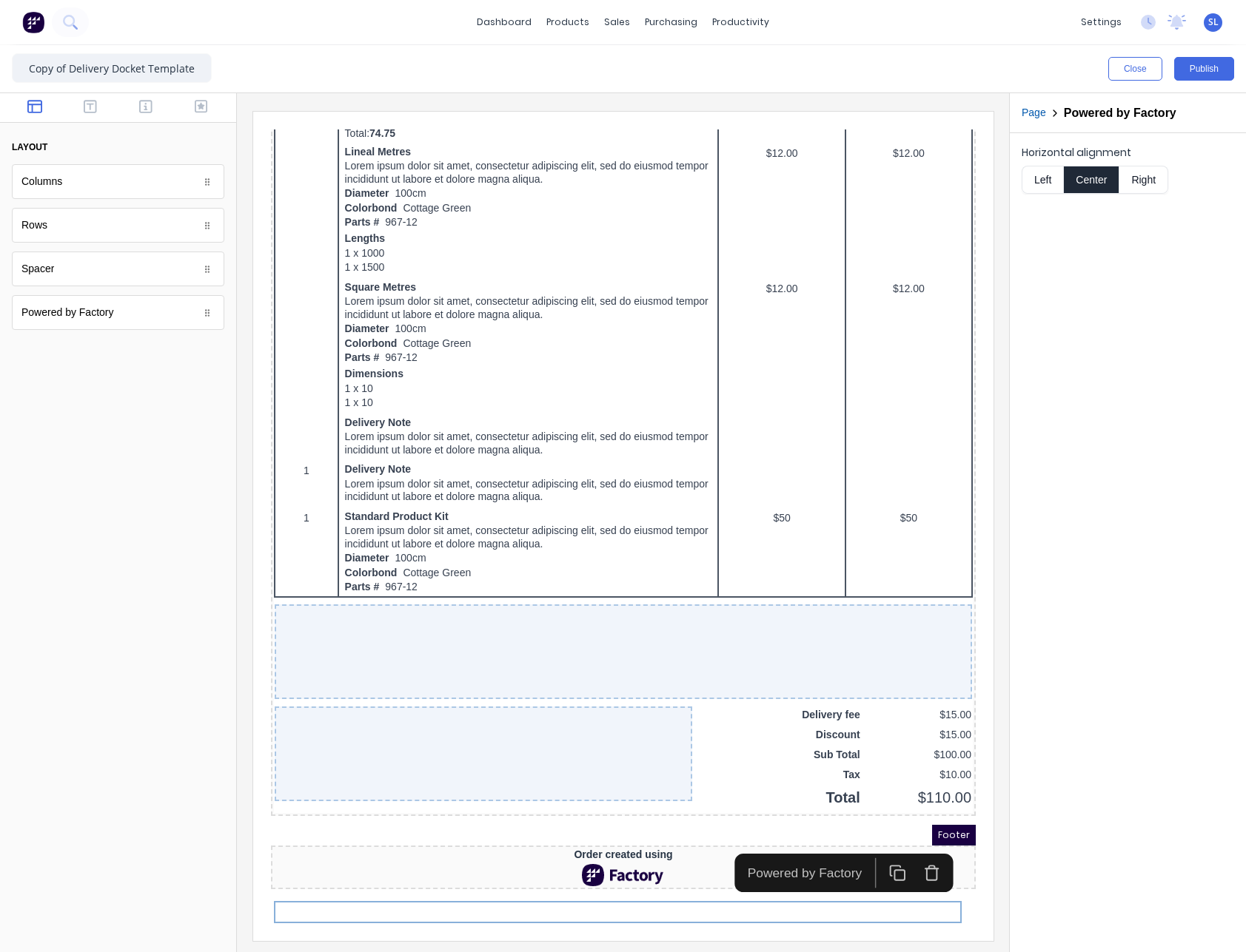
click at [909, 847] on icon "button" at bounding box center [912, 855] width 17 height 17
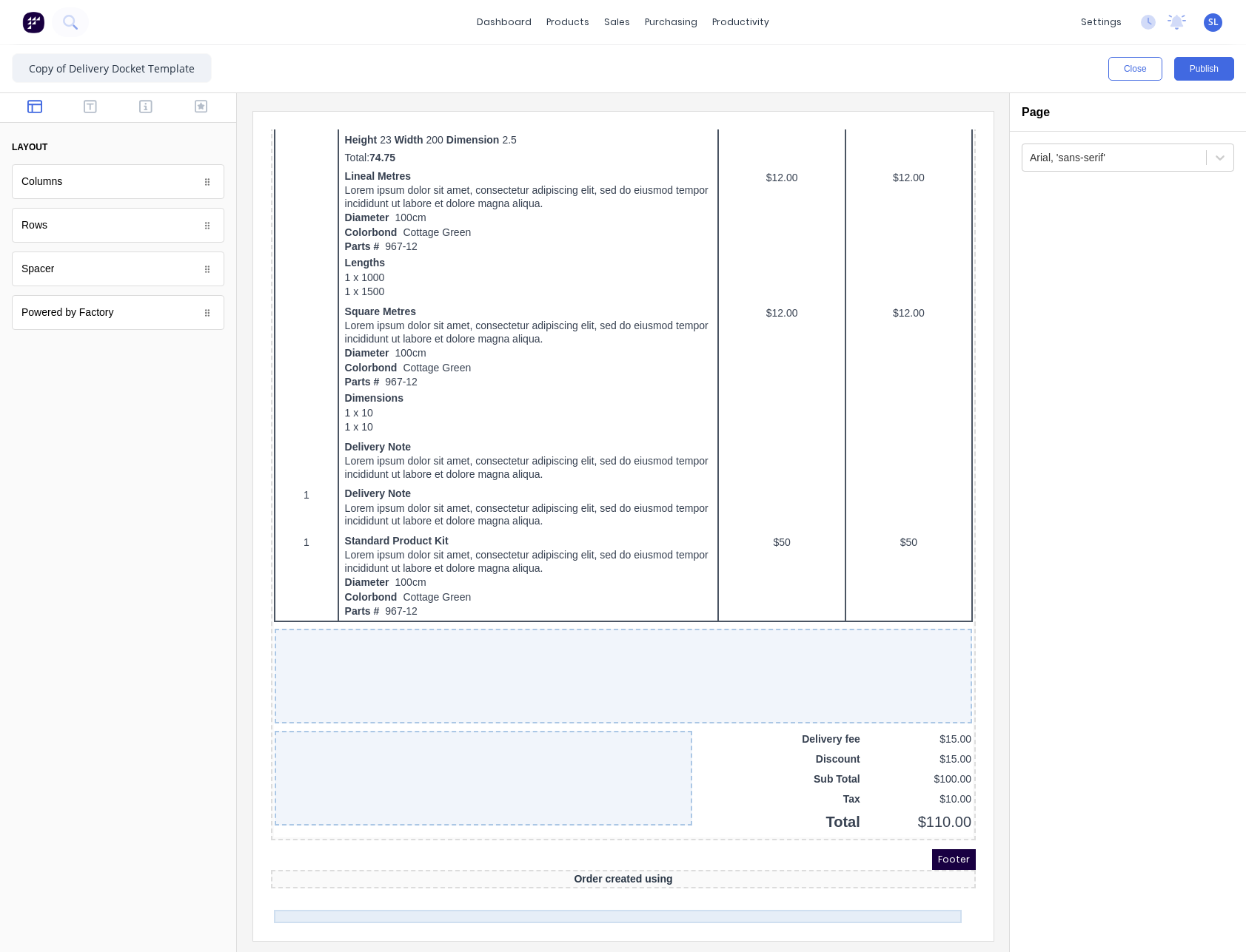
click at [728, 868] on div "Order created using" at bounding box center [605, 862] width 699 height 14
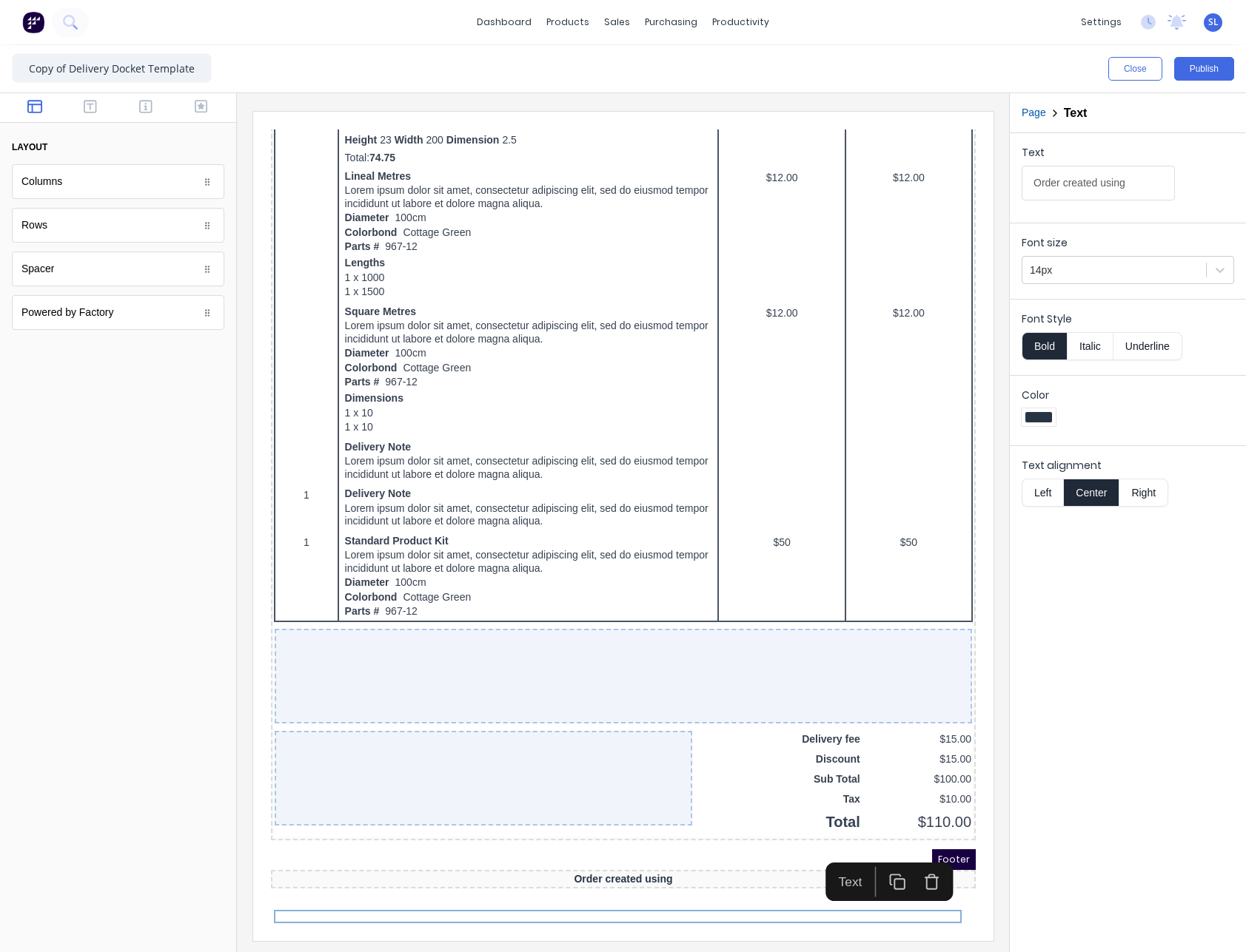
click at [918, 855] on icon "button" at bounding box center [912, 864] width 17 height 17
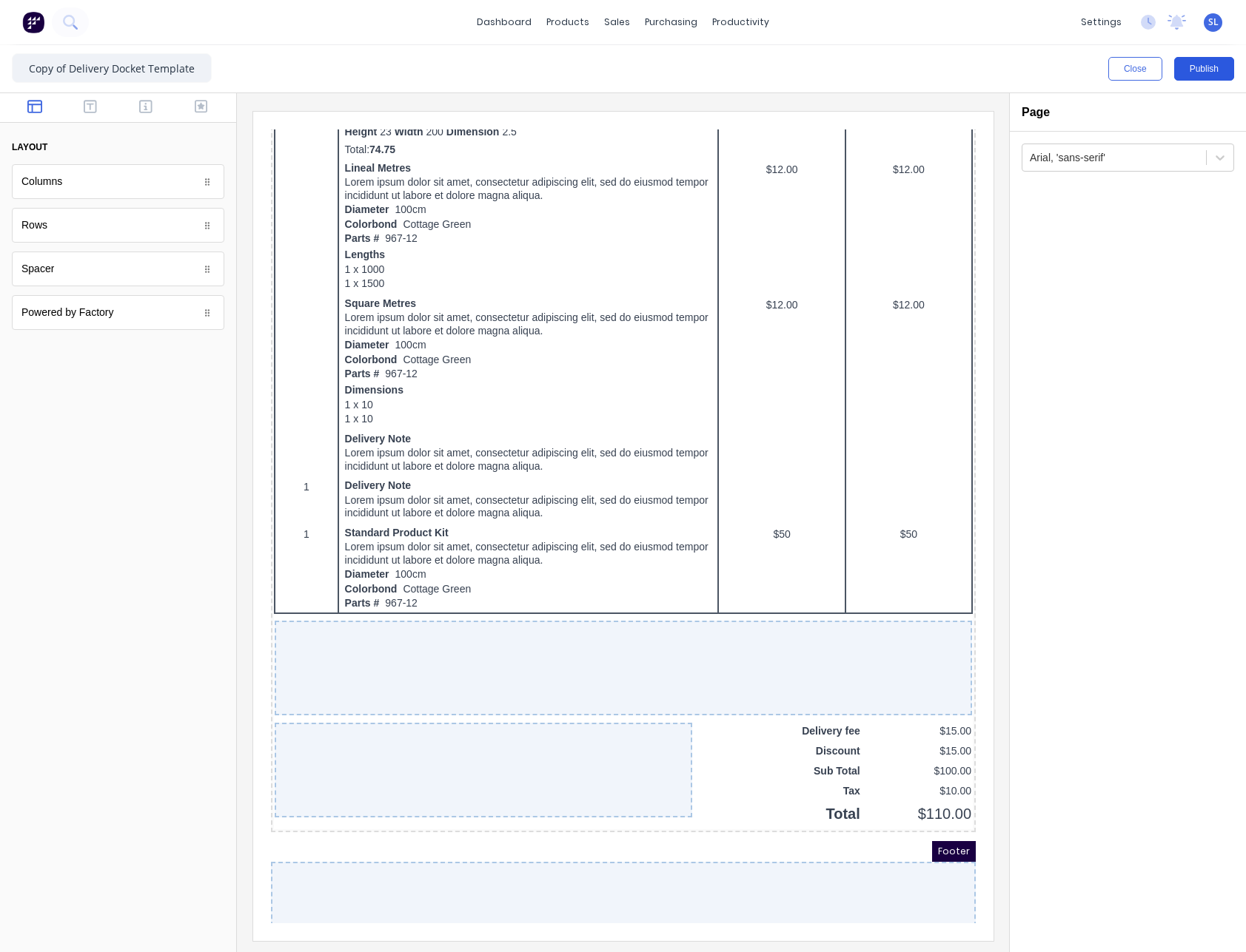
click at [1208, 79] on button "Publish" at bounding box center [1203, 69] width 60 height 23
